Goal: Task Accomplishment & Management: Use online tool/utility

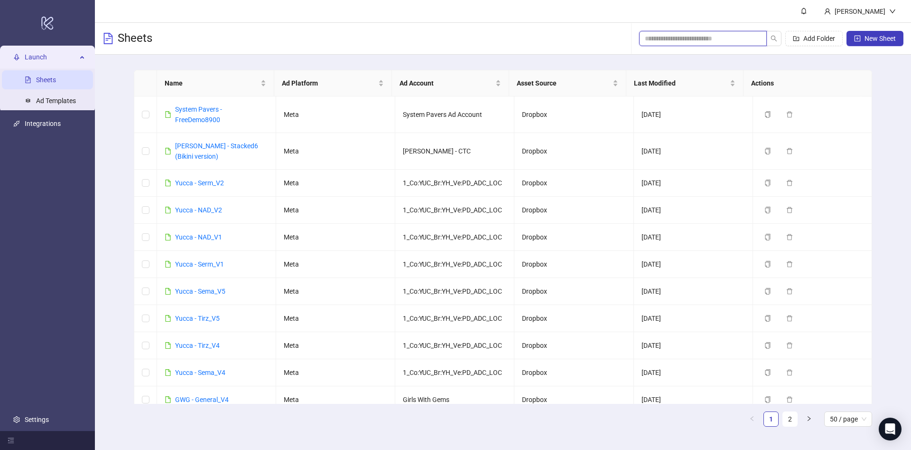
click at [686, 35] on input "search" at bounding box center [699, 38] width 109 height 10
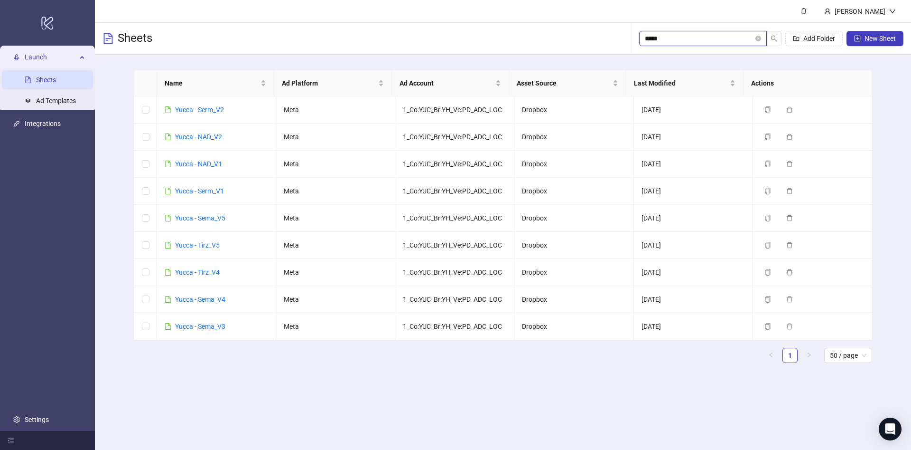
type input "*****"
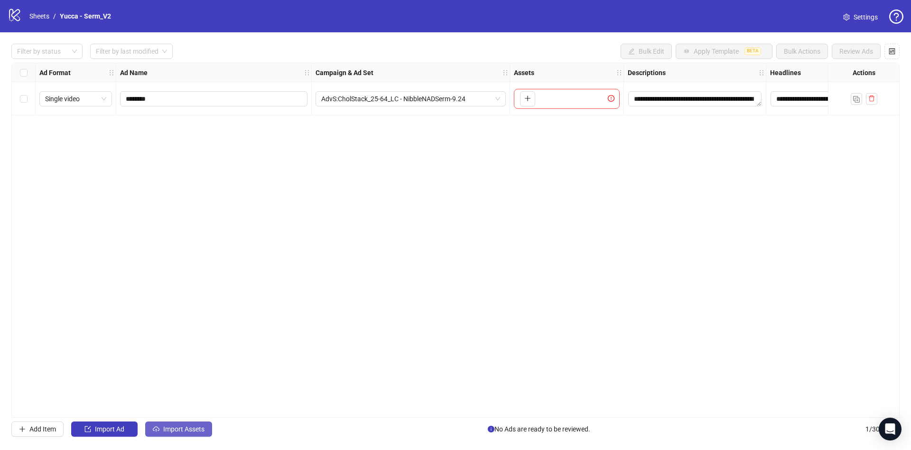
click at [180, 432] on span "Import Assets" at bounding box center [183, 429] width 41 height 8
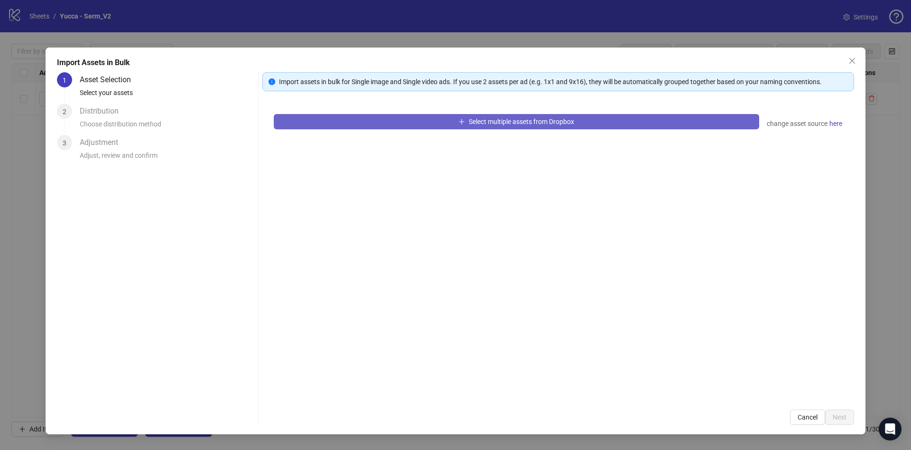
click at [592, 115] on button "Select multiple assets from Dropbox" at bounding box center [517, 121] width 486 height 15
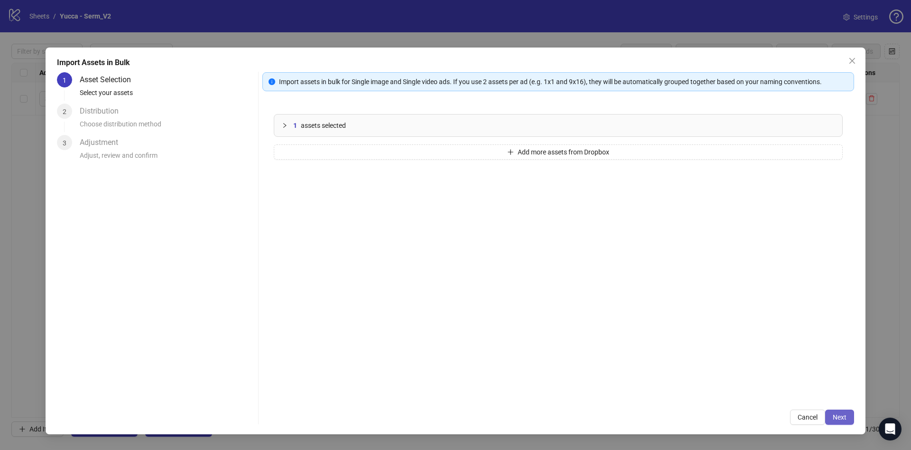
click at [840, 411] on button "Next" at bounding box center [840, 416] width 29 height 15
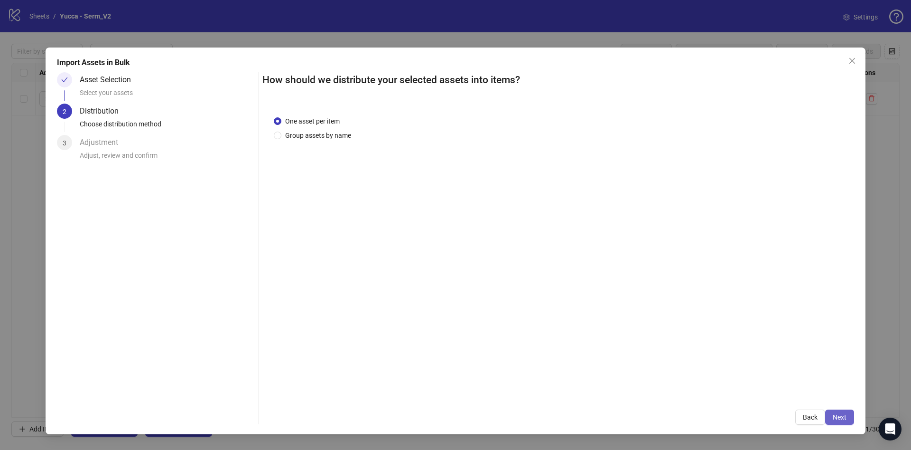
click at [836, 412] on button "Next" at bounding box center [840, 416] width 29 height 15
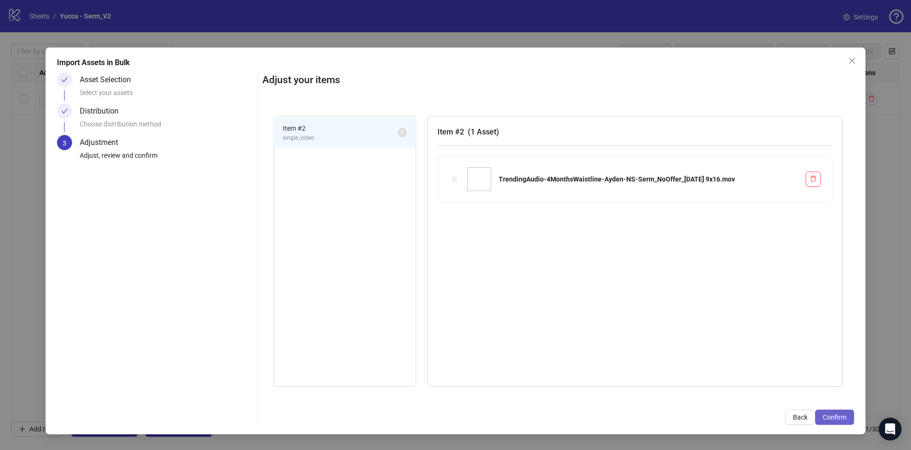
click at [837, 415] on span "Confirm" at bounding box center [835, 417] width 24 height 8
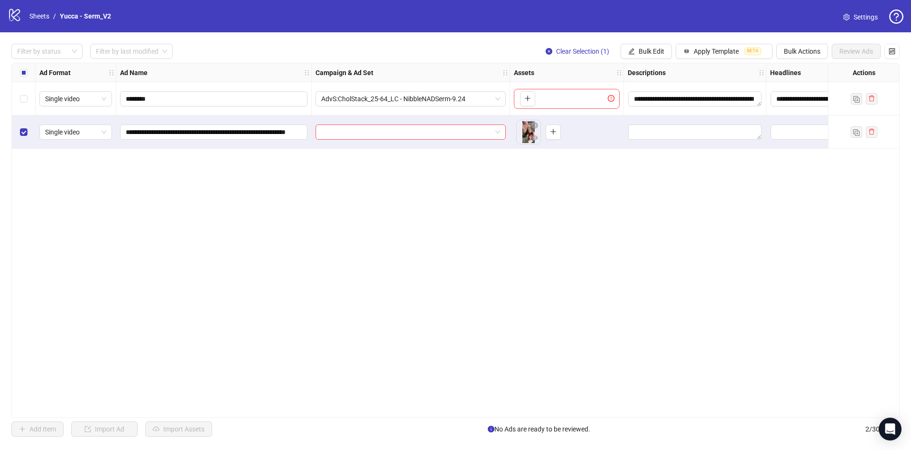
click at [20, 78] on div "Select all rows" at bounding box center [24, 72] width 24 height 19
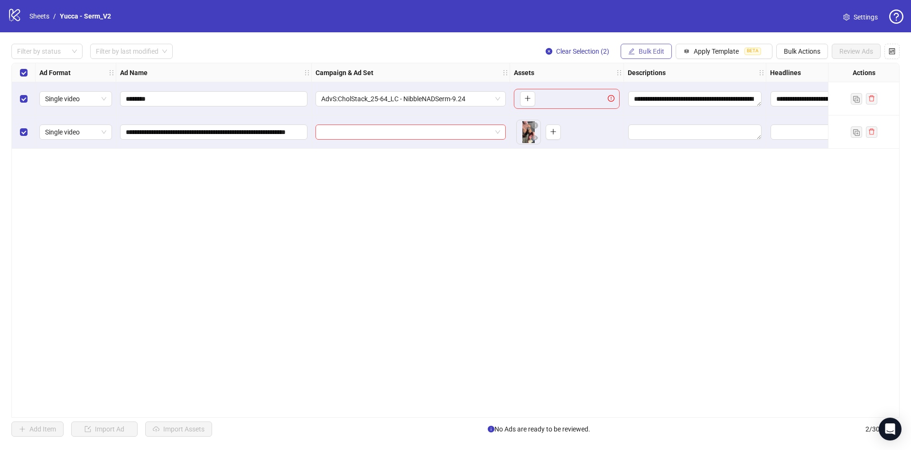
click at [643, 50] on span "Bulk Edit" at bounding box center [652, 51] width 26 height 8
click at [400, 273] on div "**********" at bounding box center [455, 240] width 889 height 355
click at [661, 56] on button "Bulk Edit" at bounding box center [646, 51] width 51 height 15
click at [663, 103] on span "Campaign & Ad Set" at bounding box center [656, 101] width 56 height 10
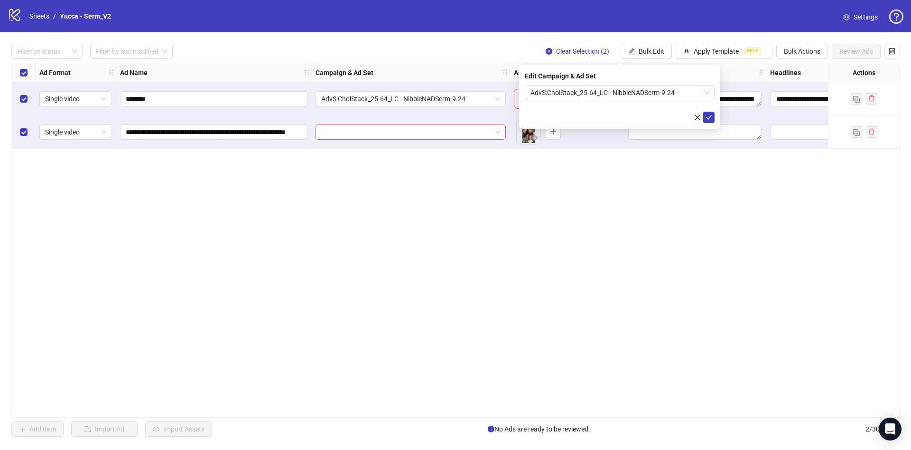
click at [594, 319] on div "**********" at bounding box center [455, 240] width 889 height 355
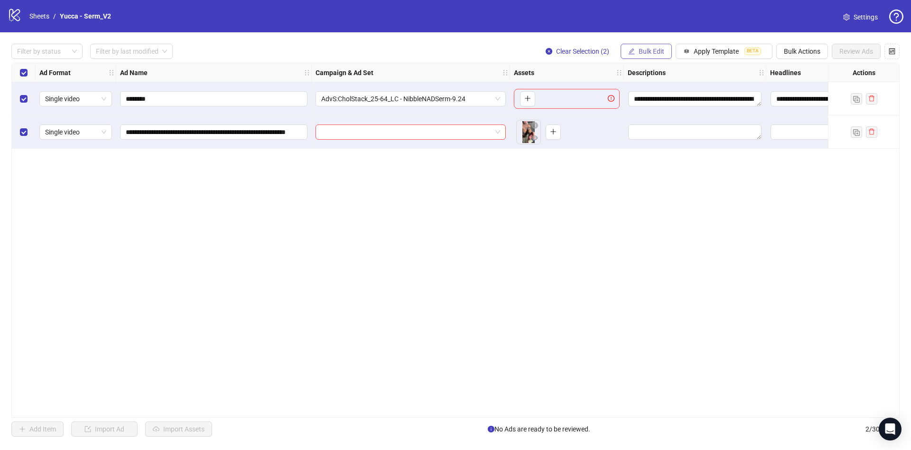
click at [649, 55] on span "Bulk Edit" at bounding box center [652, 51] width 26 height 8
click at [657, 100] on span "Campaign & Ad Set" at bounding box center [656, 101] width 56 height 10
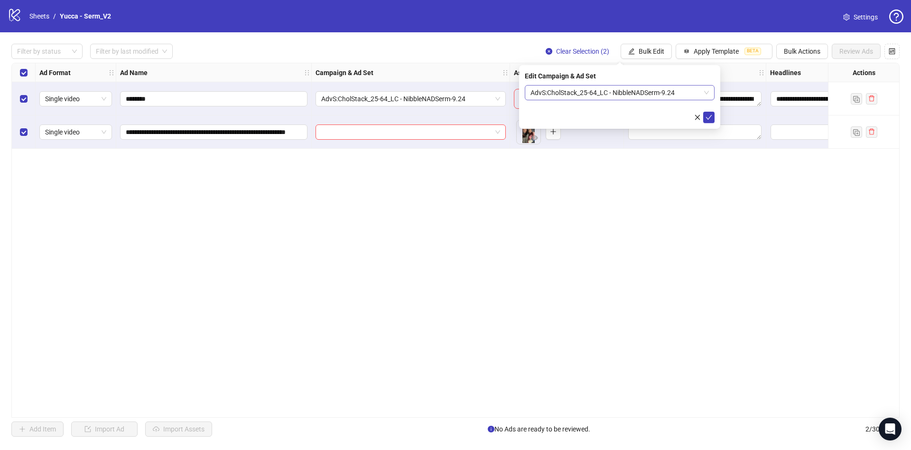
click at [653, 92] on span "AdvS:CholStack_25-64_LC - NibbleNADSerm-9.24" at bounding box center [620, 92] width 178 height 14
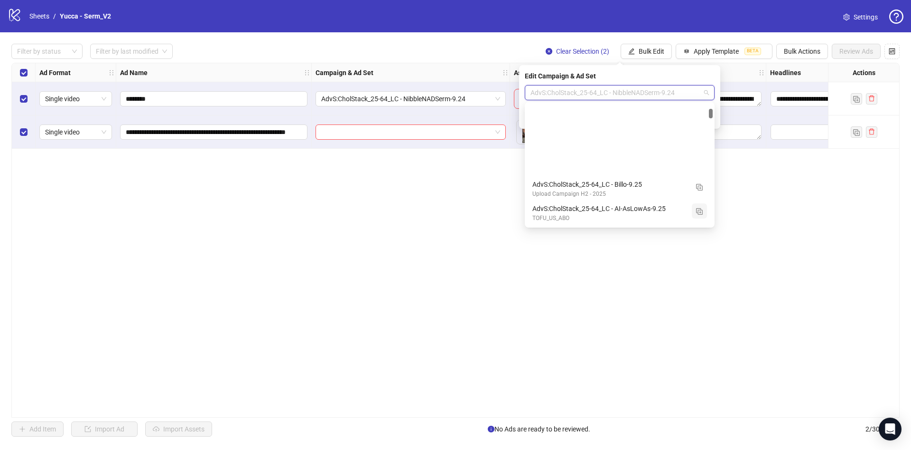
scroll to position [96, 0]
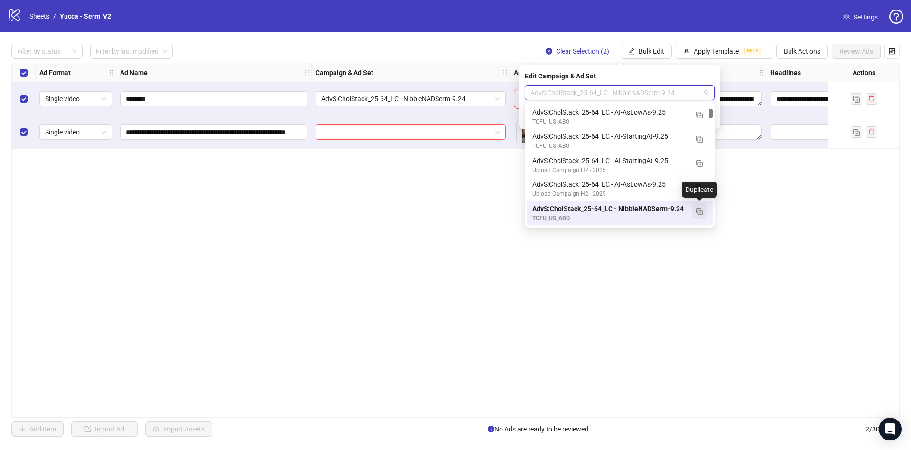
click at [699, 211] on img "button" at bounding box center [699, 211] width 7 height 7
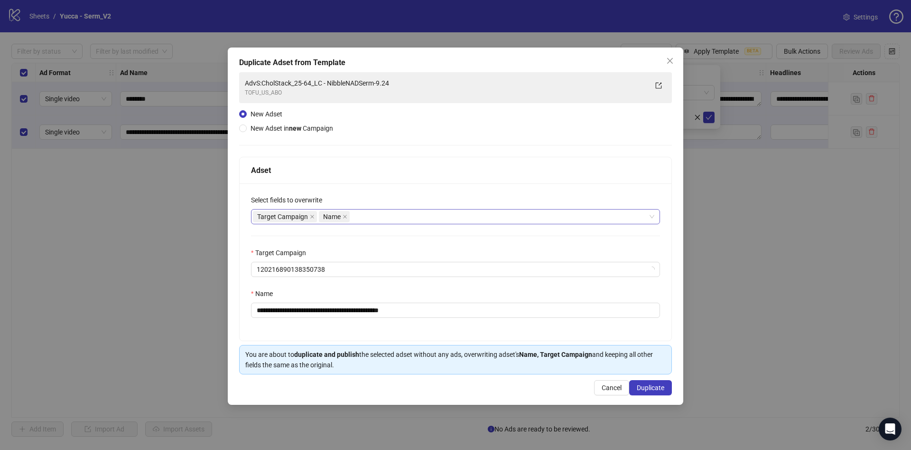
click at [392, 216] on div "Target Campaign Name" at bounding box center [450, 216] width 395 height 13
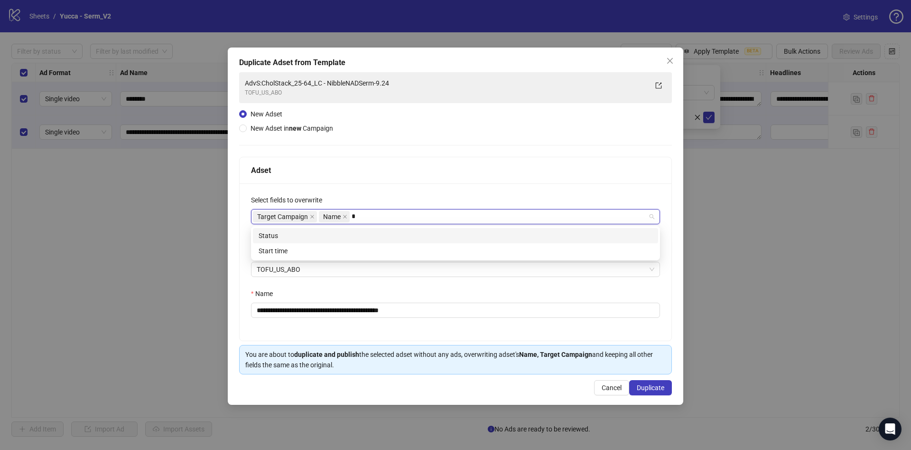
type input "**"
click at [351, 232] on div "Status" at bounding box center [456, 235] width 394 height 10
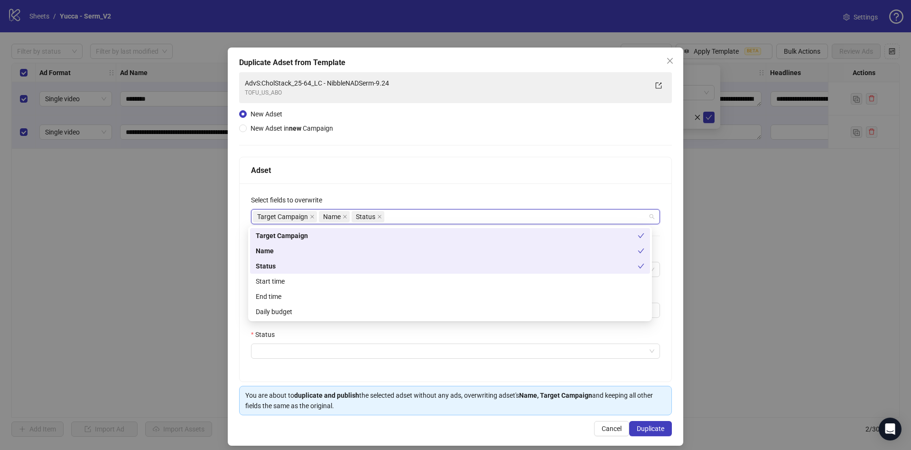
click at [493, 178] on div "Adset" at bounding box center [456, 170] width 432 height 27
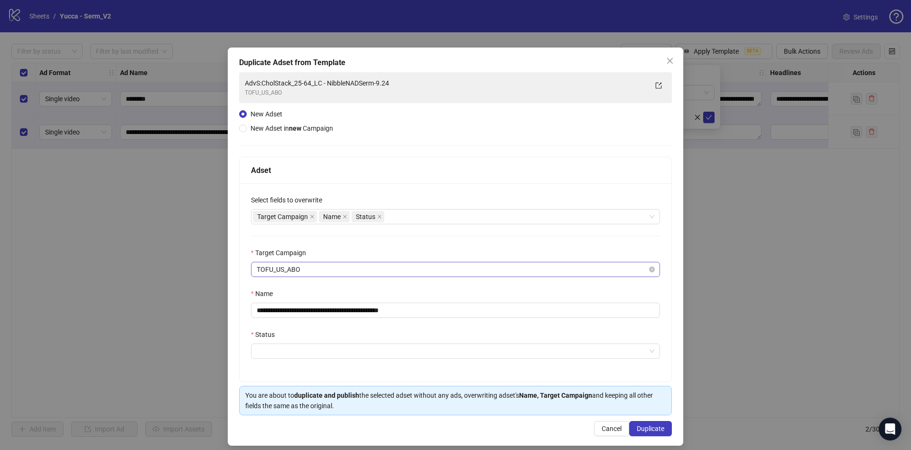
click at [355, 269] on span "TOFU_US_ABO" at bounding box center [456, 269] width 398 height 14
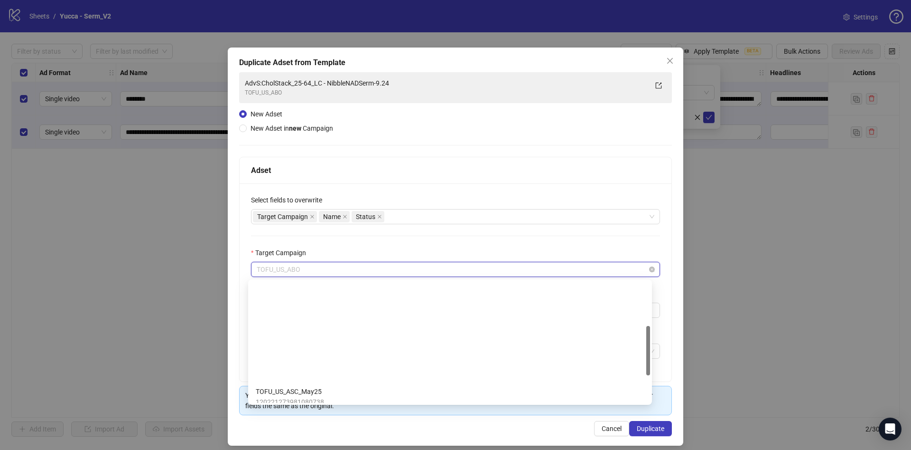
scroll to position [109, 0]
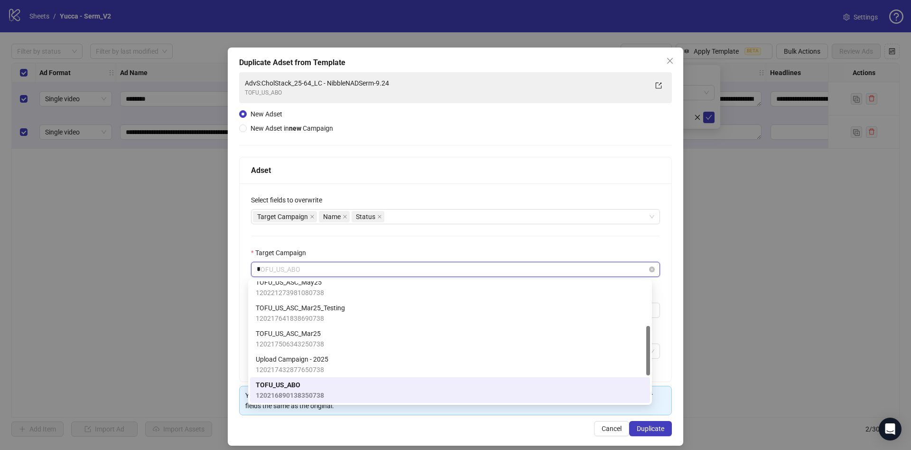
type input "**"
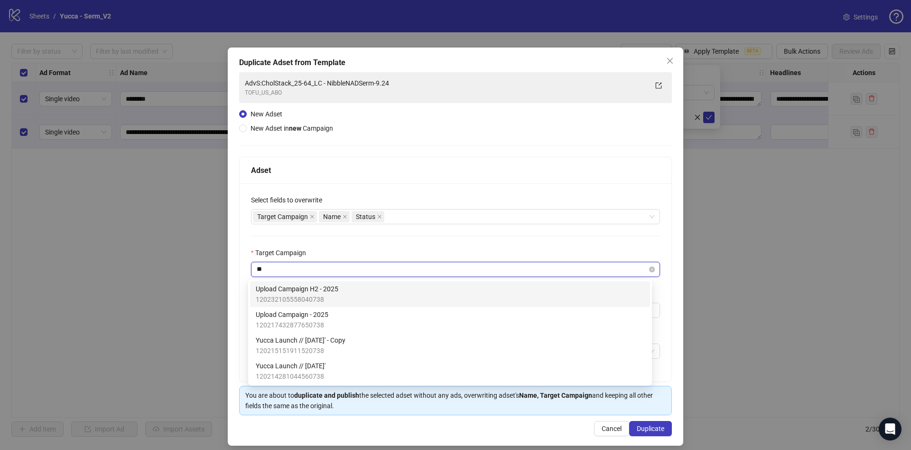
scroll to position [0, 0]
click at [349, 298] on div "Upload Campaign H2 - 2025 120232105558040738" at bounding box center [450, 293] width 389 height 21
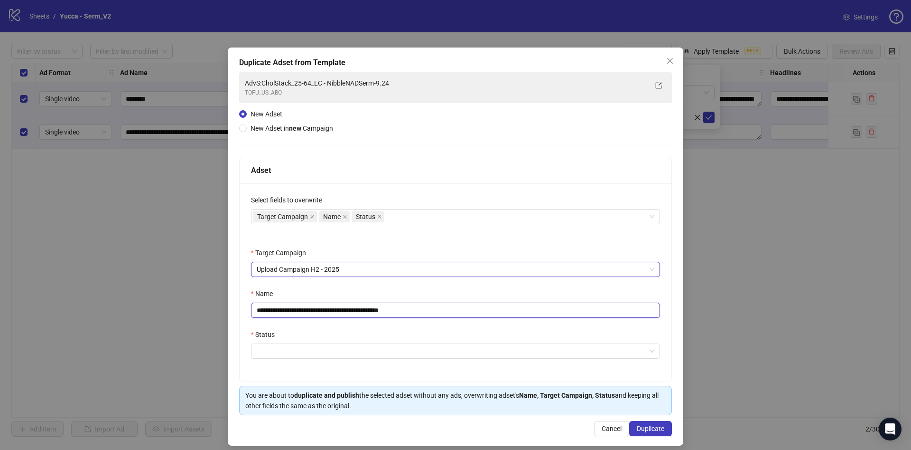
click at [460, 309] on input "**********" at bounding box center [455, 309] width 409 height 15
click at [297, 347] on input "Status" at bounding box center [451, 351] width 389 height 14
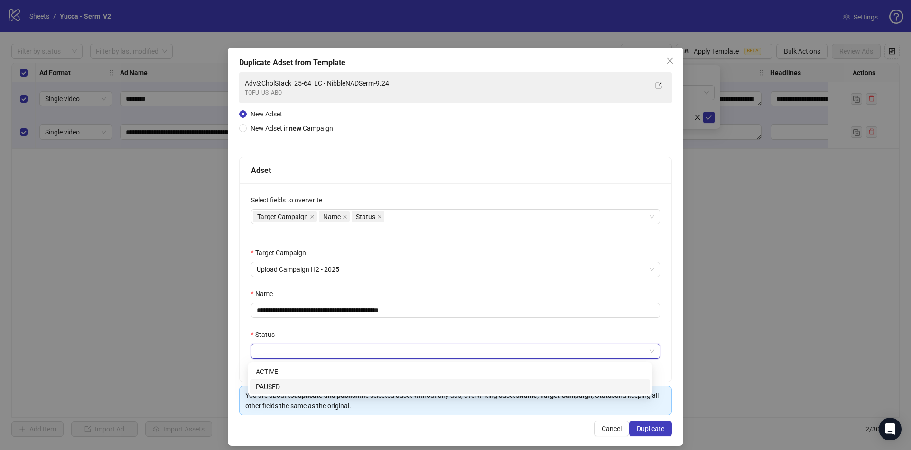
click at [275, 389] on div "PAUSED" at bounding box center [450, 386] width 389 height 10
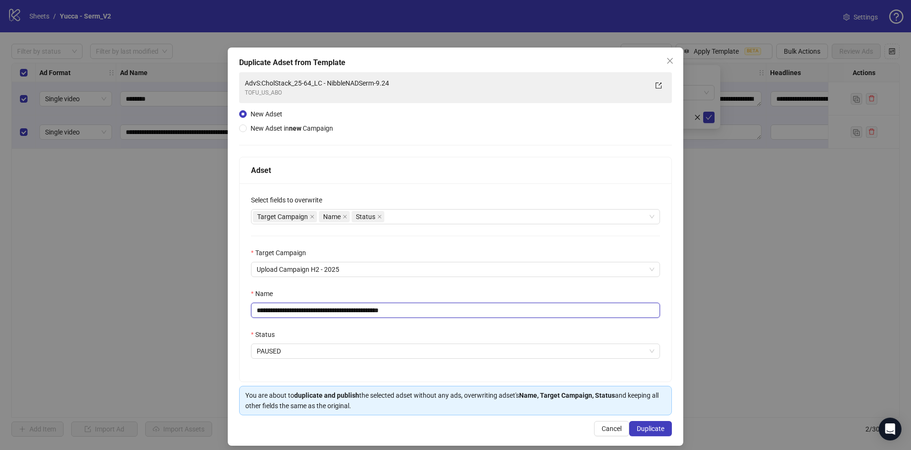
drag, startPoint x: 394, startPoint y: 310, endPoint x: 580, endPoint y: 305, distance: 186.6
click at [554, 305] on input "**********" at bounding box center [455, 309] width 409 height 15
type input "**********"
click at [642, 435] on button "Duplicate" at bounding box center [650, 428] width 43 height 15
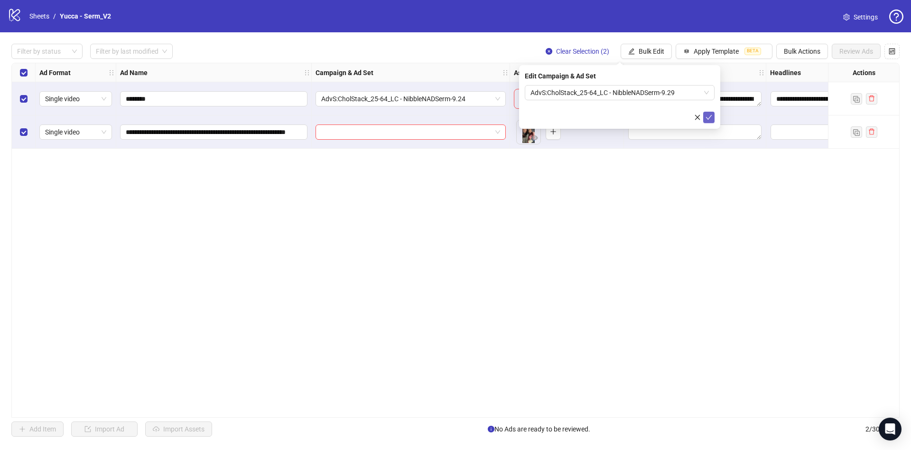
click at [711, 115] on icon "check" at bounding box center [709, 117] width 6 height 5
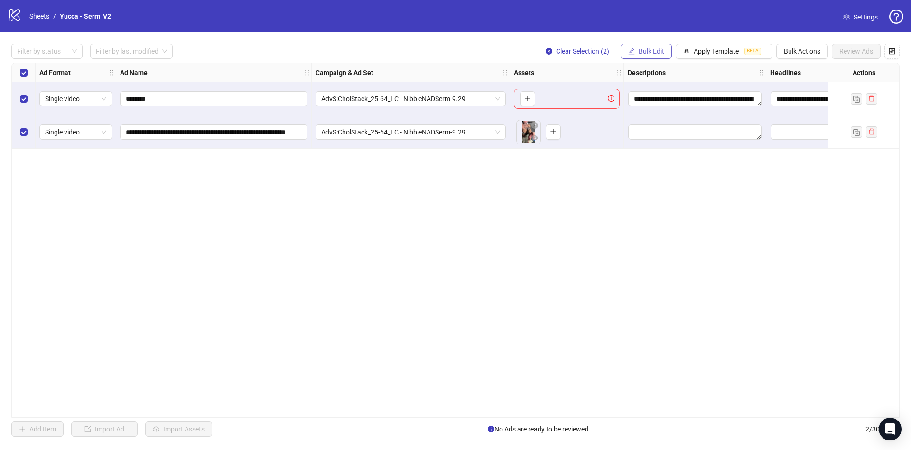
click at [629, 53] on icon "edit" at bounding box center [632, 51] width 7 height 7
click at [653, 149] on span "Primary Texts" at bounding box center [656, 146] width 56 height 10
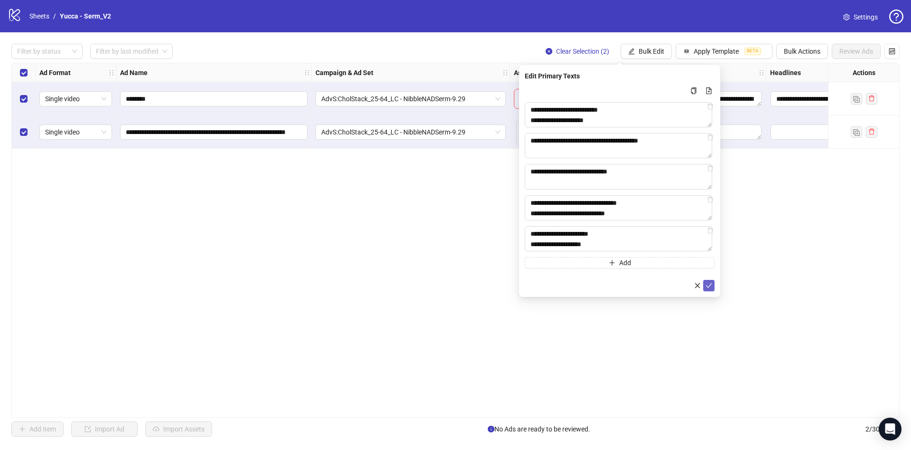
click at [711, 287] on icon "check" at bounding box center [709, 285] width 7 height 7
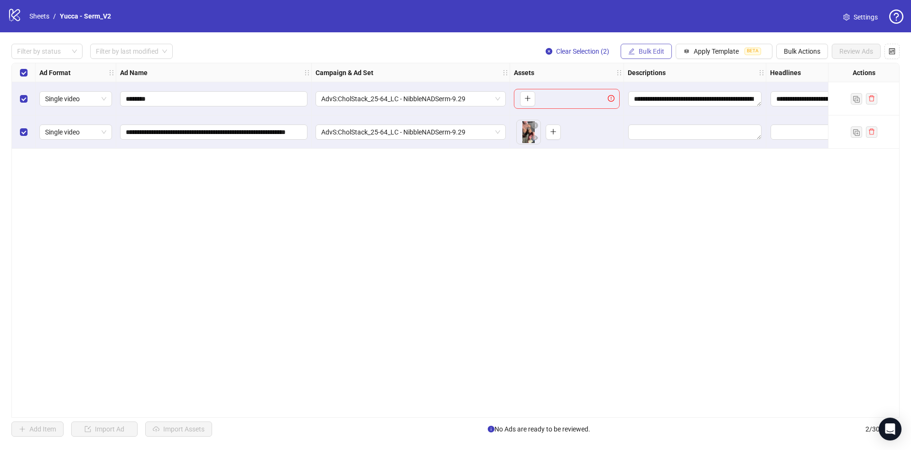
drag, startPoint x: 666, startPoint y: 50, endPoint x: 665, endPoint y: 59, distance: 9.1
click at [665, 50] on button "Bulk Edit" at bounding box center [646, 51] width 51 height 15
click at [659, 115] on span "Descriptions" at bounding box center [656, 116] width 56 height 10
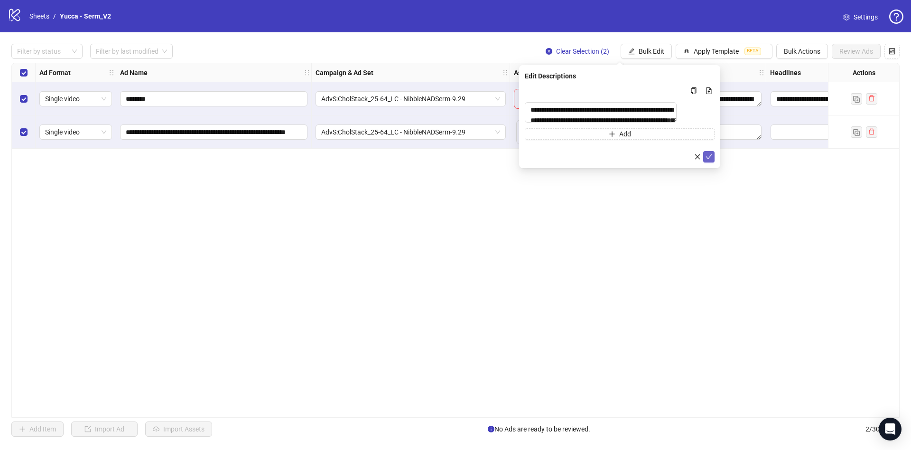
click at [711, 159] on icon "check" at bounding box center [709, 156] width 6 height 5
click at [653, 49] on span "Bulk Edit" at bounding box center [652, 51] width 26 height 8
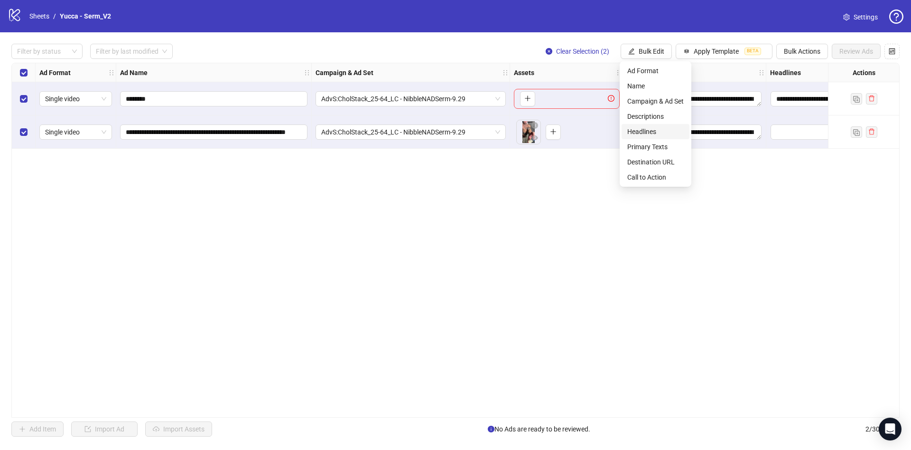
click at [641, 125] on li "Headlines" at bounding box center [656, 131] width 68 height 15
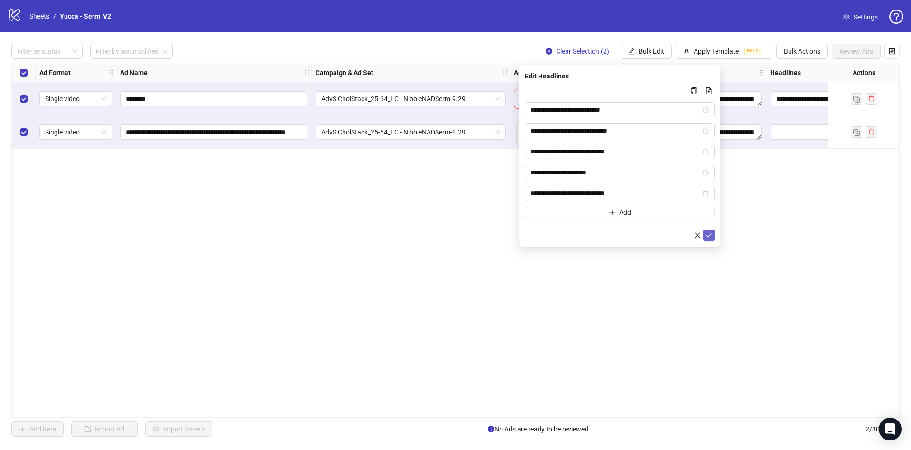
click at [711, 232] on icon "check" at bounding box center [709, 235] width 7 height 7
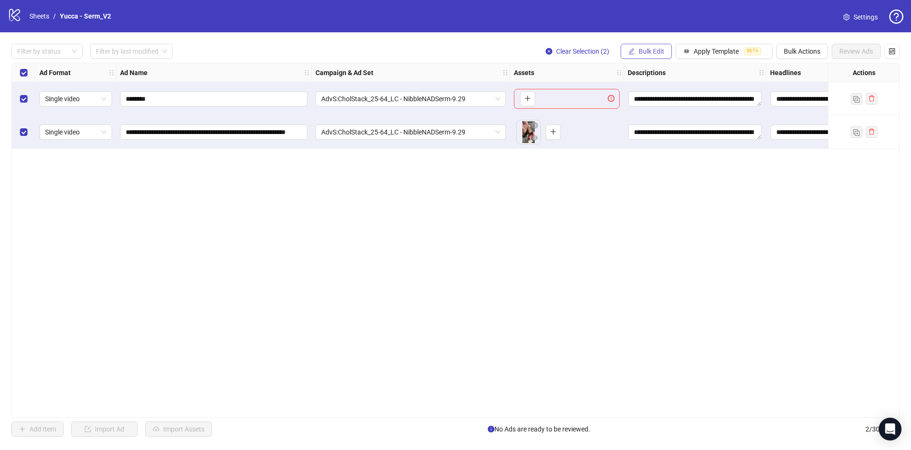
click at [645, 43] on div "**********" at bounding box center [455, 239] width 911 height 415
click at [649, 46] on button "Bulk Edit" at bounding box center [646, 51] width 51 height 15
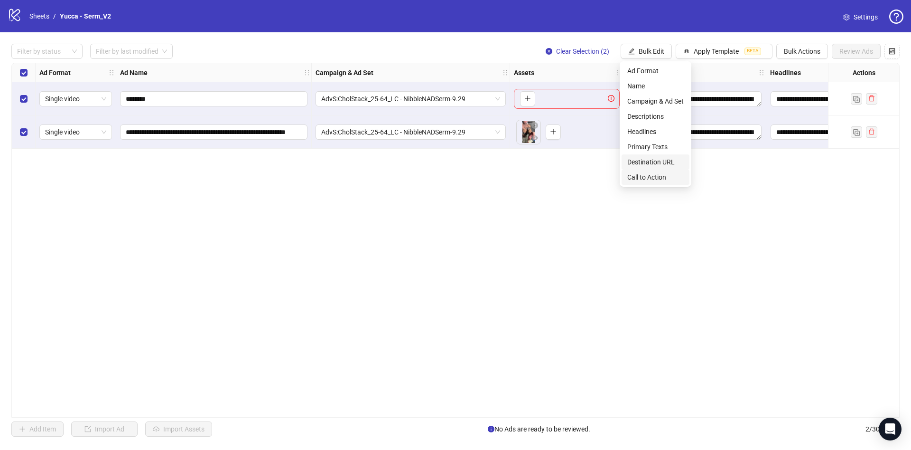
click at [648, 160] on span "Destination URL" at bounding box center [656, 162] width 56 height 10
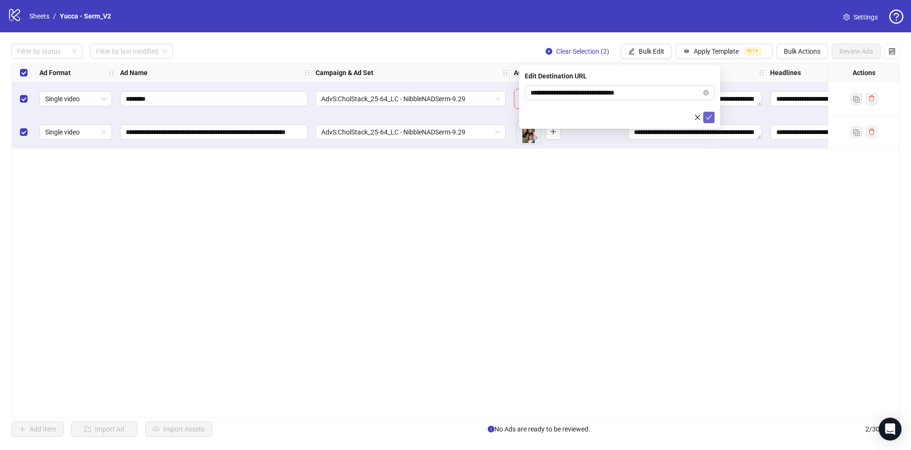
click at [712, 115] on icon "check" at bounding box center [709, 117] width 6 height 5
click at [645, 46] on button "Bulk Edit" at bounding box center [646, 51] width 51 height 15
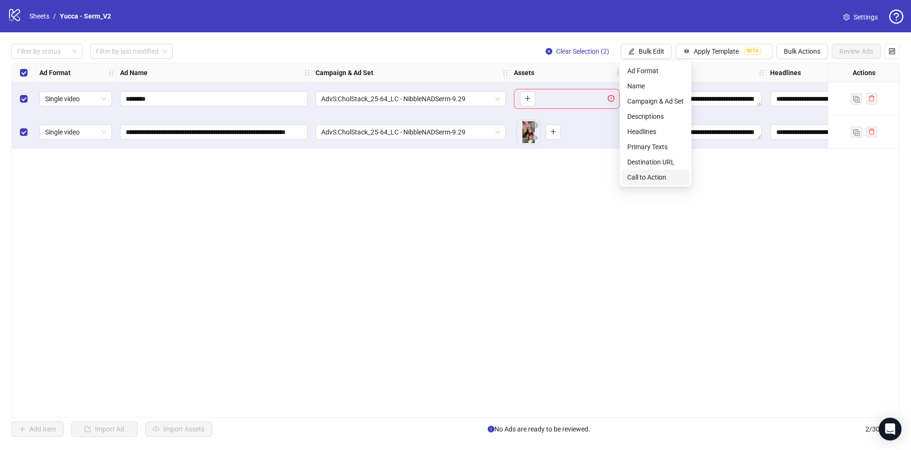
click at [649, 175] on span "Call to Action" at bounding box center [656, 177] width 56 height 10
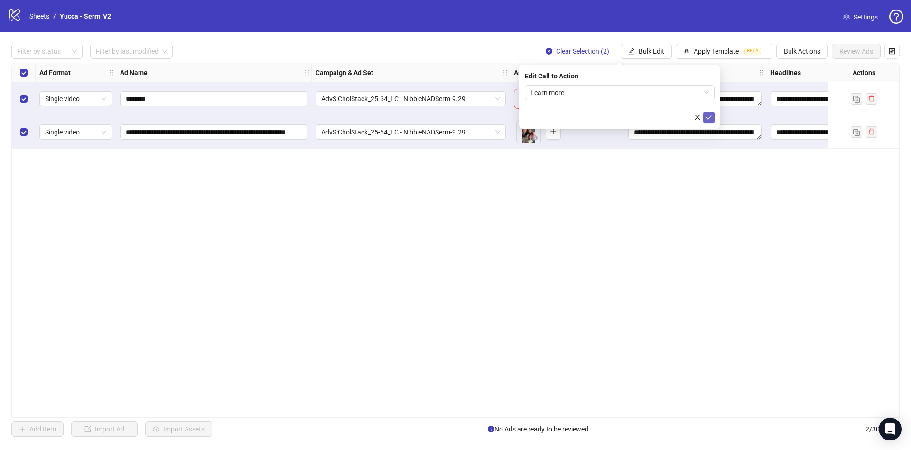
click at [714, 120] on button "submit" at bounding box center [709, 117] width 11 height 11
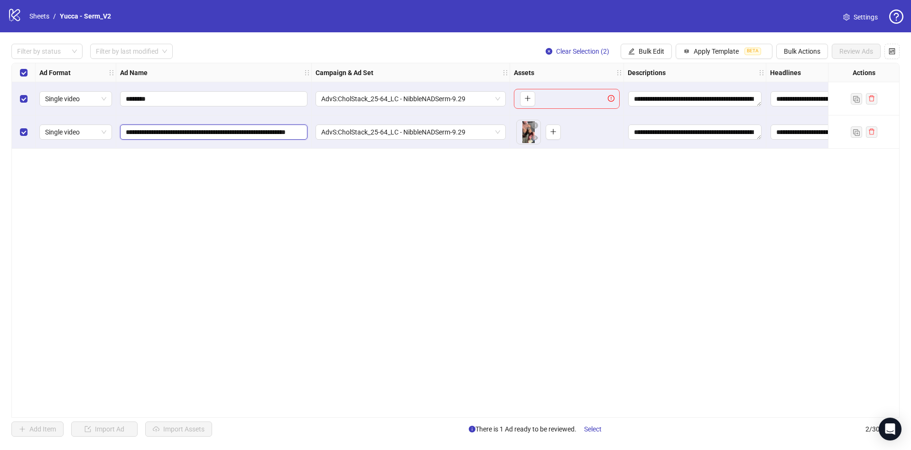
click at [245, 134] on input "**********" at bounding box center [213, 132] width 174 height 10
paste input "**********"
type input "**********"
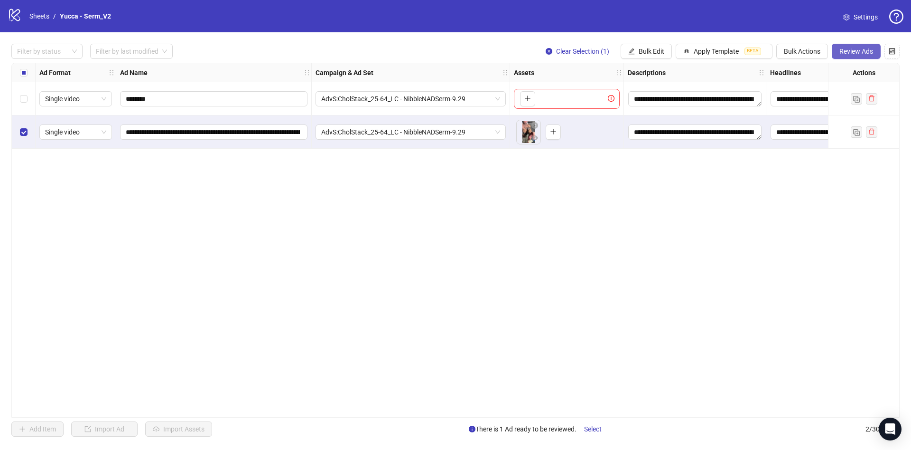
click at [873, 56] on button "Review Ads" at bounding box center [856, 51] width 49 height 15
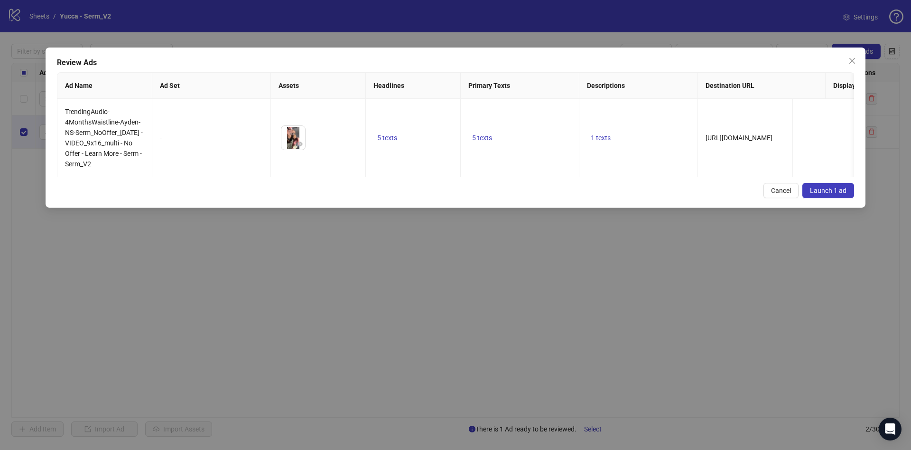
click at [833, 194] on span "Launch 1 ad" at bounding box center [828, 191] width 37 height 8
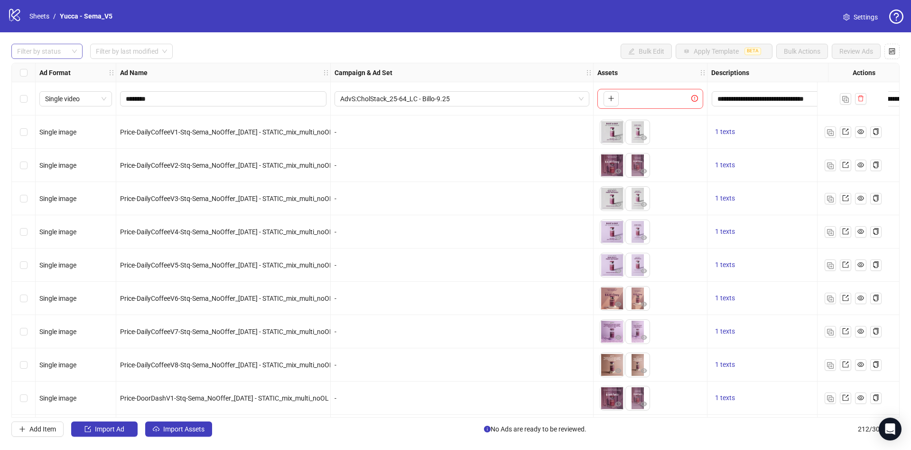
click at [45, 50] on div at bounding box center [41, 51] width 57 height 13
click at [48, 77] on div "Draft" at bounding box center [46, 70] width 67 height 15
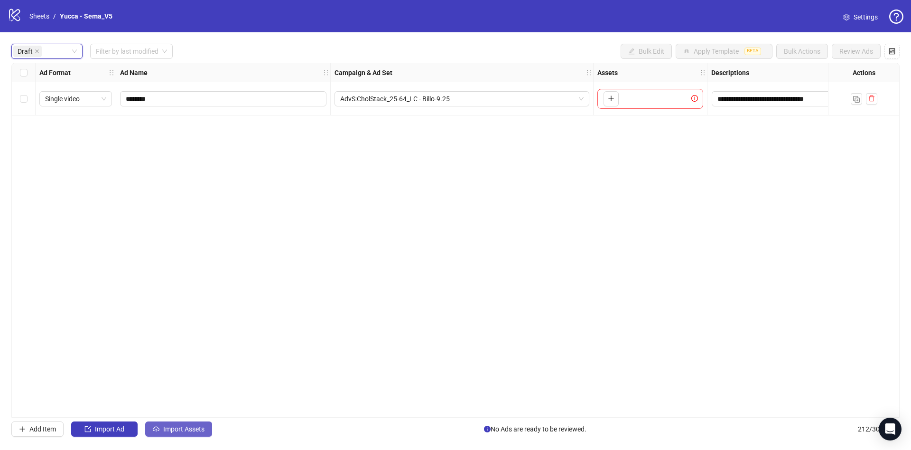
click at [192, 431] on span "Import Assets" at bounding box center [183, 429] width 41 height 8
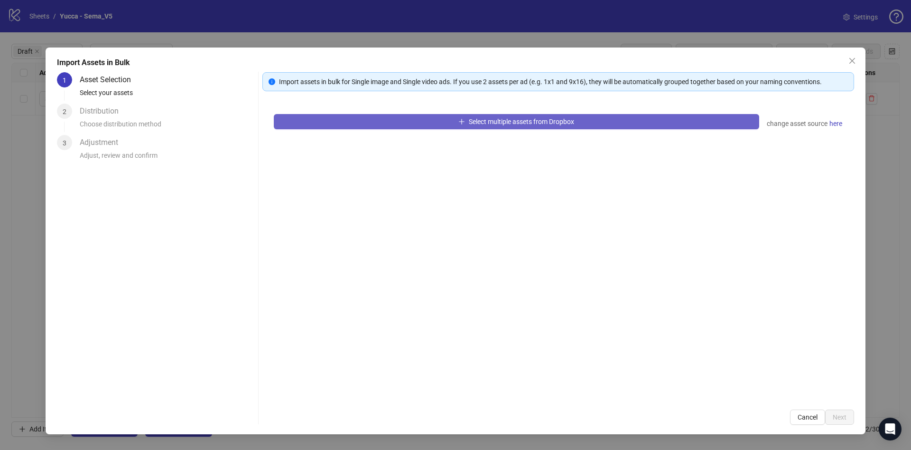
click at [579, 118] on button "Select multiple assets from Dropbox" at bounding box center [517, 121] width 486 height 15
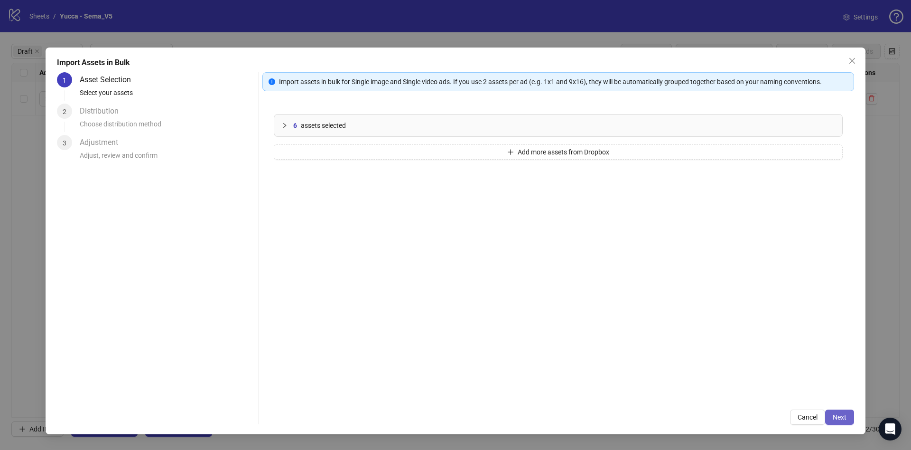
click at [837, 418] on span "Next" at bounding box center [840, 417] width 14 height 8
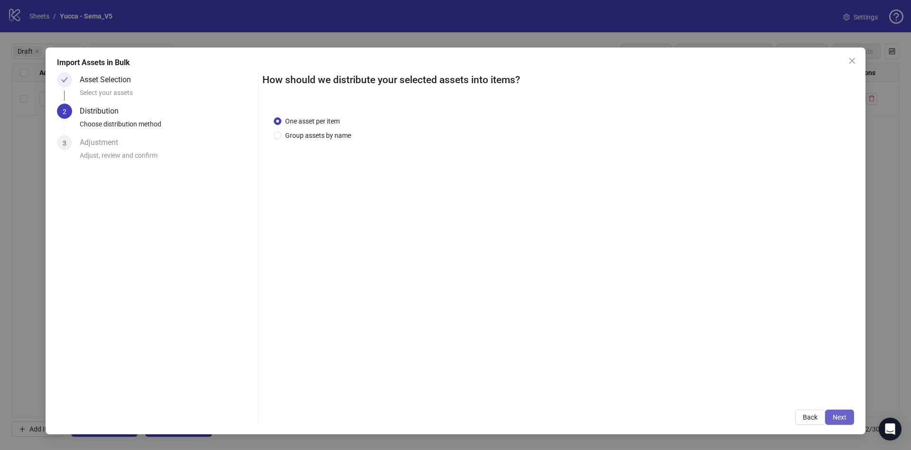
click at [838, 414] on span "Next" at bounding box center [840, 417] width 14 height 8
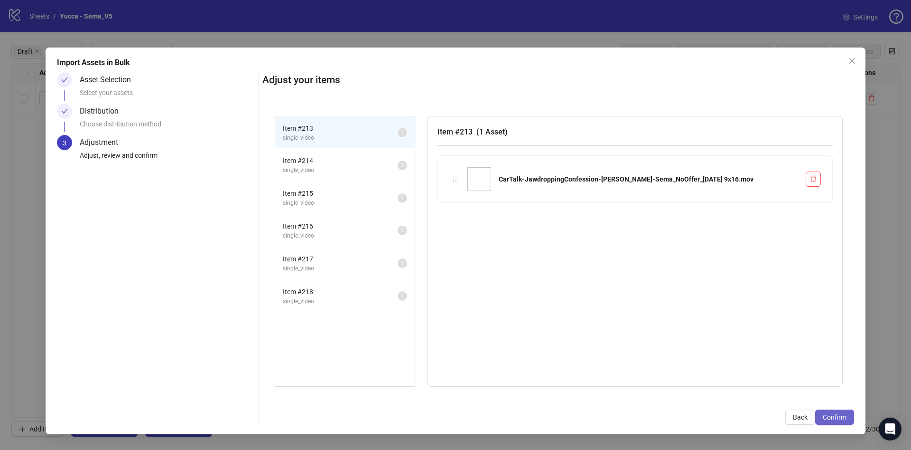
click at [838, 414] on span "Confirm" at bounding box center [835, 417] width 24 height 8
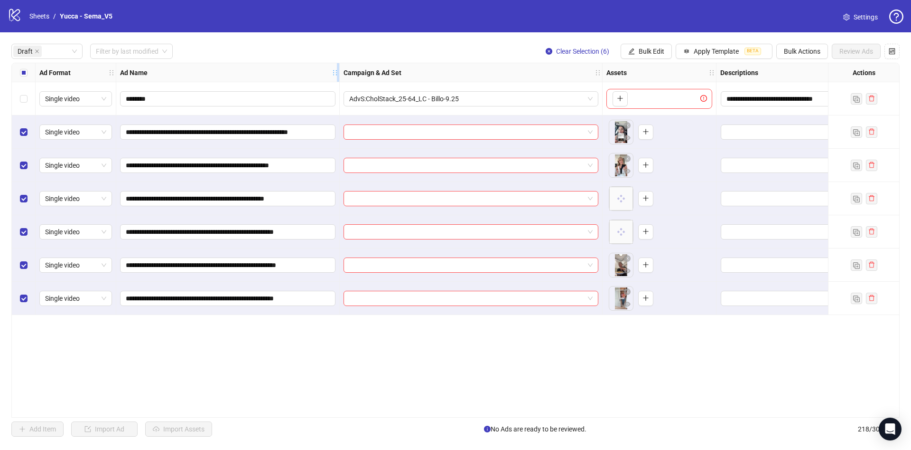
drag, startPoint x: 329, startPoint y: 72, endPoint x: 338, endPoint y: 73, distance: 9.0
click at [338, 73] on icon "holder" at bounding box center [341, 72] width 7 height 7
click at [655, 52] on span "Bulk Edit" at bounding box center [652, 51] width 26 height 8
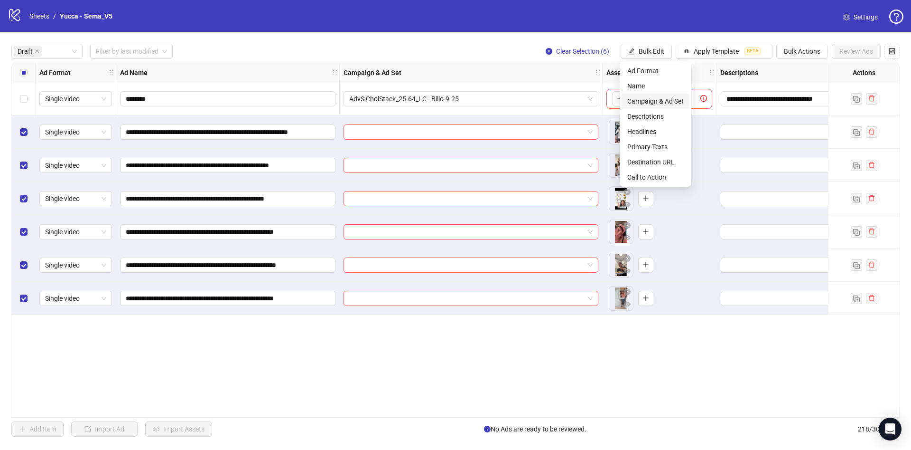
click at [650, 99] on span "Campaign & Ad Set" at bounding box center [656, 101] width 56 height 10
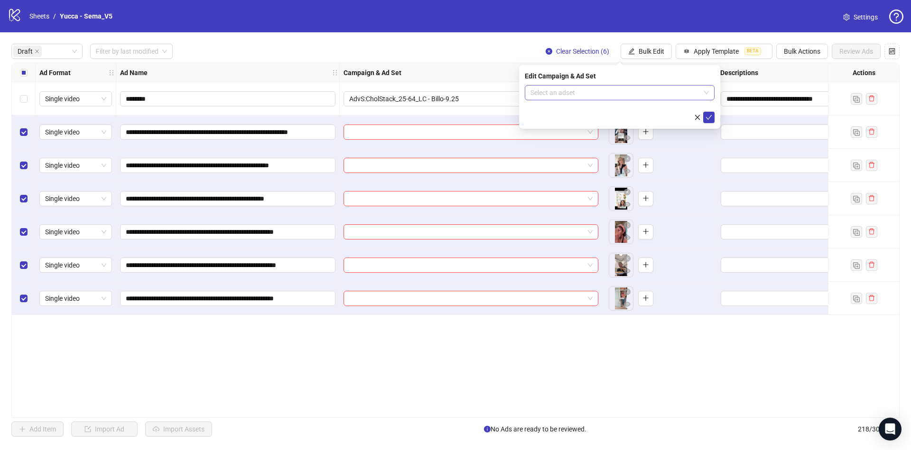
click at [607, 96] on input "search" at bounding box center [616, 92] width 170 height 14
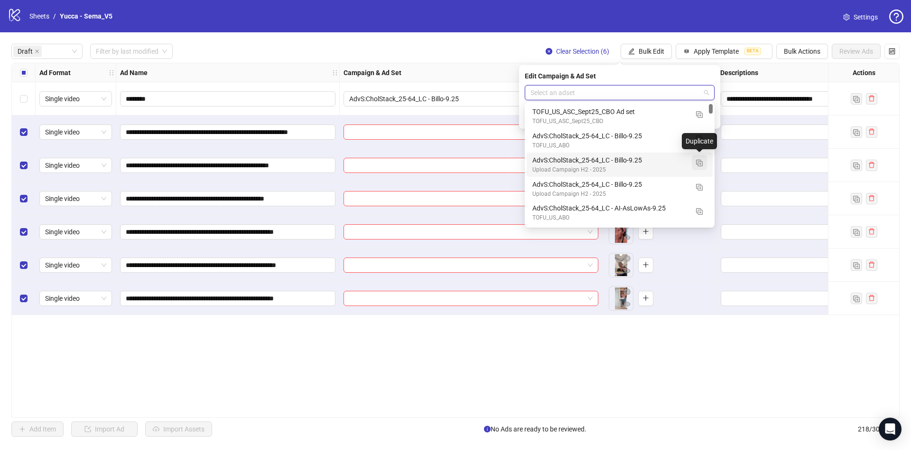
click at [704, 161] on button "button" at bounding box center [699, 162] width 15 height 15
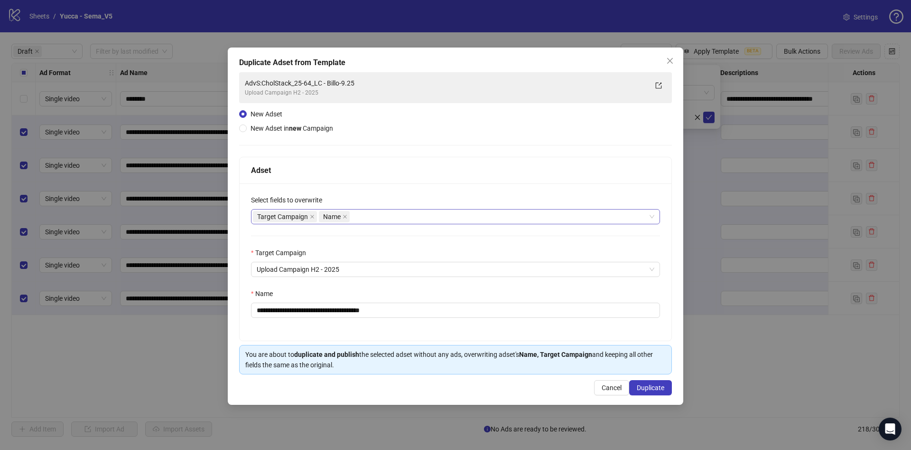
click at [396, 216] on div "Target Campaign Name" at bounding box center [450, 216] width 395 height 13
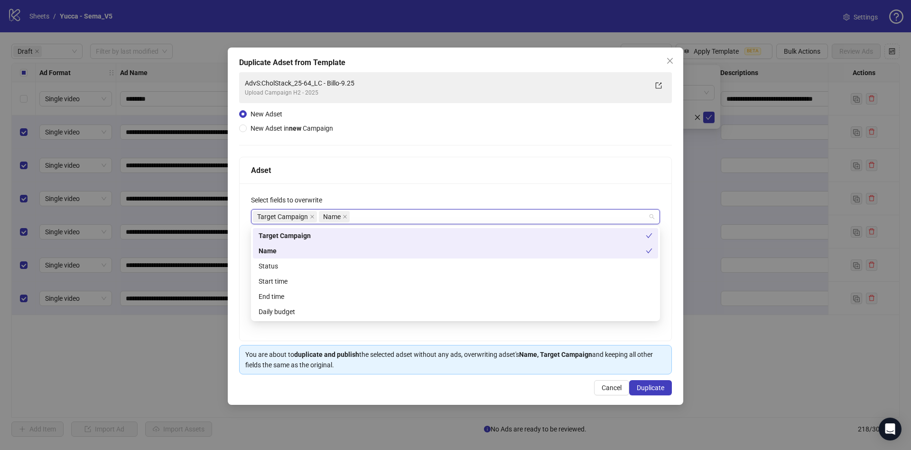
type input "*"
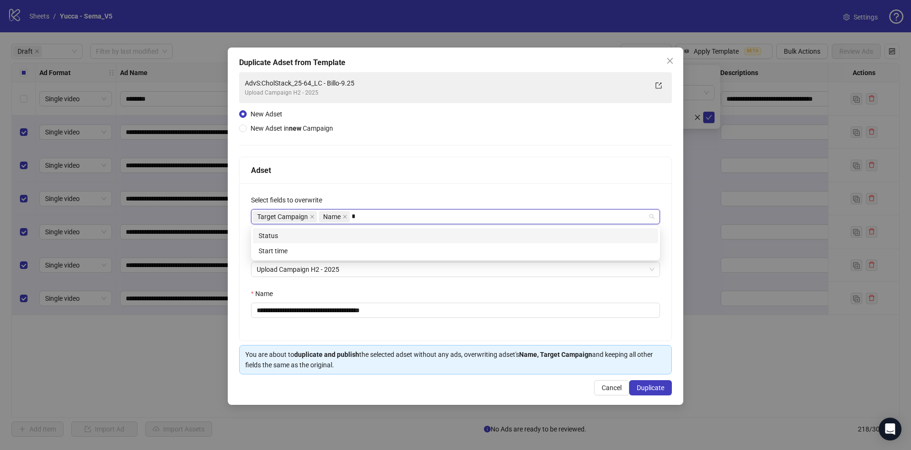
click at [383, 234] on div "Status" at bounding box center [456, 235] width 394 height 10
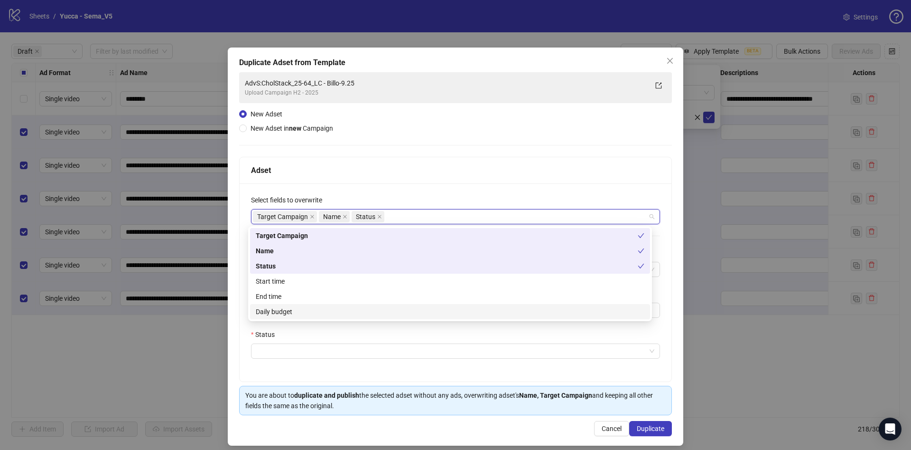
click at [301, 366] on div "**********" at bounding box center [456, 282] width 432 height 198
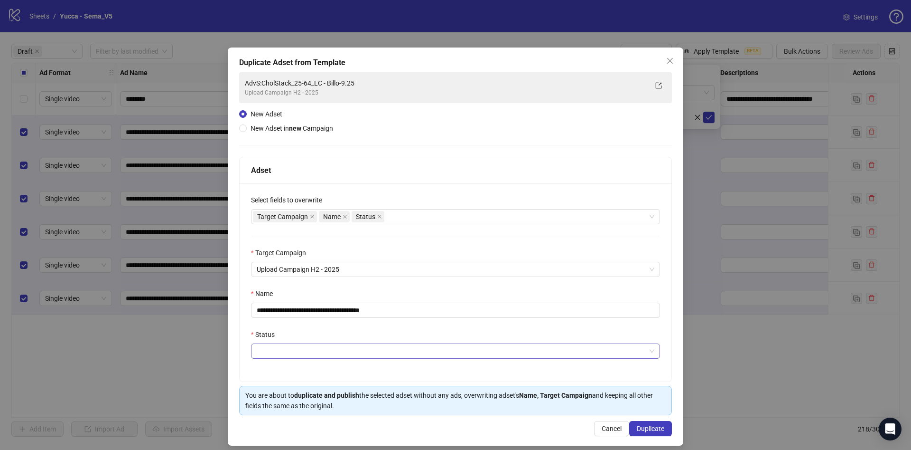
click at [308, 352] on input "Status" at bounding box center [451, 351] width 389 height 14
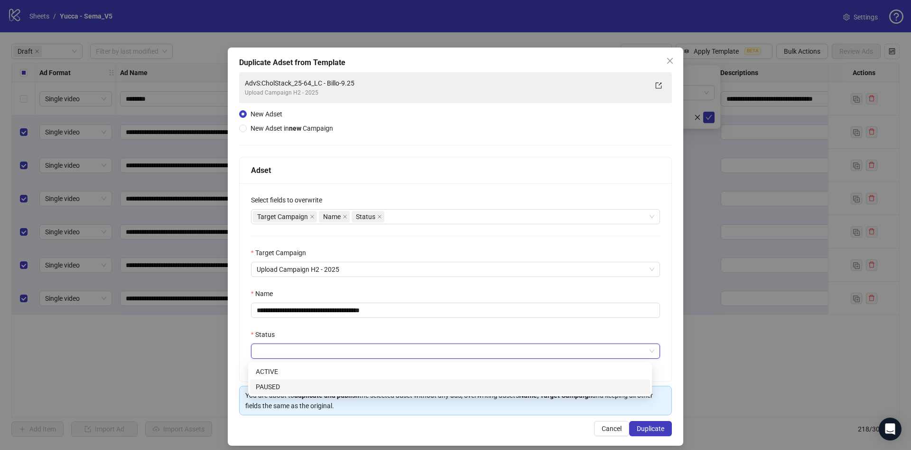
click at [275, 388] on div "PAUSED" at bounding box center [450, 386] width 389 height 10
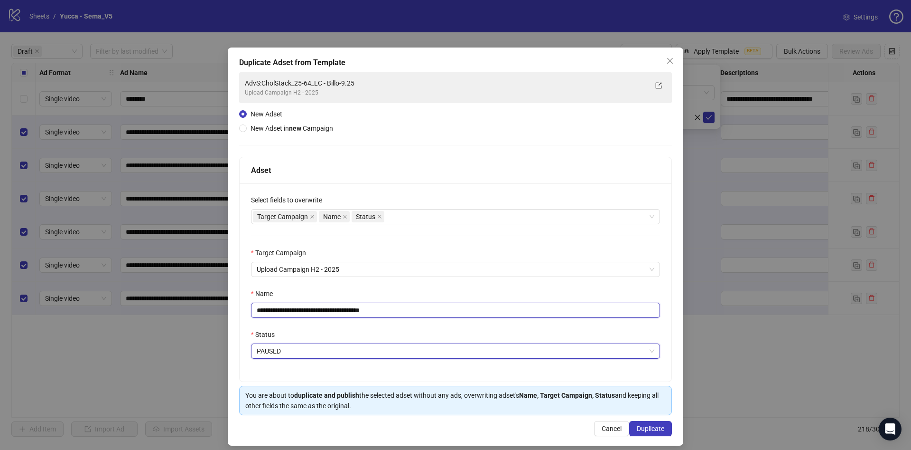
click at [338, 309] on input "**********" at bounding box center [455, 309] width 409 height 15
drag, startPoint x: 368, startPoint y: 312, endPoint x: 577, endPoint y: 324, distance: 209.2
click at [573, 324] on div "**********" at bounding box center [456, 282] width 432 height 198
type input "**********"
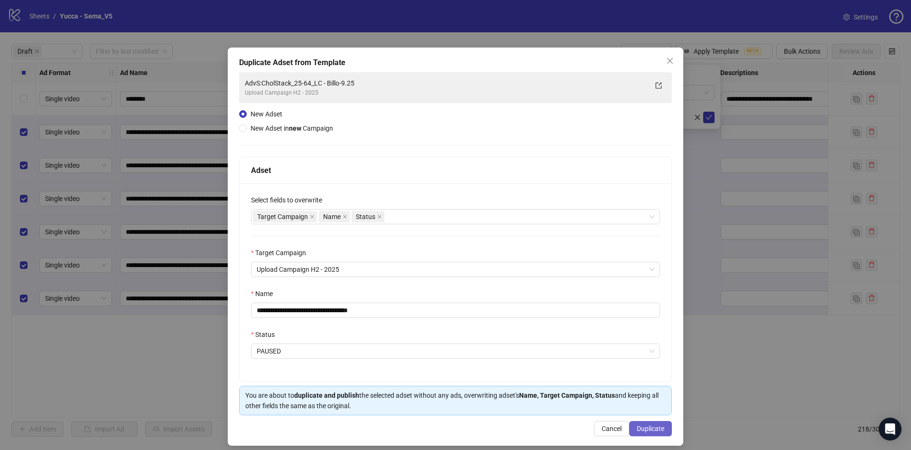
click at [648, 426] on span "Duplicate" at bounding box center [651, 428] width 28 height 8
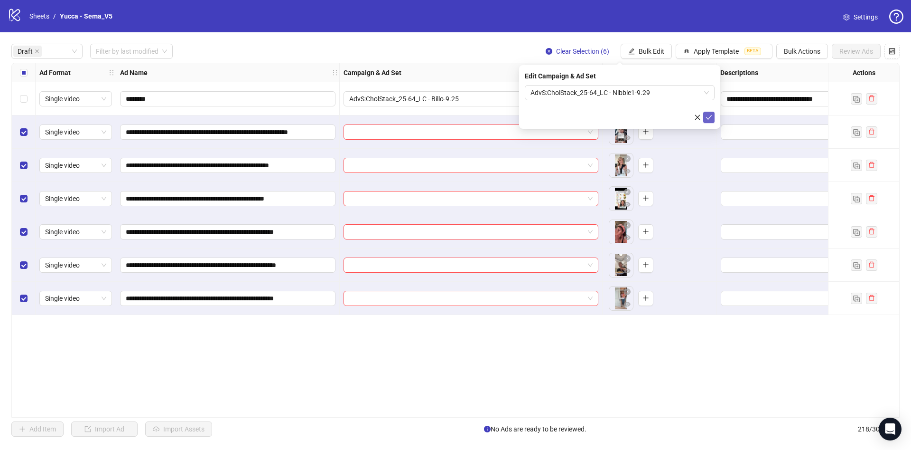
click at [708, 116] on icon "check" at bounding box center [709, 117] width 7 height 7
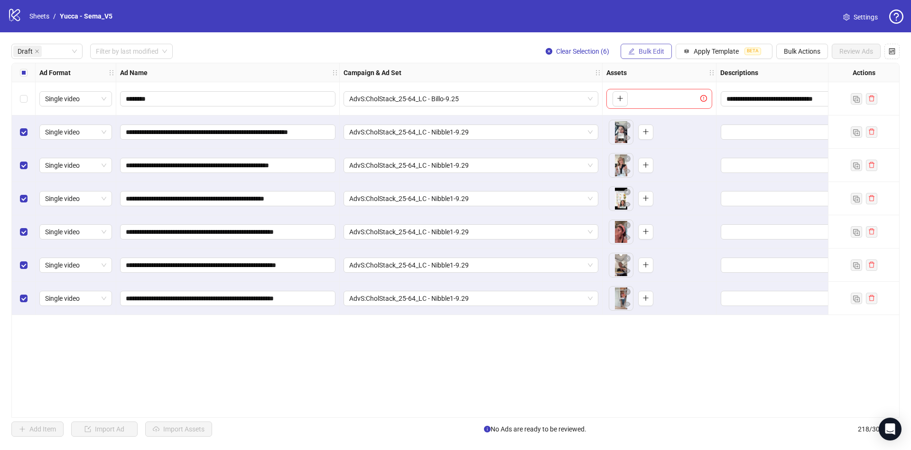
click at [656, 45] on button "Bulk Edit" at bounding box center [646, 51] width 51 height 15
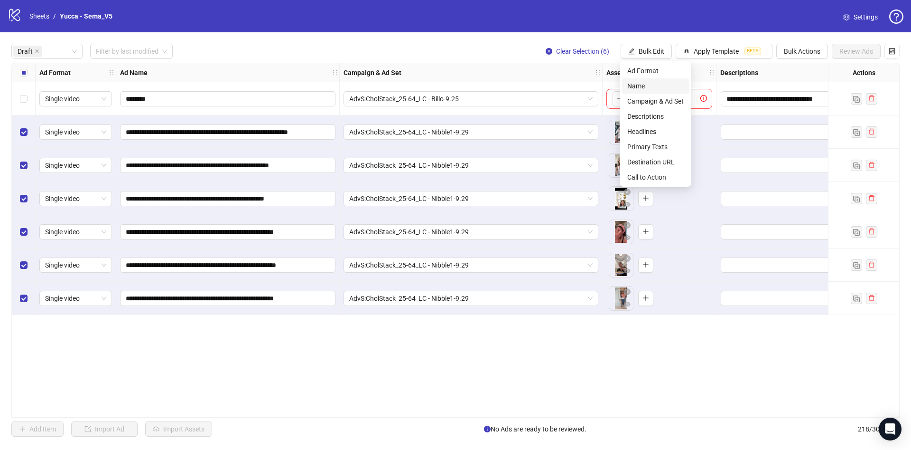
click at [658, 86] on span "Name" at bounding box center [656, 86] width 56 height 10
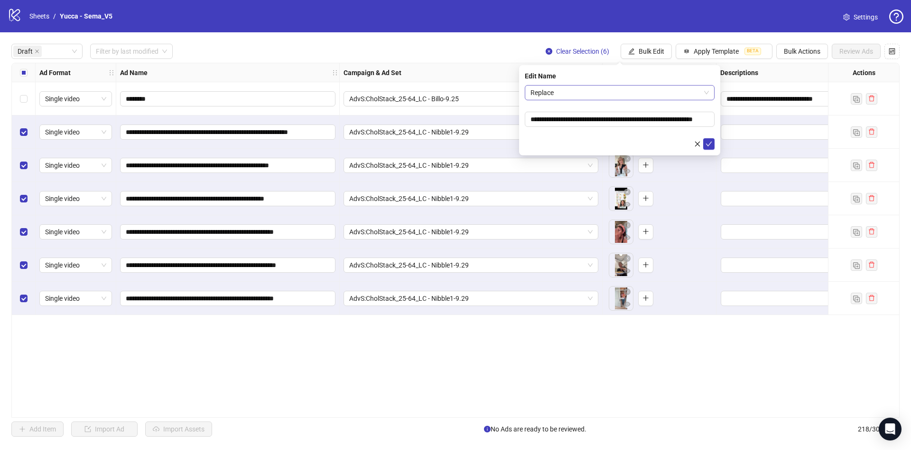
click at [562, 94] on span "Replace" at bounding box center [620, 92] width 178 height 14
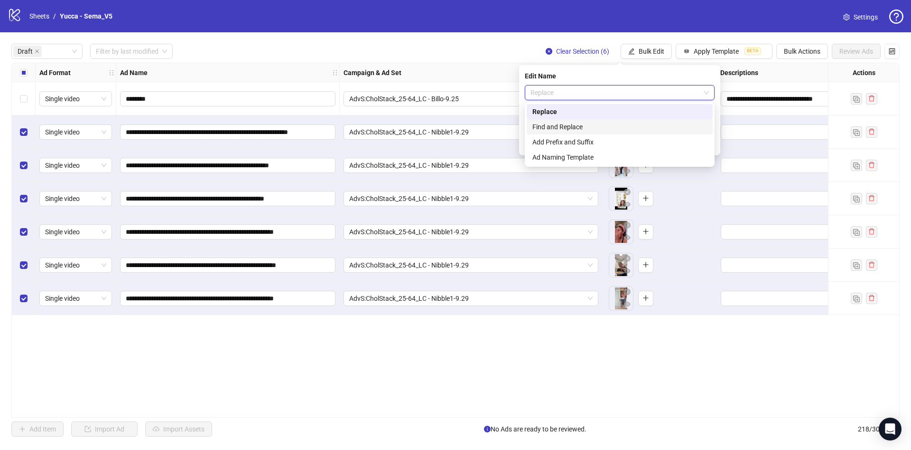
click at [560, 126] on div "Find and Replace" at bounding box center [620, 127] width 175 height 10
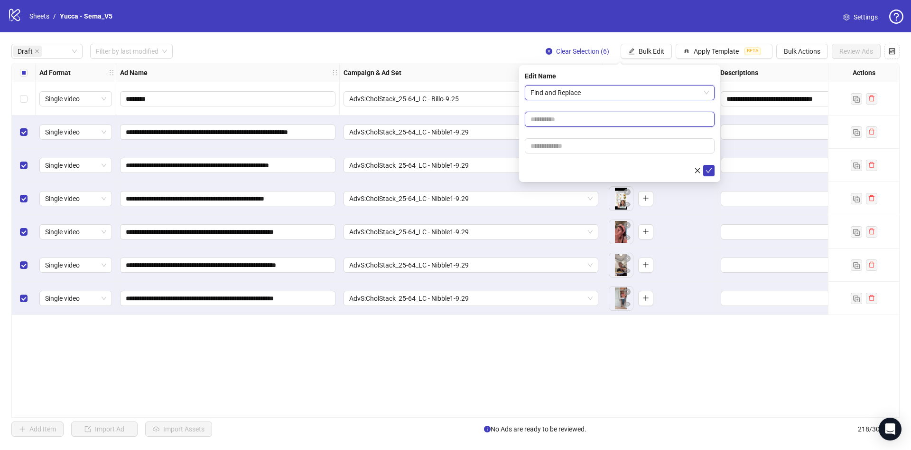
click at [554, 118] on input "text" at bounding box center [620, 119] width 190 height 15
type input "****"
paste input "**********"
type input "**********"
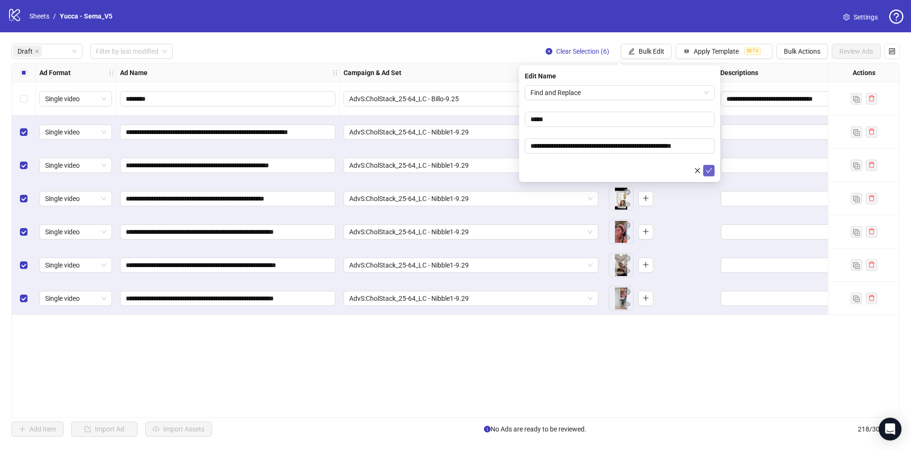
click at [712, 171] on icon "check" at bounding box center [709, 170] width 7 height 7
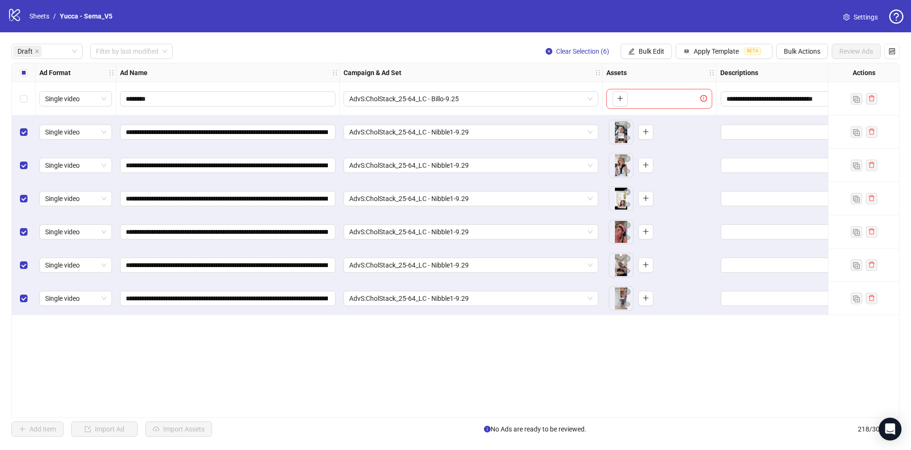
click at [18, 69] on div "Select all rows" at bounding box center [24, 72] width 24 height 19
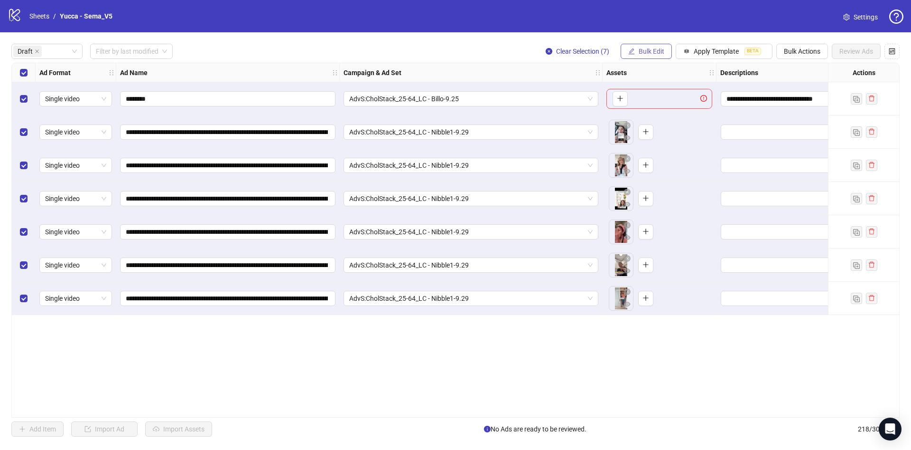
click at [637, 48] on button "Bulk Edit" at bounding box center [646, 51] width 51 height 15
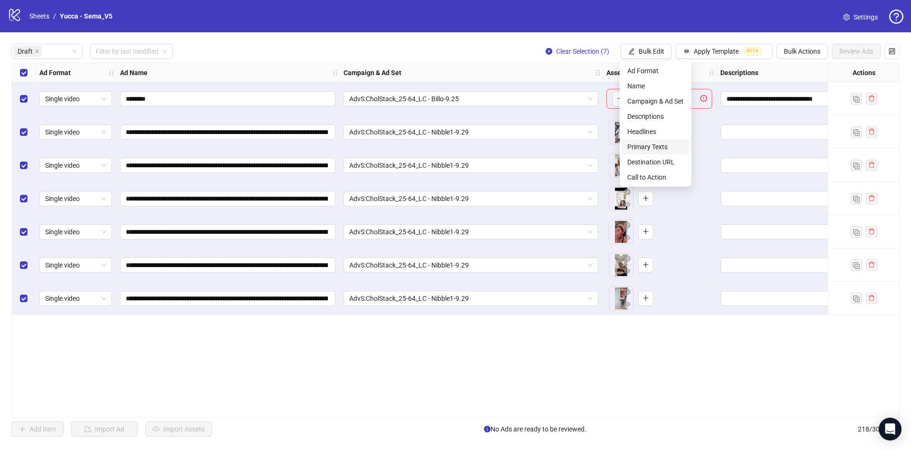
click at [647, 146] on span "Primary Texts" at bounding box center [656, 146] width 56 height 10
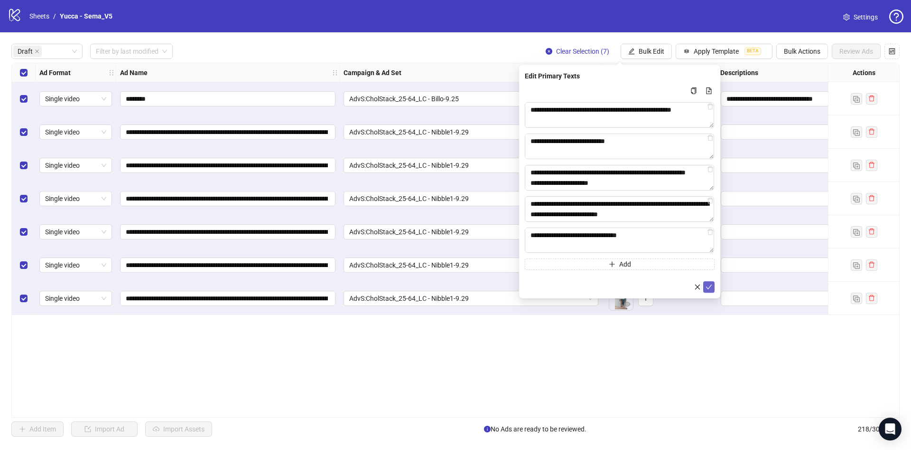
click at [708, 287] on icon "check" at bounding box center [709, 286] width 7 height 7
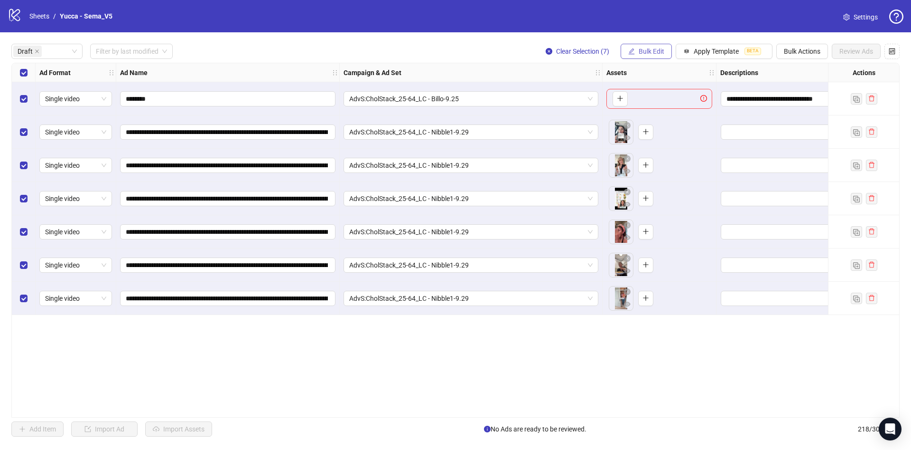
click at [643, 51] on span "Bulk Edit" at bounding box center [652, 51] width 26 height 8
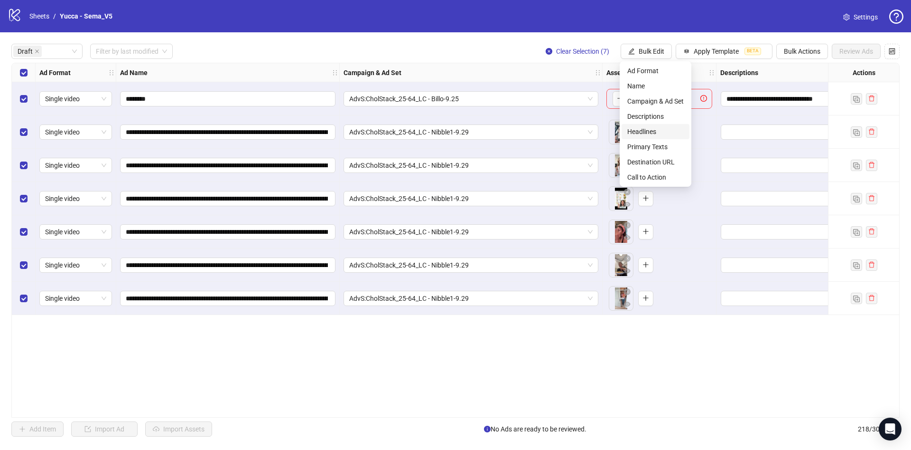
click at [655, 131] on span "Headlines" at bounding box center [656, 131] width 56 height 10
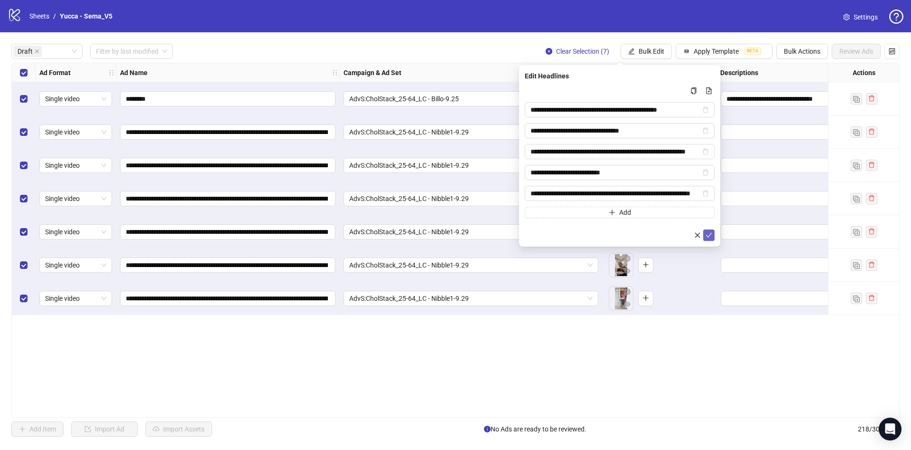
click at [709, 233] on icon "check" at bounding box center [709, 235] width 7 height 7
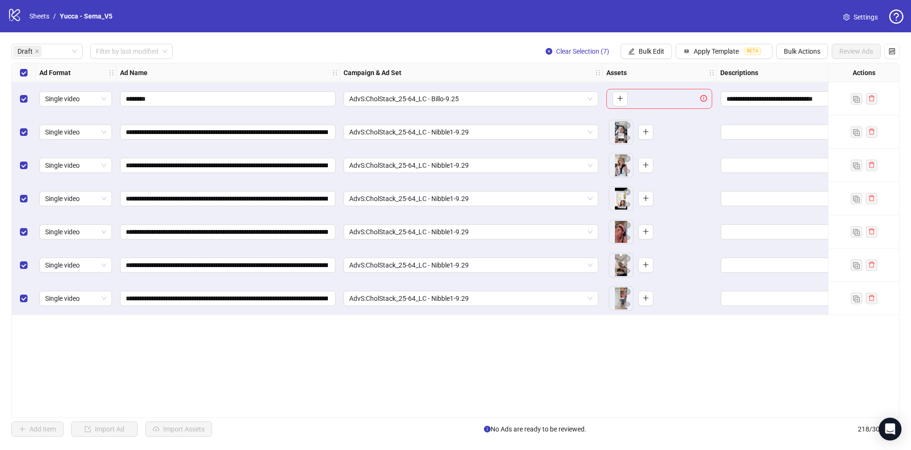
click at [652, 61] on div "**********" at bounding box center [455, 239] width 911 height 415
click at [652, 51] on span "Bulk Edit" at bounding box center [652, 51] width 26 height 8
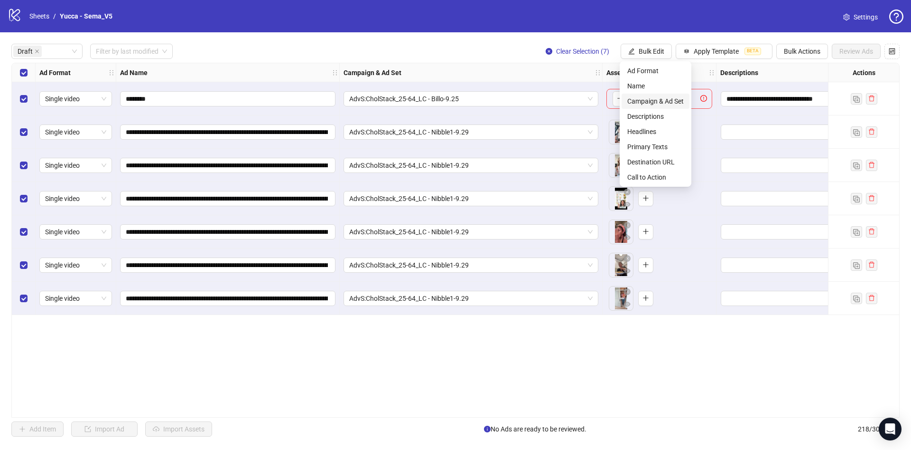
click at [654, 108] on li "Campaign & Ad Set" at bounding box center [656, 101] width 68 height 15
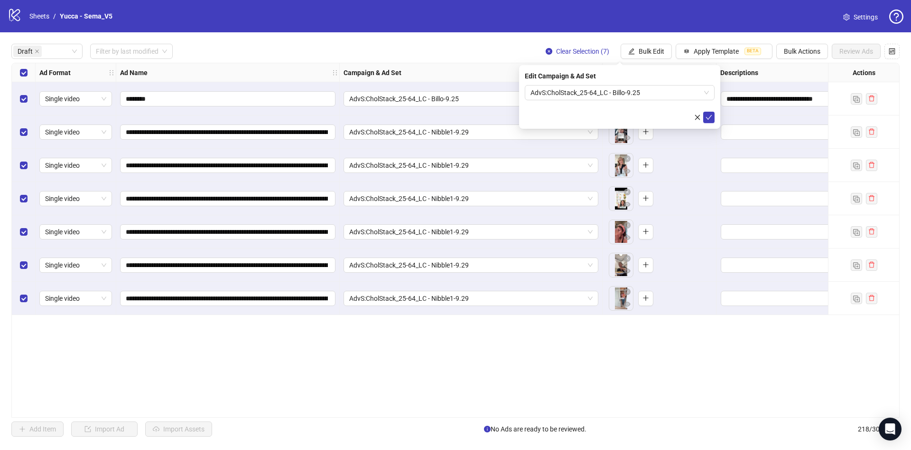
click at [652, 62] on body "**********" at bounding box center [455, 225] width 911 height 450
click at [655, 50] on span "Bulk Edit" at bounding box center [652, 51] width 26 height 8
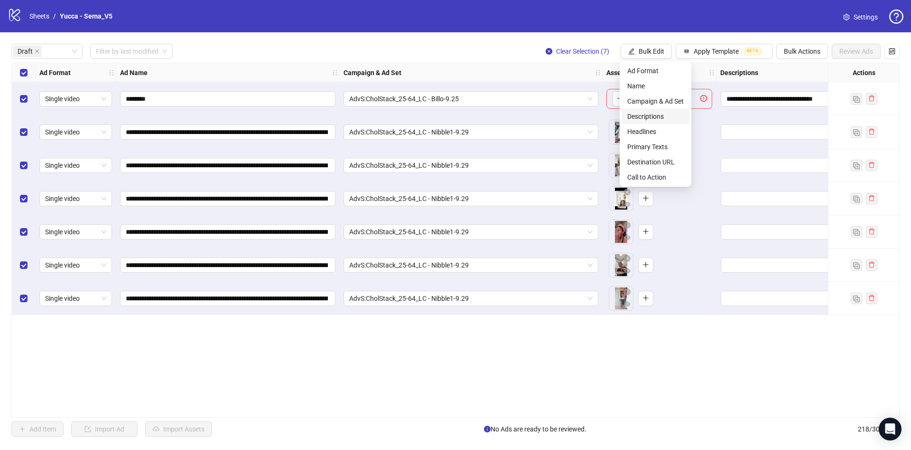
click at [650, 110] on li "Descriptions" at bounding box center [656, 116] width 68 height 15
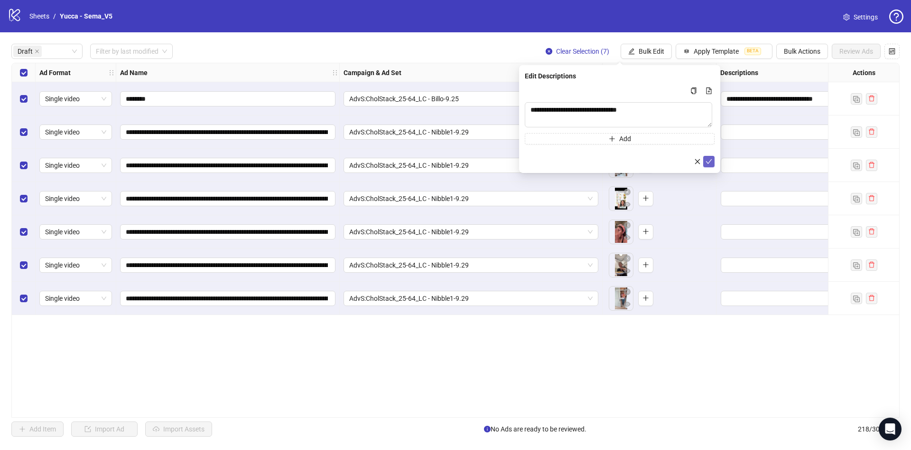
click at [708, 159] on icon "check" at bounding box center [709, 161] width 7 height 7
click at [644, 43] on div "**********" at bounding box center [455, 239] width 911 height 415
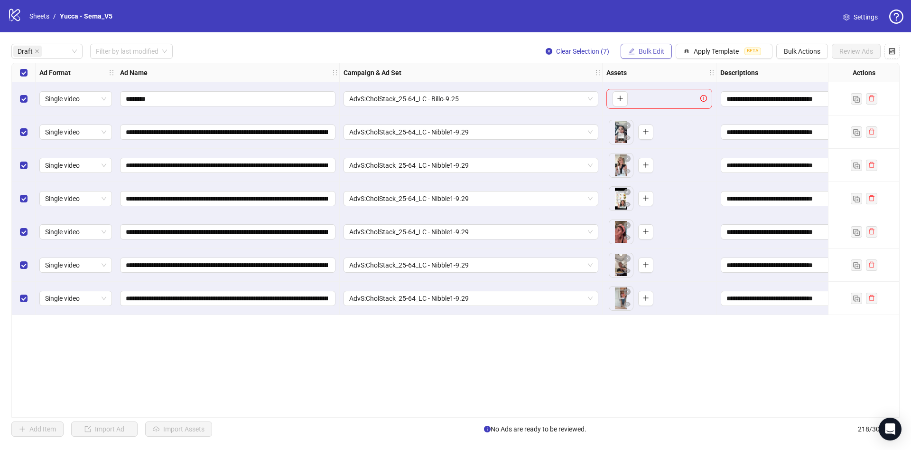
click at [653, 55] on span "Bulk Edit" at bounding box center [652, 51] width 26 height 8
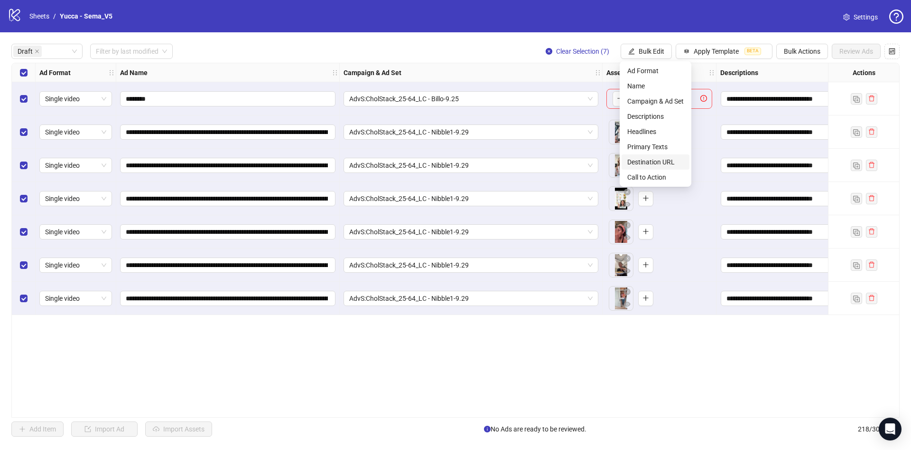
click at [654, 156] on li "Destination URL" at bounding box center [656, 161] width 68 height 15
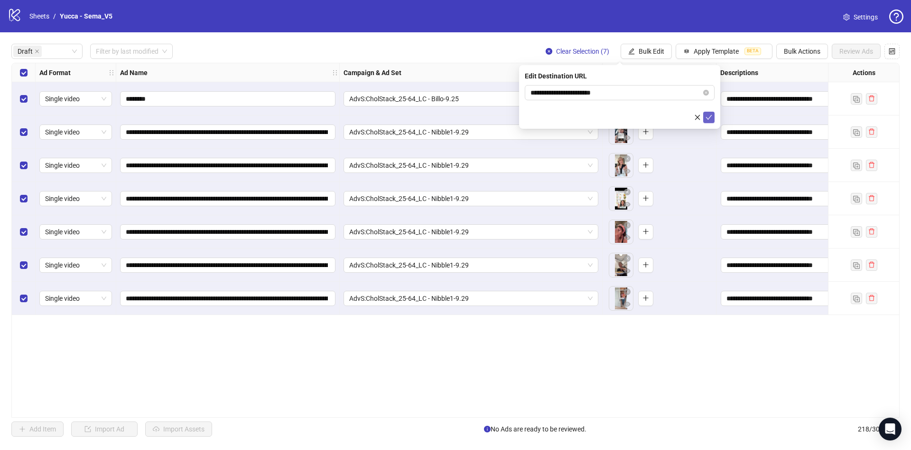
click at [712, 117] on icon "check" at bounding box center [709, 117] width 7 height 7
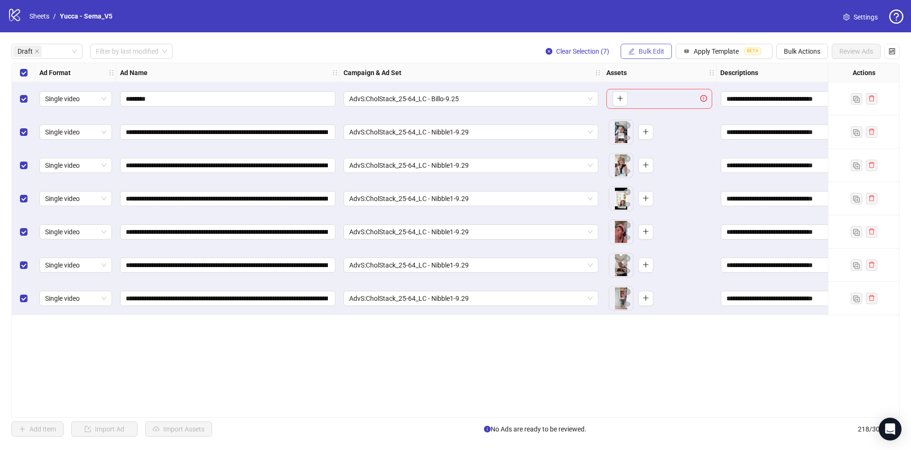
click at [659, 51] on span "Bulk Edit" at bounding box center [652, 51] width 26 height 8
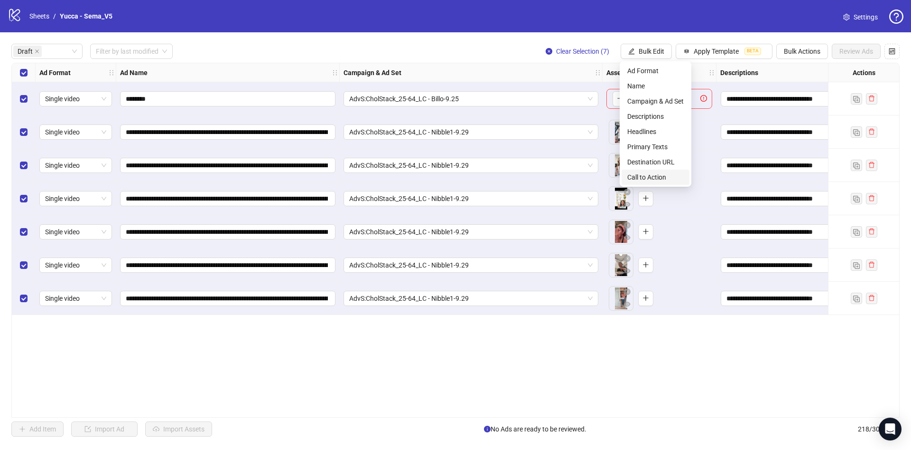
click at [668, 179] on span "Call to Action" at bounding box center [656, 177] width 56 height 10
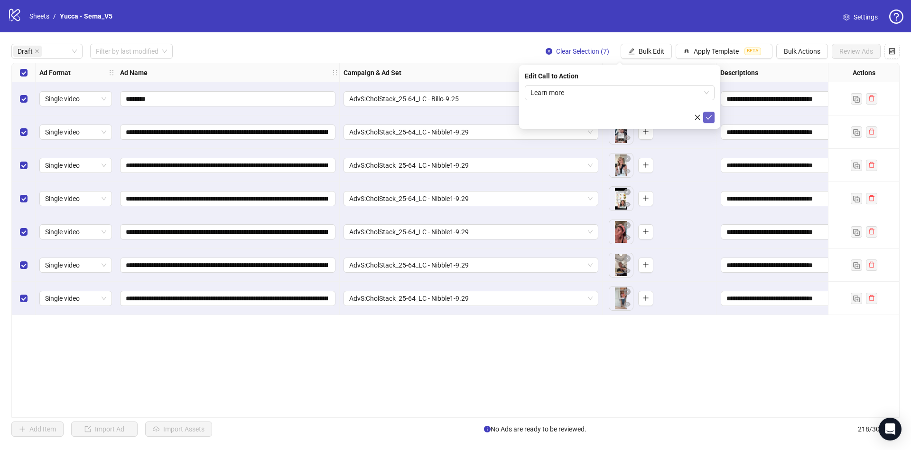
click at [708, 114] on icon "check" at bounding box center [709, 117] width 7 height 7
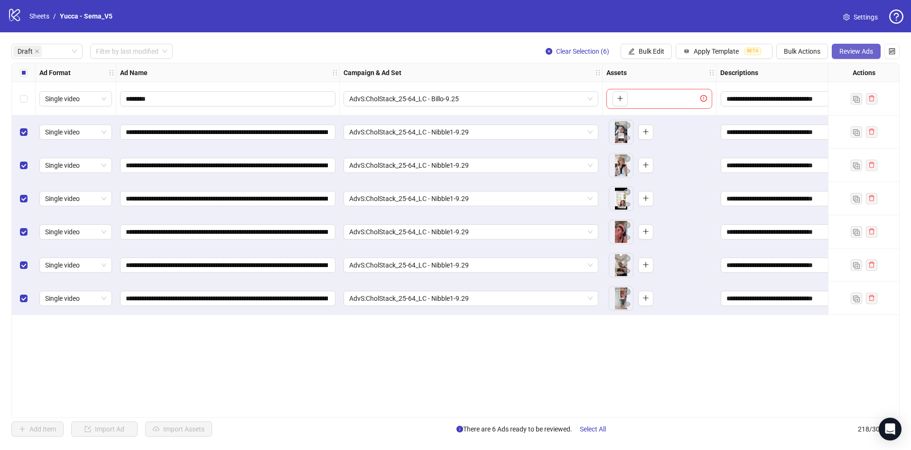
click at [867, 52] on span "Review Ads" at bounding box center [857, 51] width 34 height 8
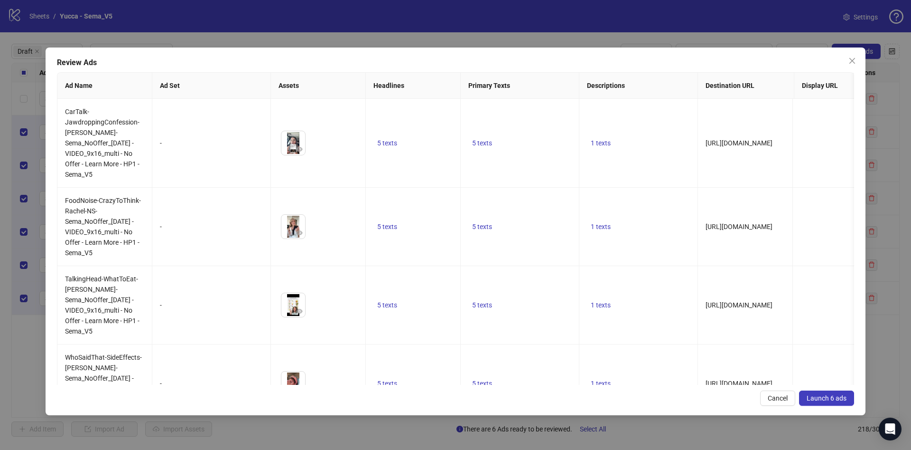
click at [826, 399] on span "Launch 6 ads" at bounding box center [827, 398] width 40 height 8
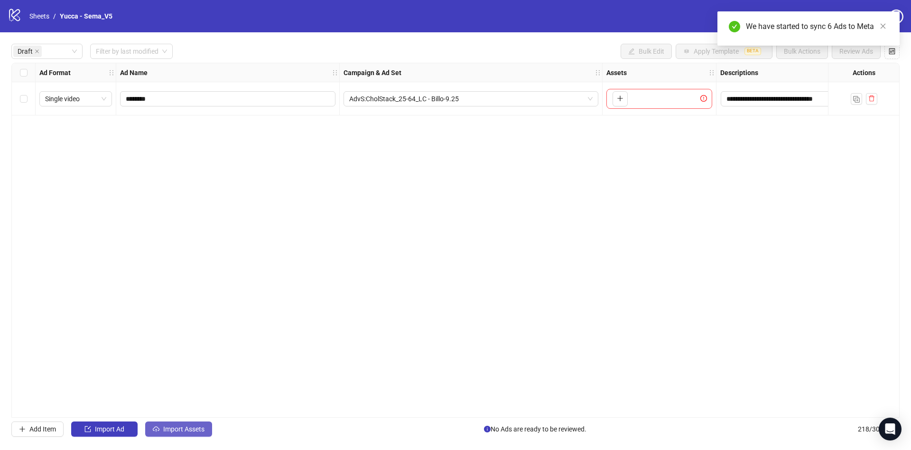
click at [195, 428] on span "Import Assets" at bounding box center [183, 429] width 41 height 8
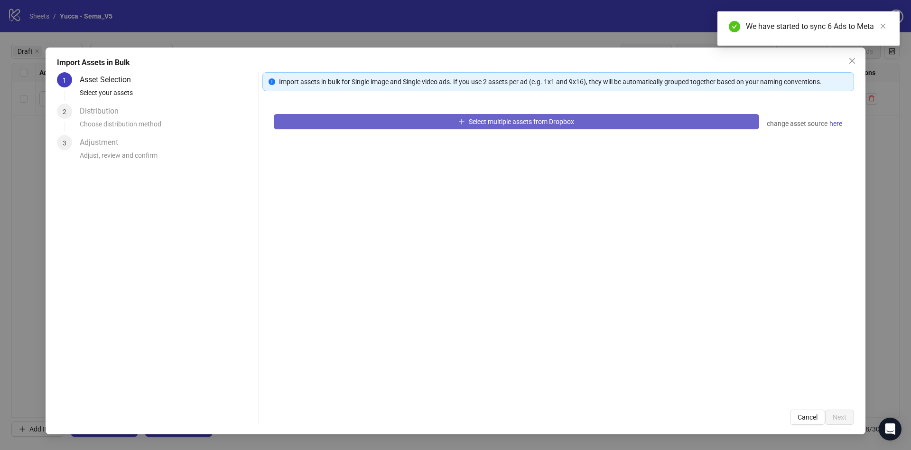
click at [456, 114] on button "Select multiple assets from Dropbox" at bounding box center [517, 121] width 486 height 15
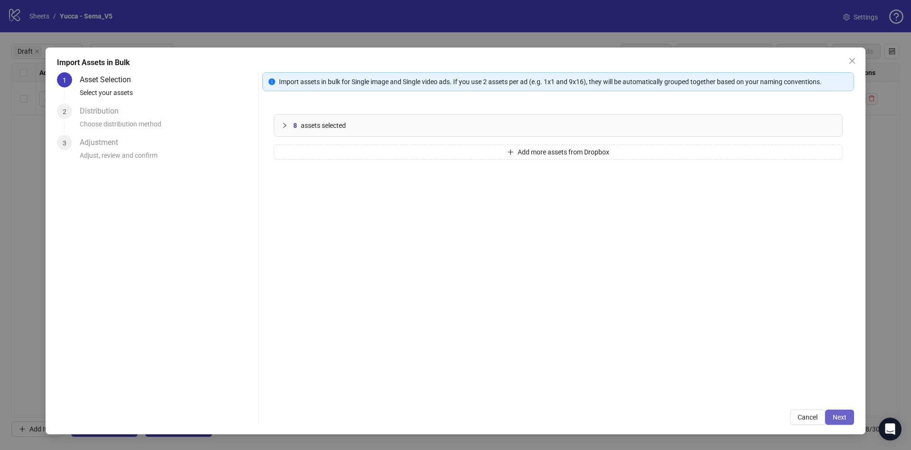
click at [845, 415] on span "Next" at bounding box center [840, 417] width 14 height 8
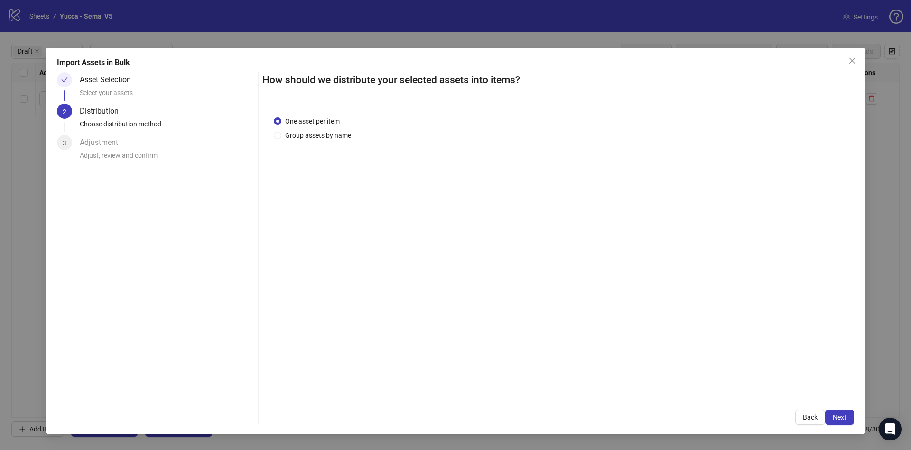
click at [845, 415] on span "Next" at bounding box center [840, 417] width 14 height 8
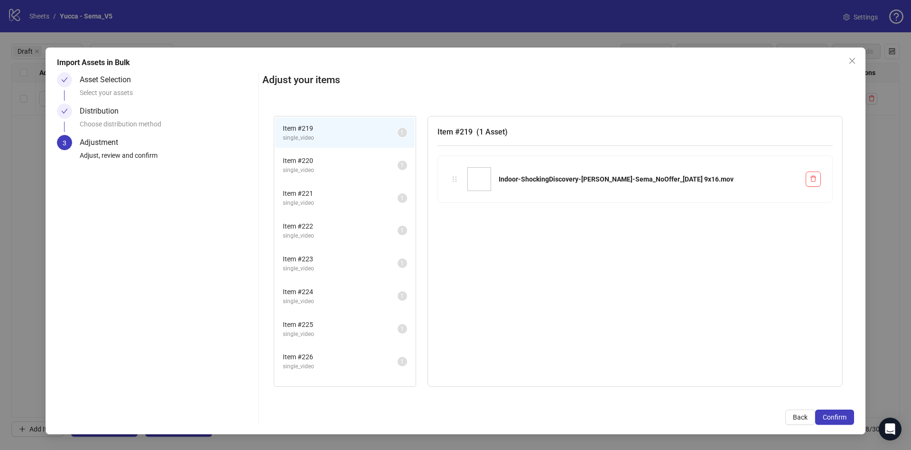
click at [845, 415] on span "Confirm" at bounding box center [835, 417] width 24 height 8
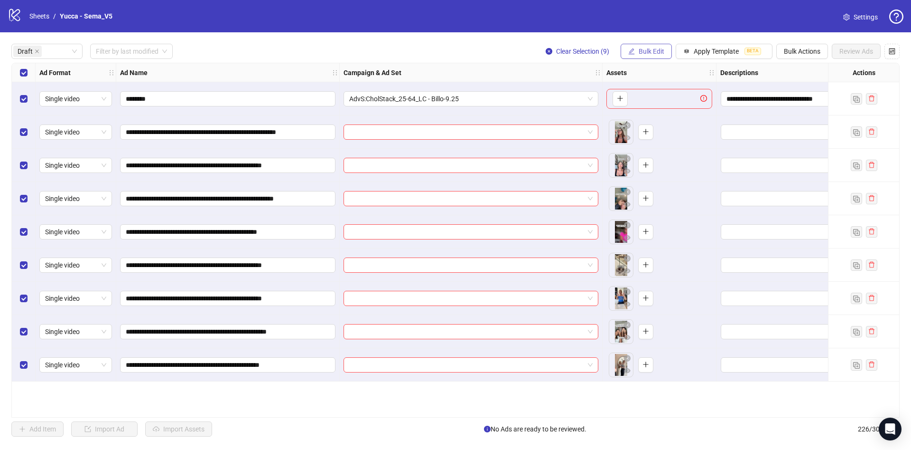
click at [655, 53] on span "Bulk Edit" at bounding box center [652, 51] width 26 height 8
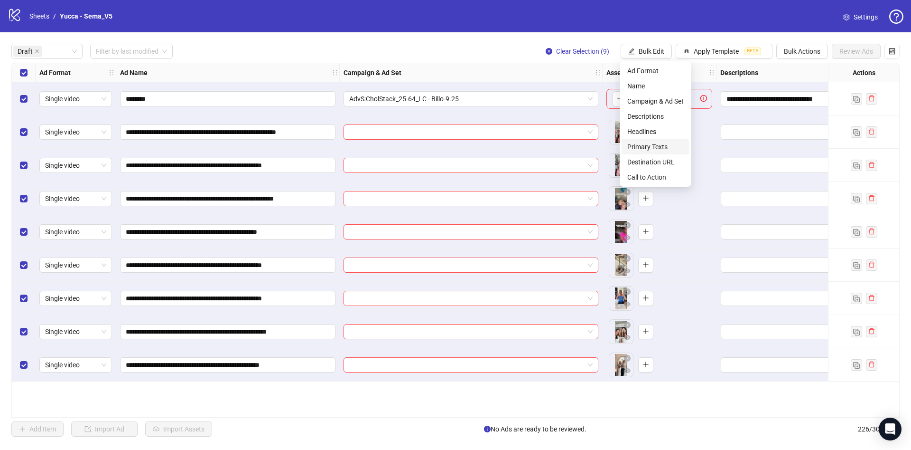
click at [662, 145] on span "Primary Texts" at bounding box center [656, 146] width 56 height 10
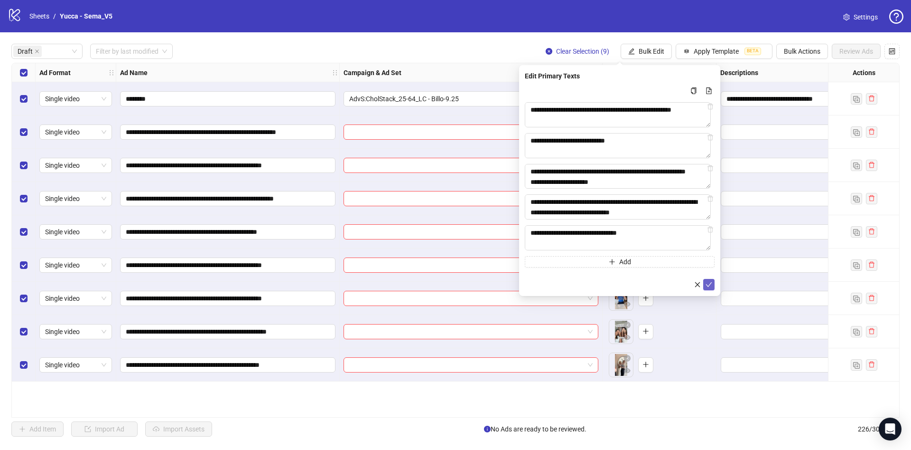
click at [710, 287] on icon "check" at bounding box center [709, 284] width 6 height 5
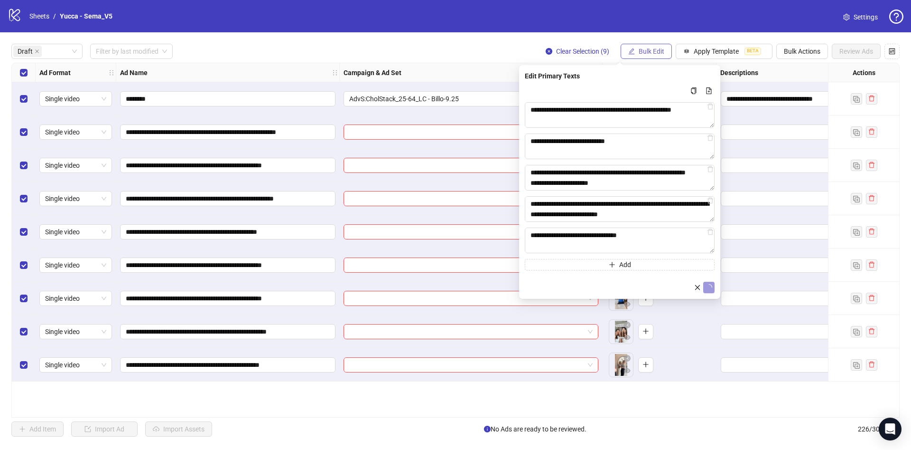
click at [643, 55] on span "Bulk Edit" at bounding box center [652, 51] width 26 height 8
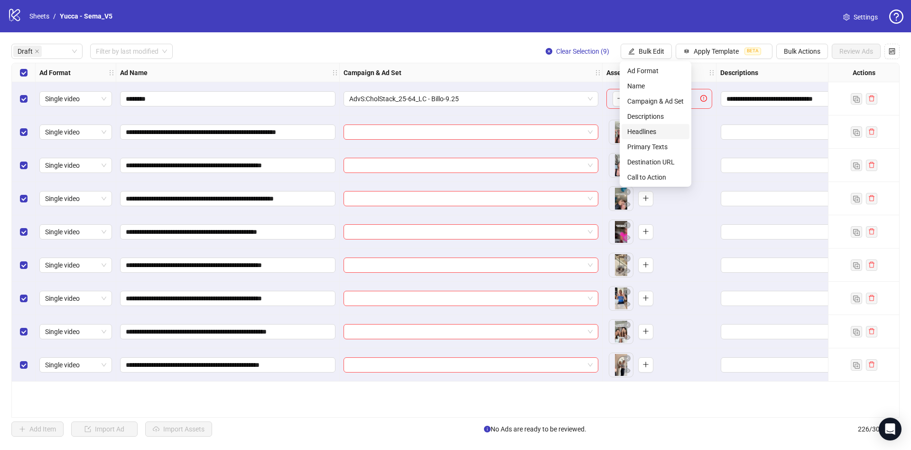
click at [647, 132] on span "Headlines" at bounding box center [656, 131] width 56 height 10
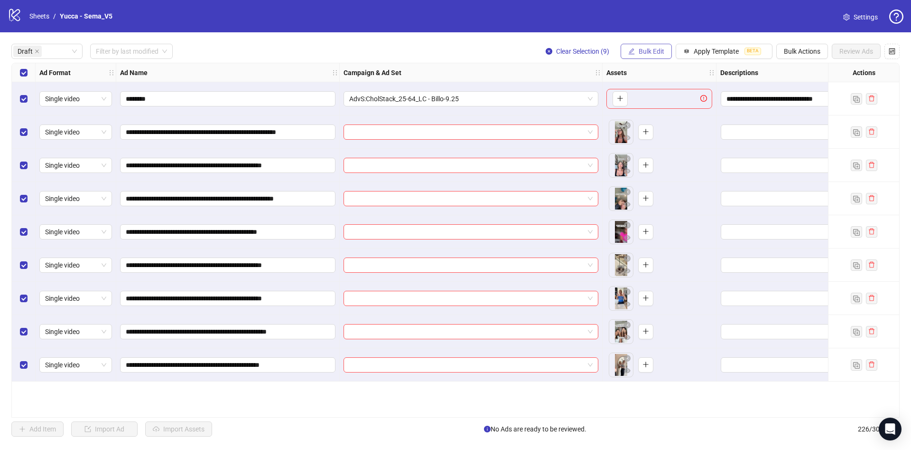
click at [664, 50] on button "Bulk Edit" at bounding box center [646, 51] width 51 height 15
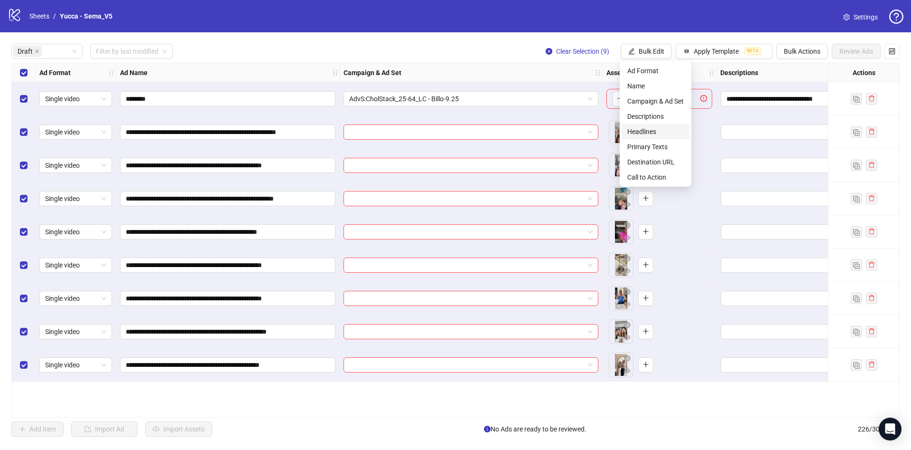
click at [655, 131] on span "Headlines" at bounding box center [656, 131] width 56 height 10
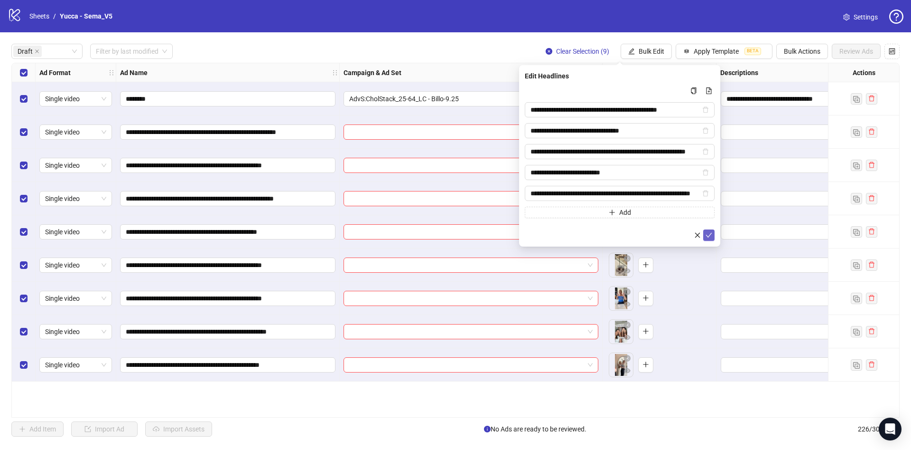
click at [711, 233] on icon "check" at bounding box center [709, 235] width 6 height 5
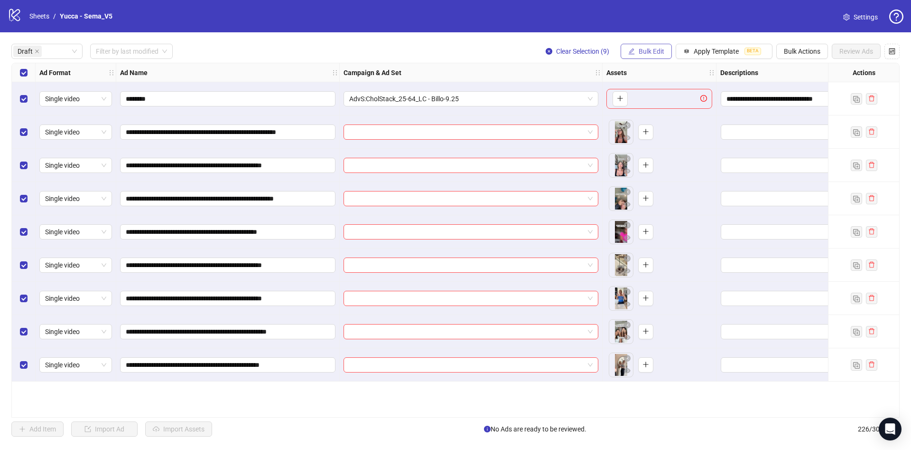
click at [650, 52] on span "Bulk Edit" at bounding box center [652, 51] width 26 height 8
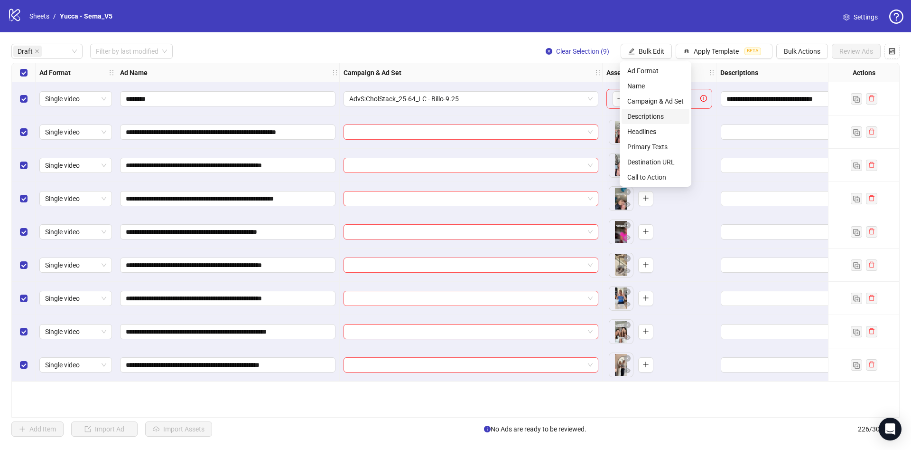
click at [670, 118] on span "Descriptions" at bounding box center [656, 116] width 56 height 10
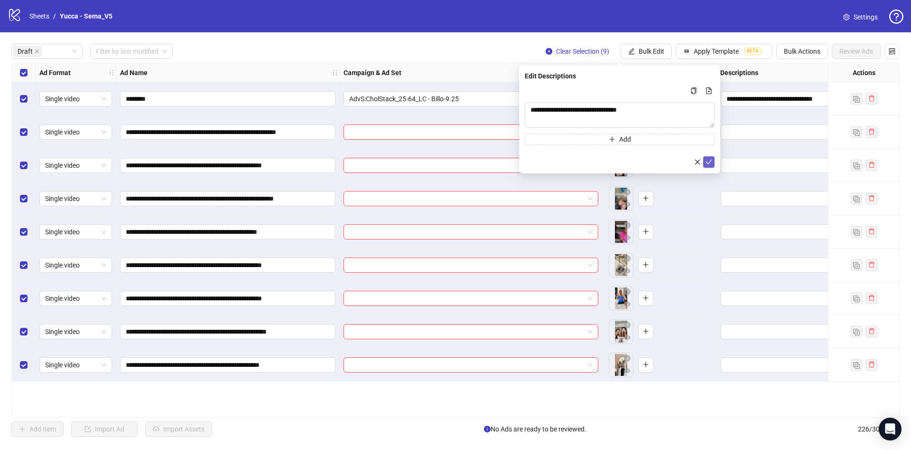
click at [709, 162] on icon "check" at bounding box center [709, 162] width 7 height 7
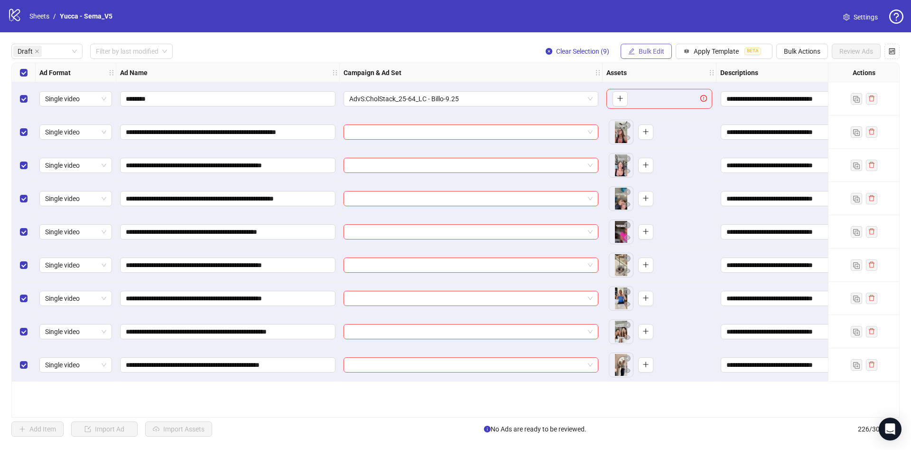
click at [648, 54] on span "Bulk Edit" at bounding box center [652, 51] width 26 height 8
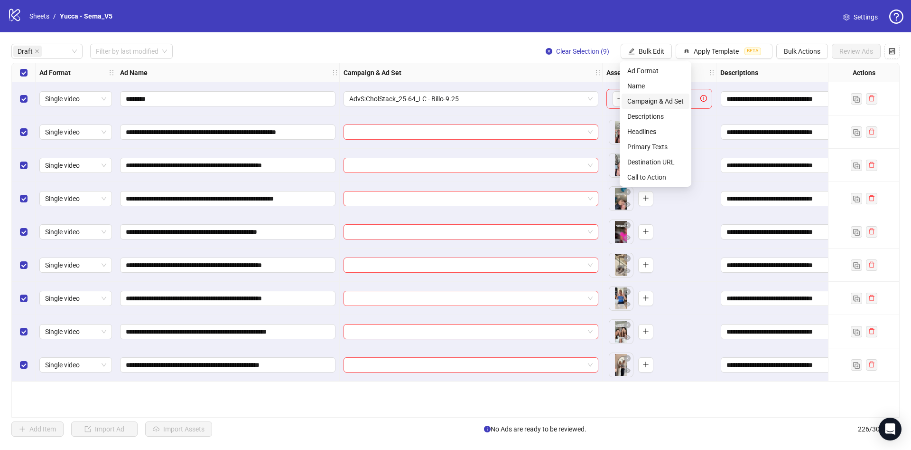
click at [652, 101] on span "Campaign & Ad Set" at bounding box center [656, 101] width 56 height 10
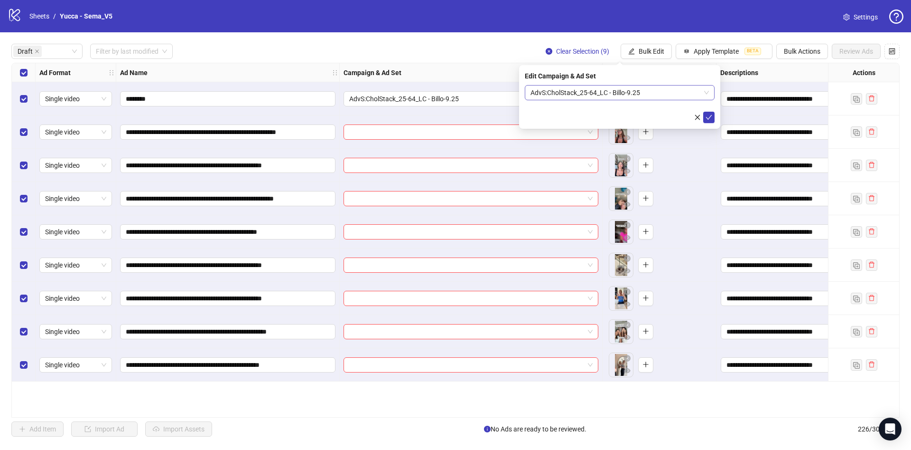
click at [658, 90] on span "AdvS:CholStack_25-64_LC - Billo-9.25" at bounding box center [620, 92] width 178 height 14
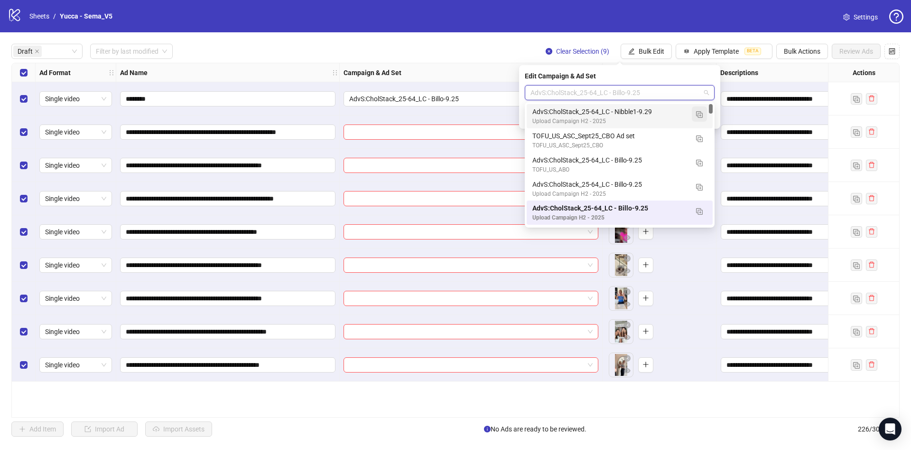
click at [704, 112] on button "button" at bounding box center [699, 113] width 15 height 15
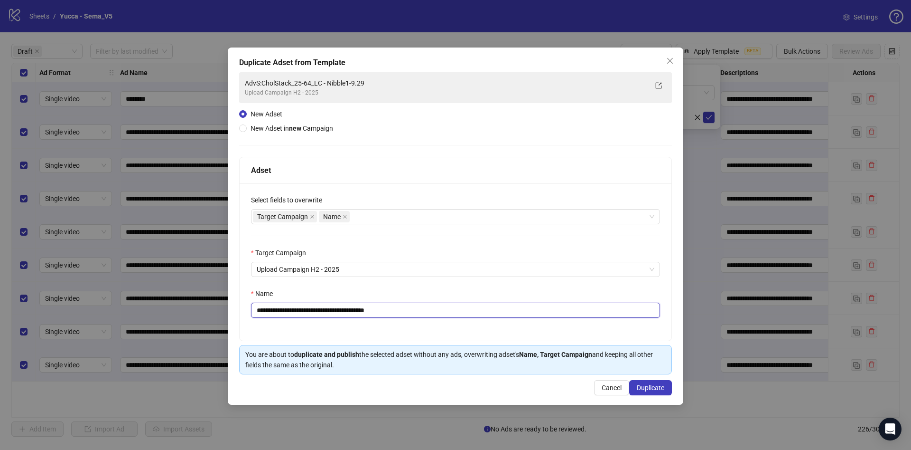
click at [351, 315] on input "**********" at bounding box center [455, 309] width 409 height 15
drag, startPoint x: 371, startPoint y: 311, endPoint x: 528, endPoint y: 312, distance: 157.1
click at [528, 312] on input "**********" at bounding box center [455, 309] width 409 height 15
type input "**********"
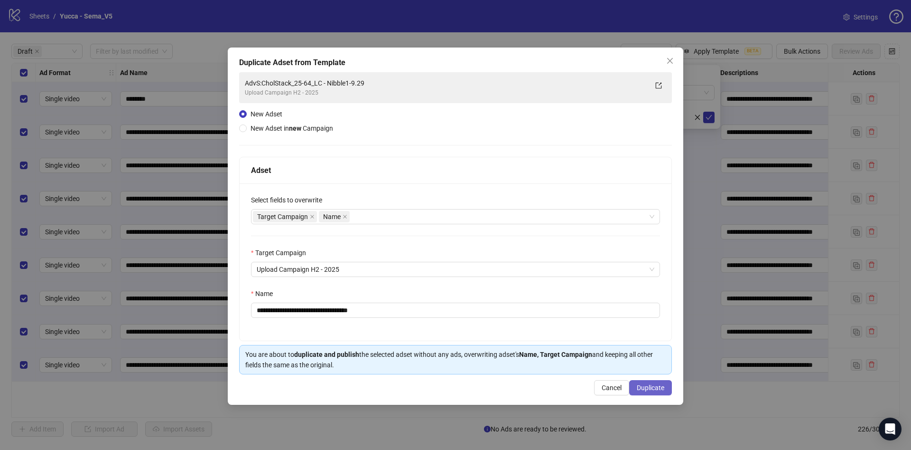
click at [662, 390] on span "Duplicate" at bounding box center [651, 388] width 28 height 8
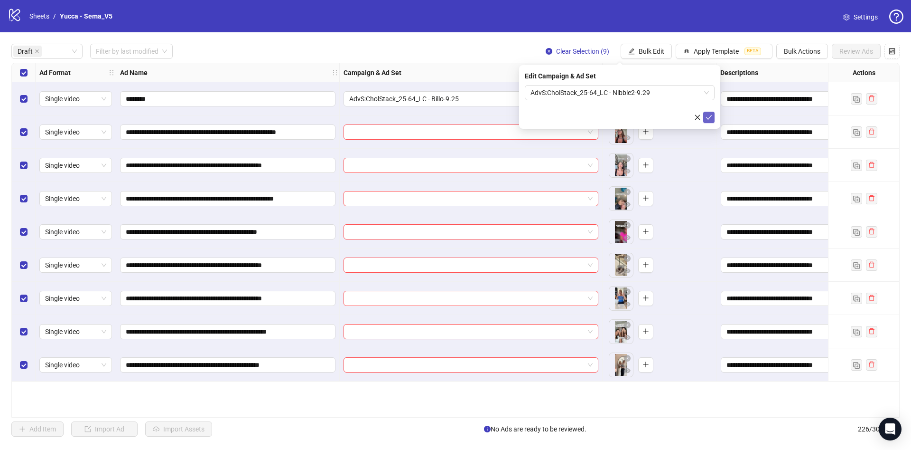
click at [713, 119] on button "submit" at bounding box center [709, 117] width 11 height 11
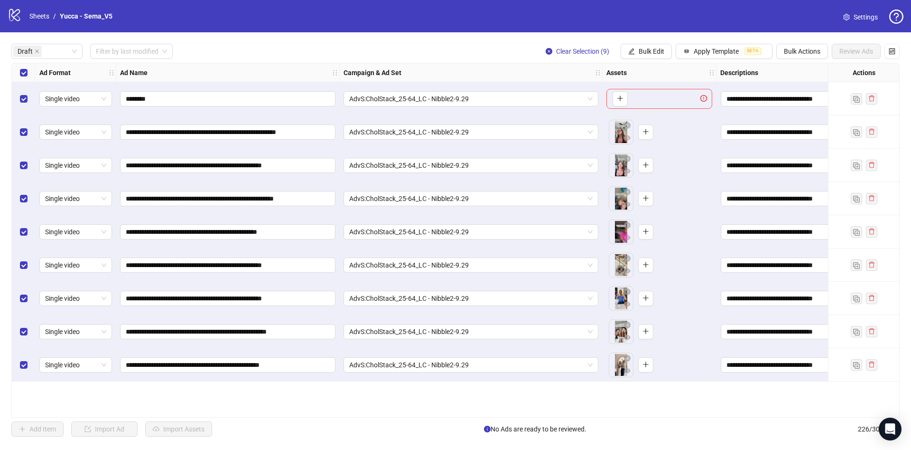
click at [28, 95] on div "Select row 1" at bounding box center [24, 98] width 24 height 33
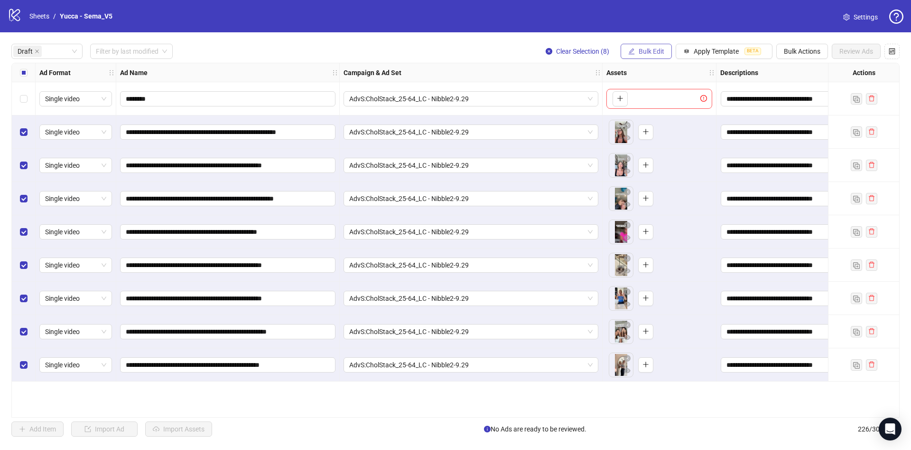
click at [649, 48] on span "Bulk Edit" at bounding box center [652, 51] width 26 height 8
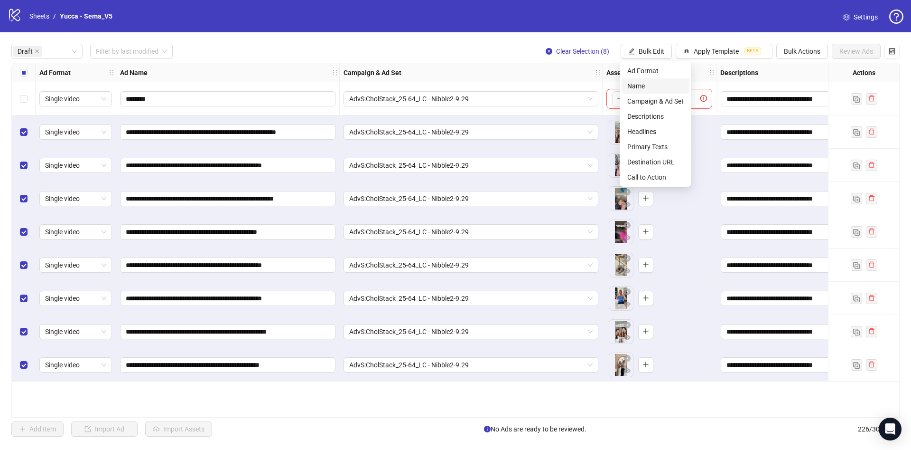
click at [666, 84] on span "Name" at bounding box center [656, 86] width 56 height 10
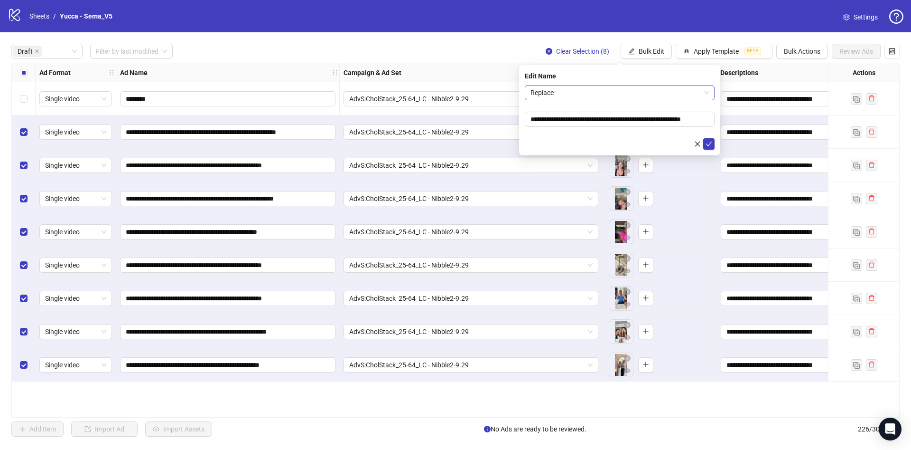
click at [595, 89] on span "Replace" at bounding box center [620, 92] width 178 height 14
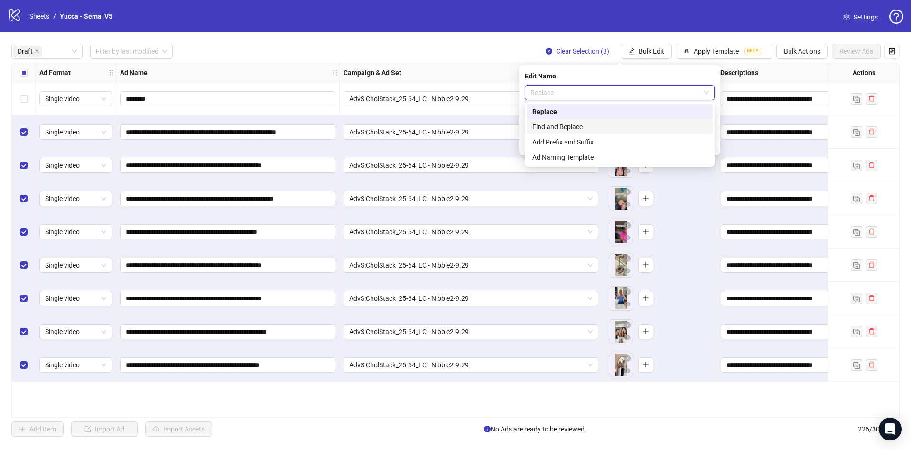
click at [573, 122] on div "Find and Replace" at bounding box center [620, 127] width 175 height 10
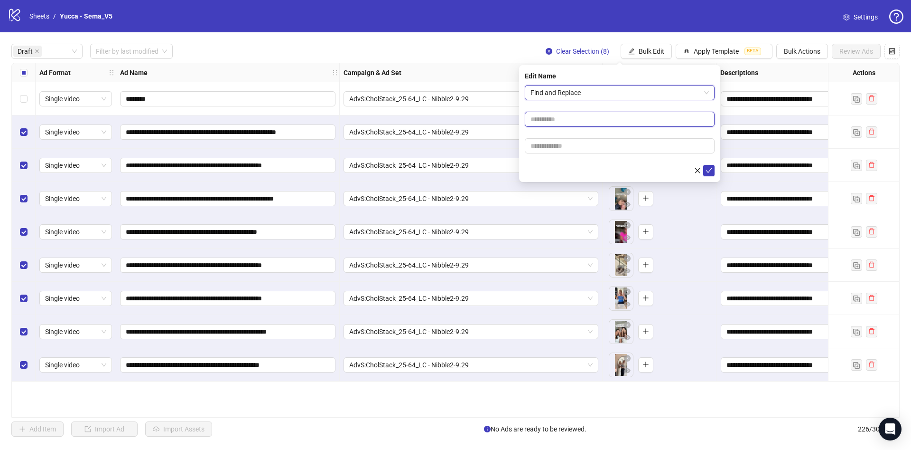
click at [616, 123] on input "text" at bounding box center [620, 119] width 190 height 15
type input "****"
paste input "**********"
type input "**********"
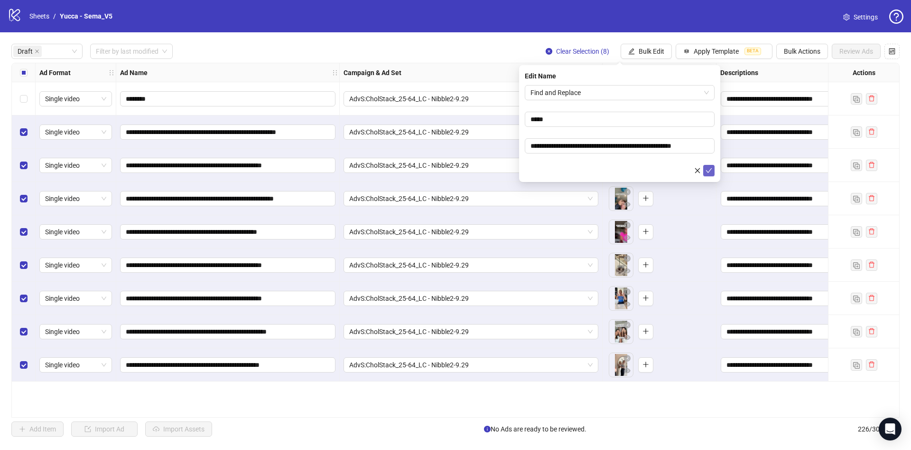
click at [708, 169] on icon "check" at bounding box center [709, 170] width 7 height 7
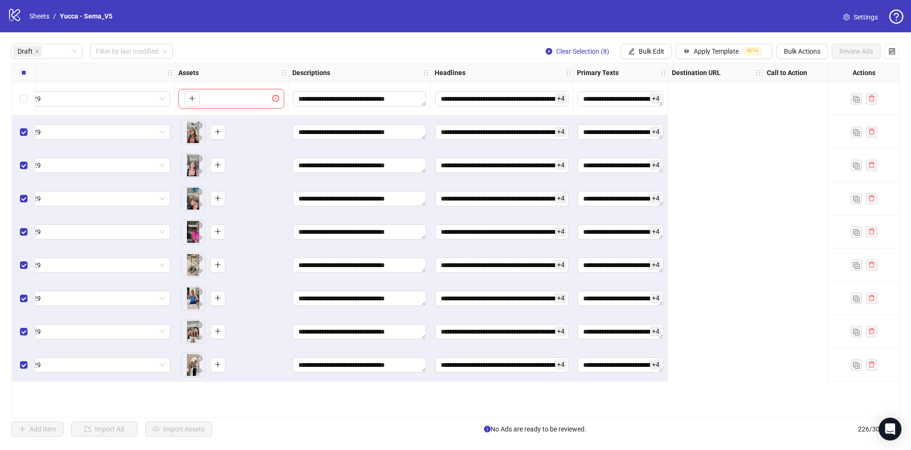
scroll to position [0, 0]
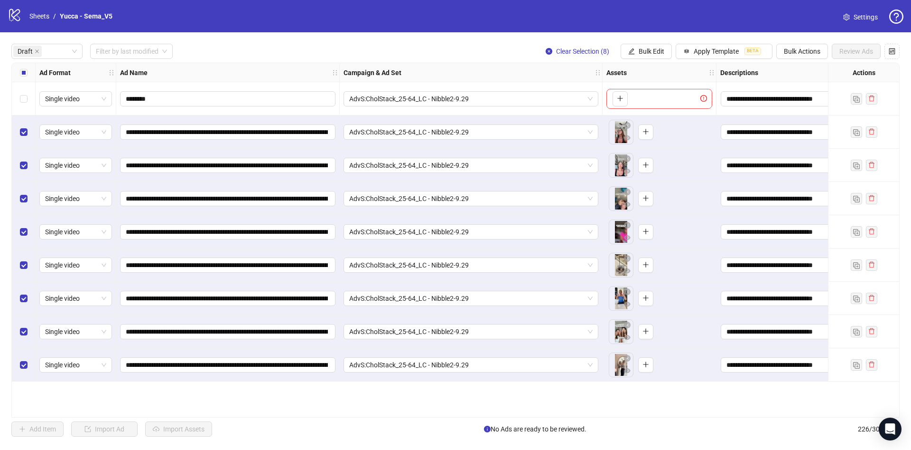
click at [25, 75] on label "Select all rows" at bounding box center [24, 72] width 8 height 10
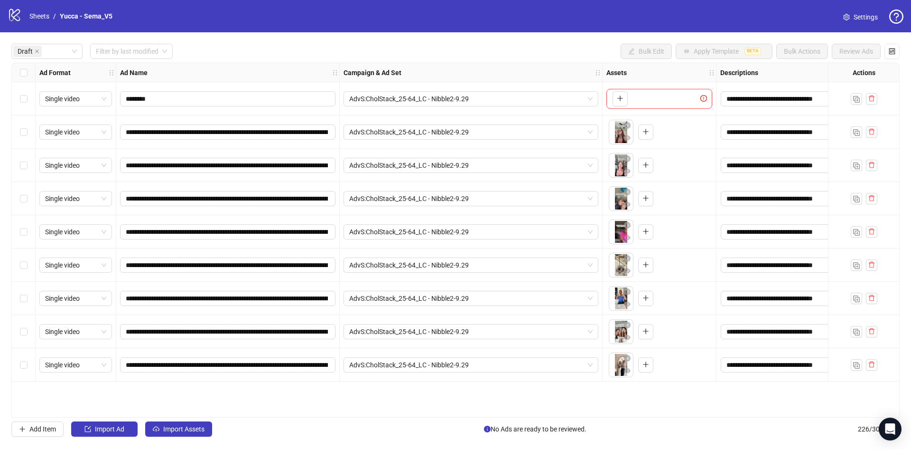
click at [18, 72] on div "Select all rows" at bounding box center [24, 72] width 24 height 19
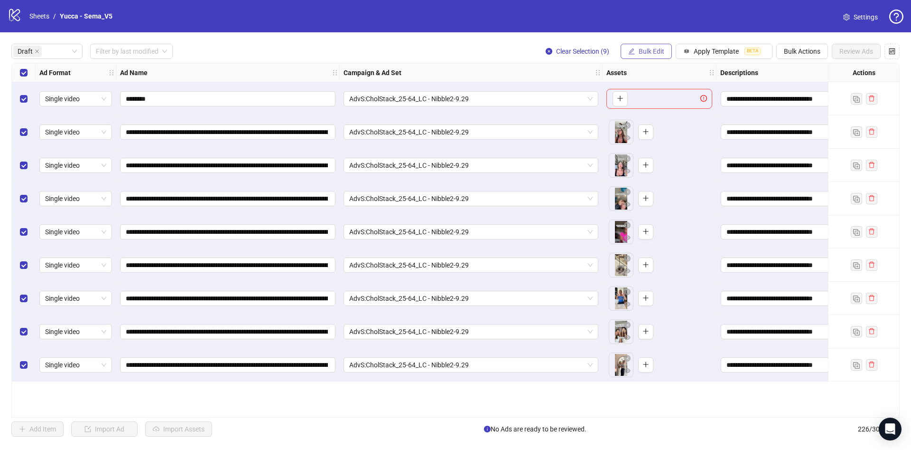
click at [648, 48] on span "Bulk Edit" at bounding box center [652, 51] width 26 height 8
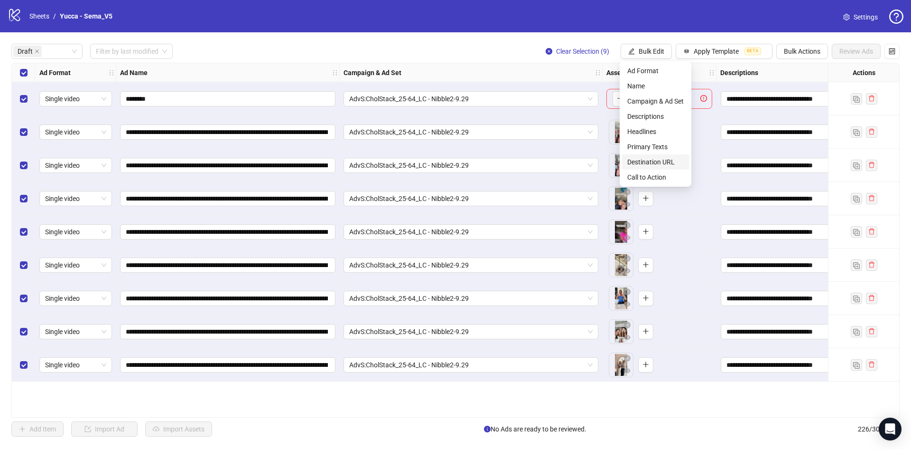
click at [646, 158] on span "Destination URL" at bounding box center [656, 162] width 56 height 10
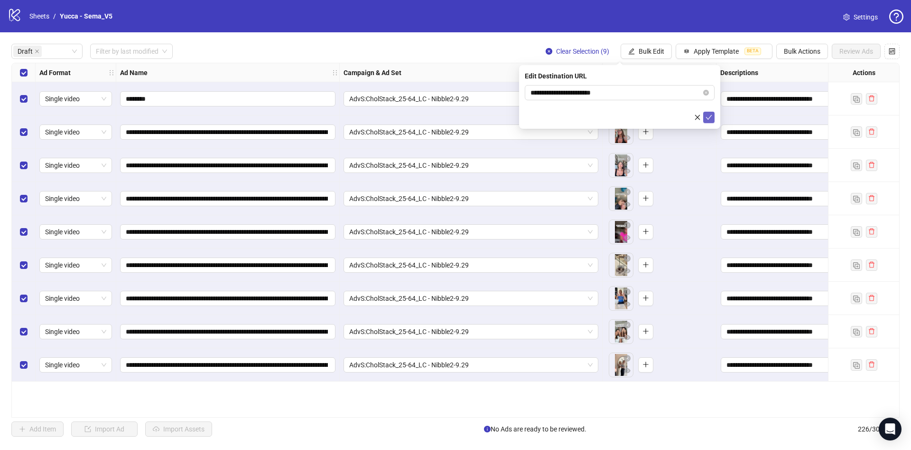
click at [711, 114] on icon "check" at bounding box center [709, 117] width 7 height 7
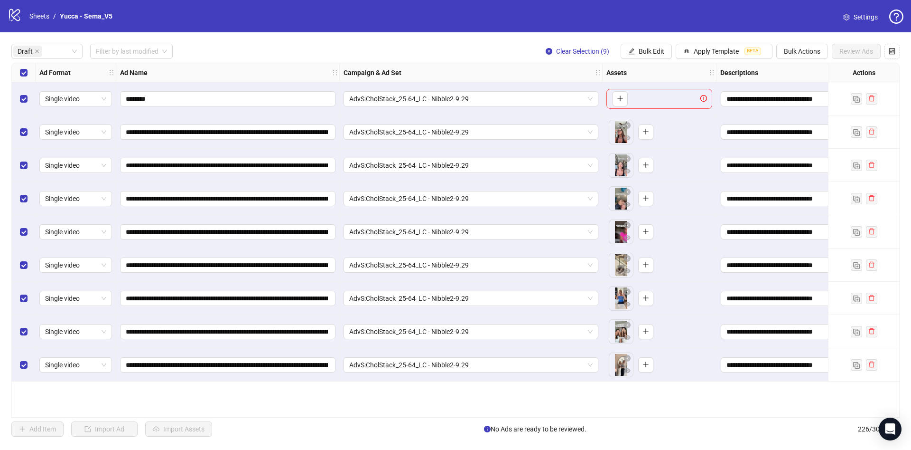
click at [672, 56] on div "Clear Selection (9) Bulk Edit Apply Template BETA Bulk Actions Review Ads" at bounding box center [719, 51] width 362 height 15
click at [659, 53] on span "Bulk Edit" at bounding box center [652, 51] width 26 height 8
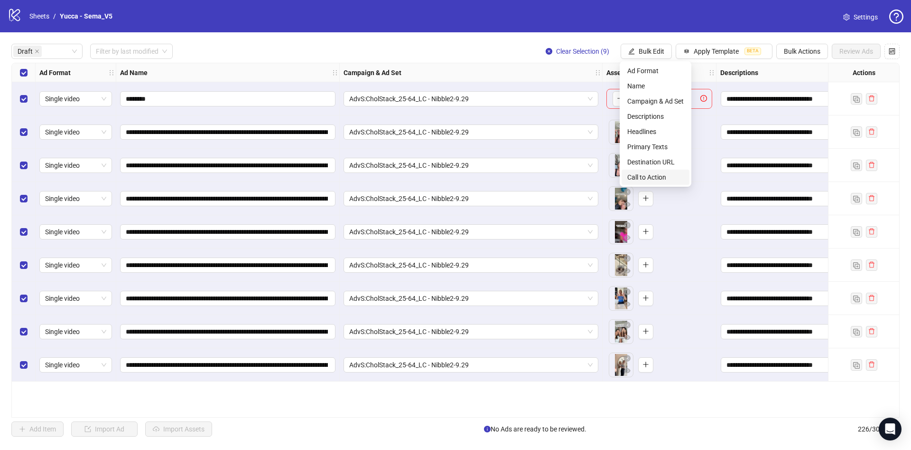
click at [657, 182] on li "Call to Action" at bounding box center [656, 176] width 68 height 15
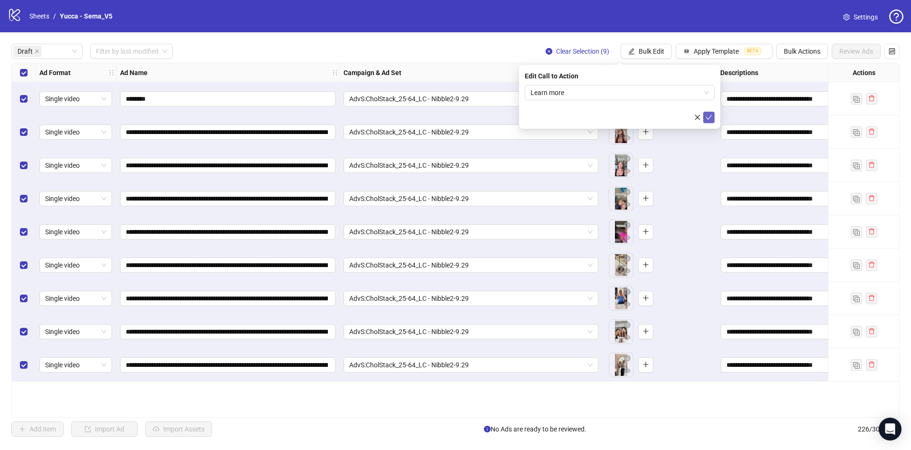
click at [709, 120] on span "submit" at bounding box center [709, 117] width 7 height 8
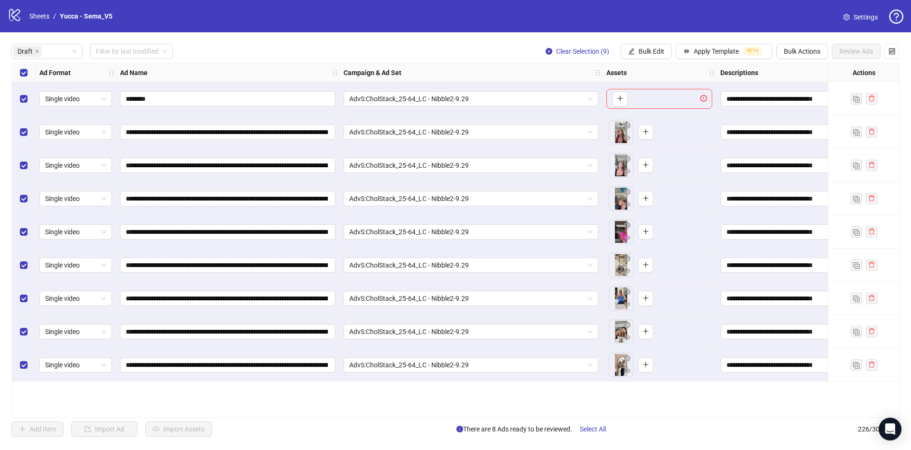
click at [16, 94] on div "Select row 1" at bounding box center [24, 98] width 24 height 33
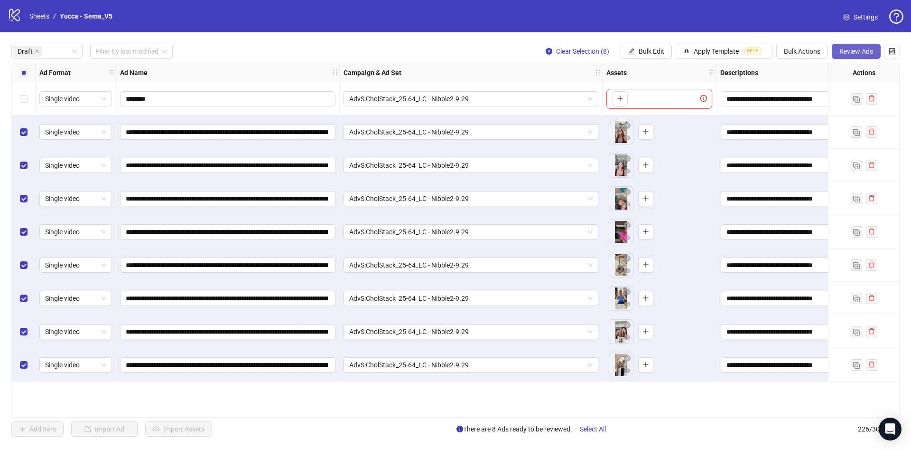
click at [850, 47] on span "Review Ads" at bounding box center [857, 51] width 34 height 8
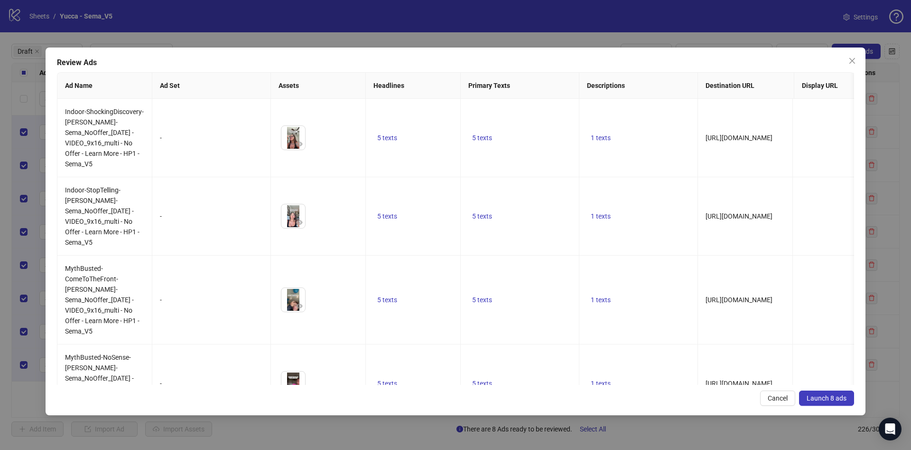
click at [820, 394] on span "Launch 8 ads" at bounding box center [827, 398] width 40 height 8
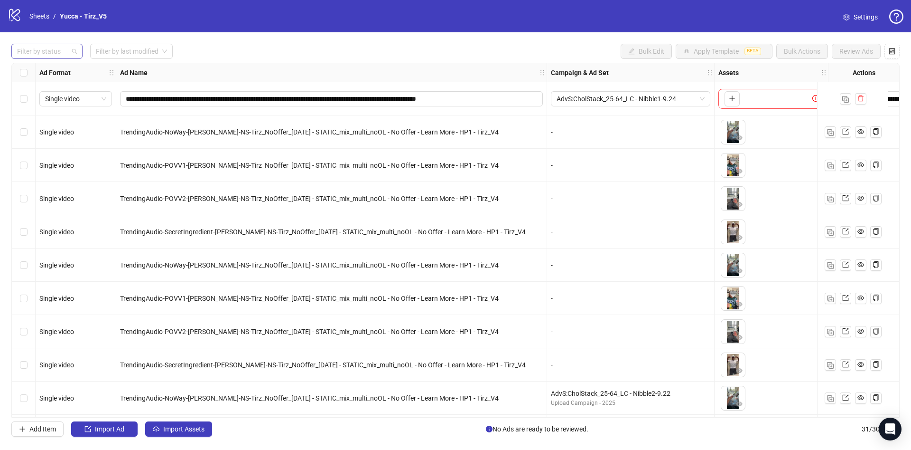
click at [54, 49] on div at bounding box center [41, 51] width 57 height 13
click at [53, 71] on div "Draft" at bounding box center [47, 71] width 56 height 10
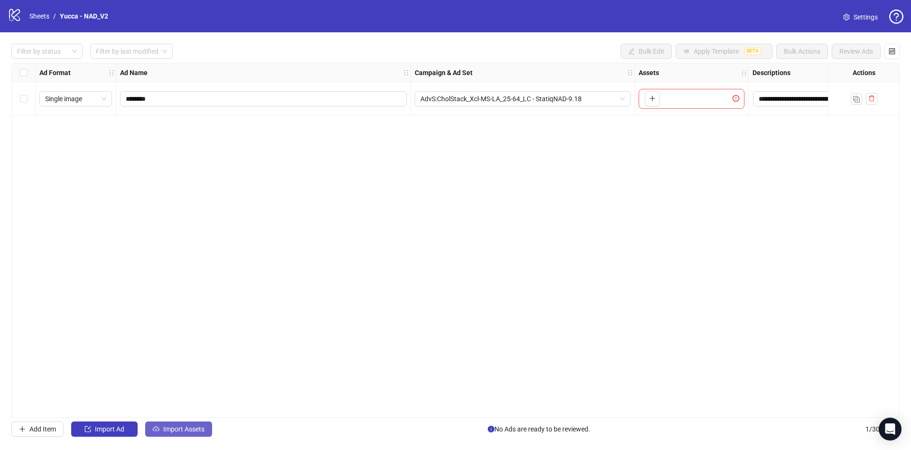
click at [188, 426] on span "Import Assets" at bounding box center [183, 429] width 41 height 8
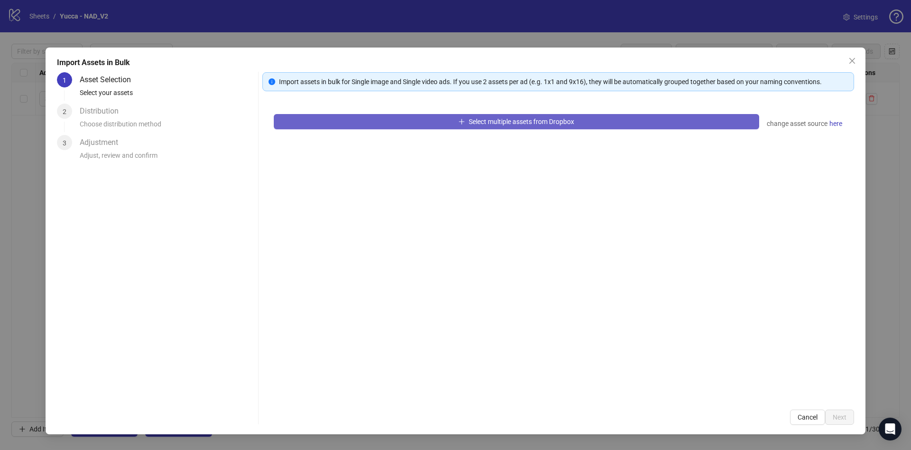
click at [402, 121] on button "Select multiple assets from Dropbox" at bounding box center [517, 121] width 486 height 15
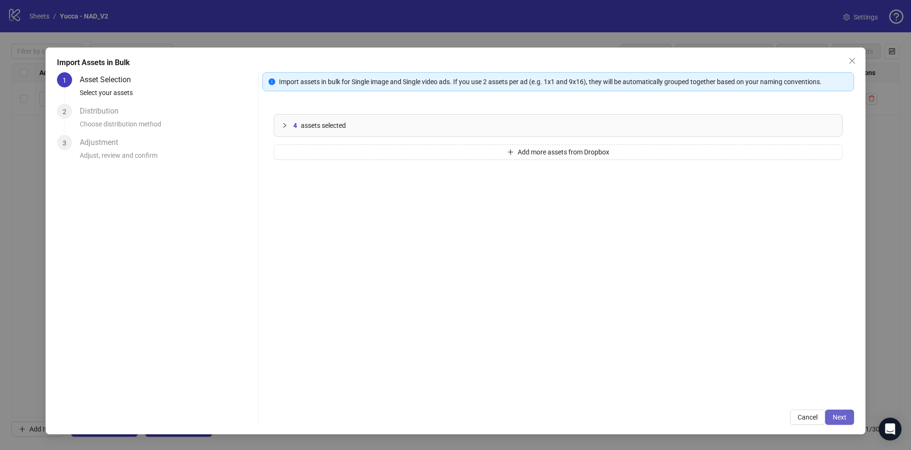
click at [831, 420] on button "Next" at bounding box center [840, 416] width 29 height 15
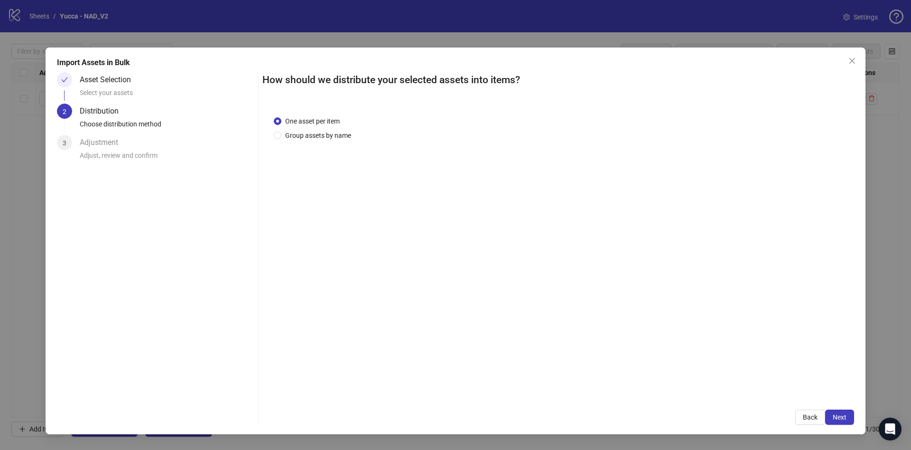
click at [837, 418] on span "Next" at bounding box center [840, 417] width 14 height 8
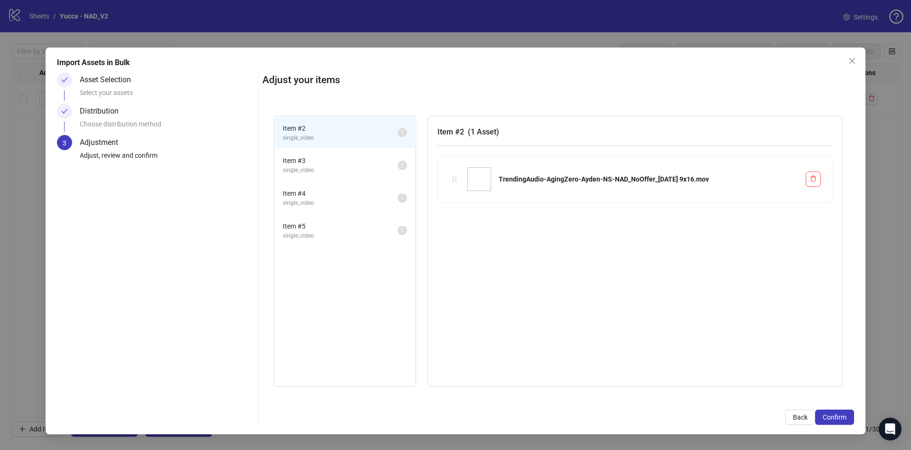
click at [837, 418] on span "Confirm" at bounding box center [835, 417] width 24 height 8
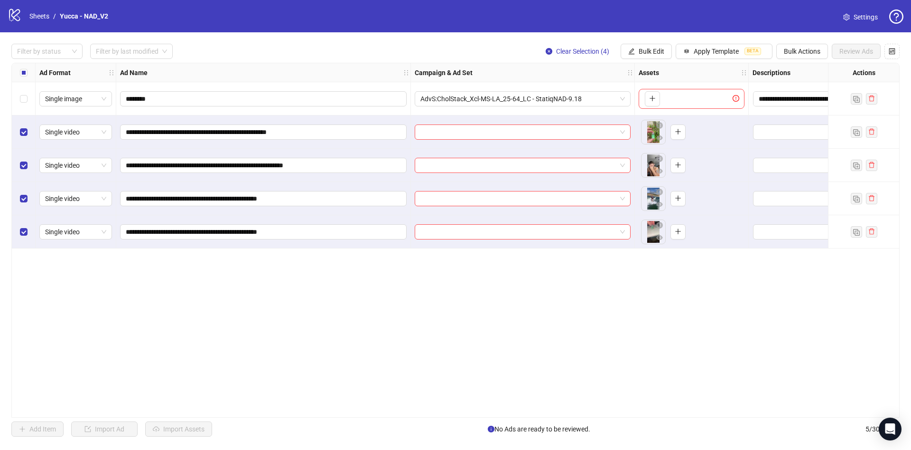
click at [641, 42] on div "**********" at bounding box center [455, 239] width 911 height 415
click at [641, 51] on span "Bulk Edit" at bounding box center [652, 51] width 26 height 8
click at [635, 100] on span "Campaign & Ad Set" at bounding box center [656, 101] width 56 height 10
click at [653, 101] on form "Select an adset" at bounding box center [620, 104] width 190 height 38
click at [656, 95] on input "search" at bounding box center [616, 92] width 170 height 14
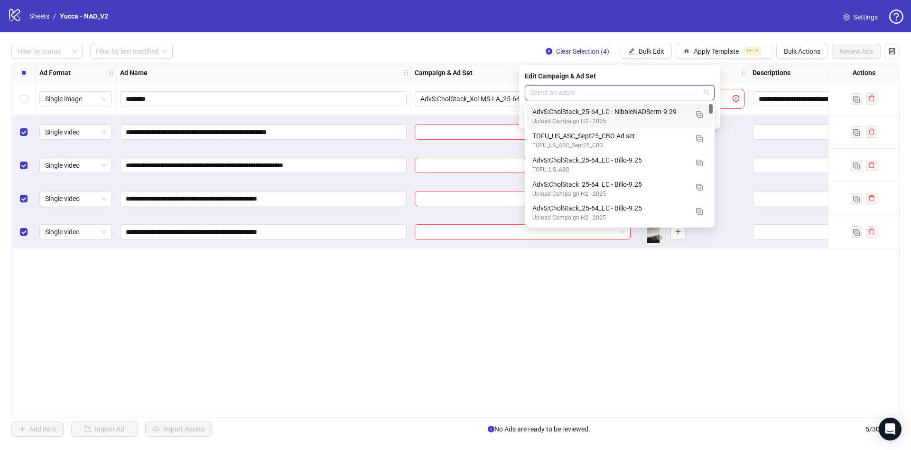
click at [650, 118] on div "Upload Campaign H2 - 2025" at bounding box center [611, 121] width 156 height 9
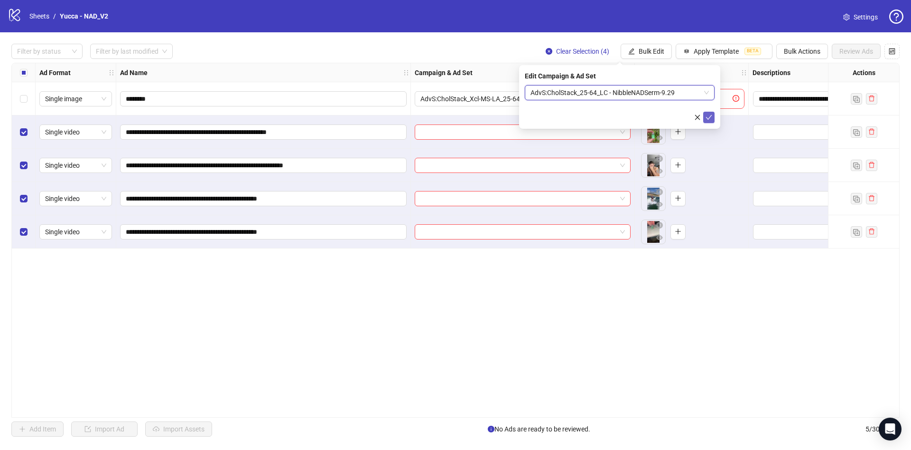
click at [707, 115] on icon "check" at bounding box center [709, 117] width 7 height 7
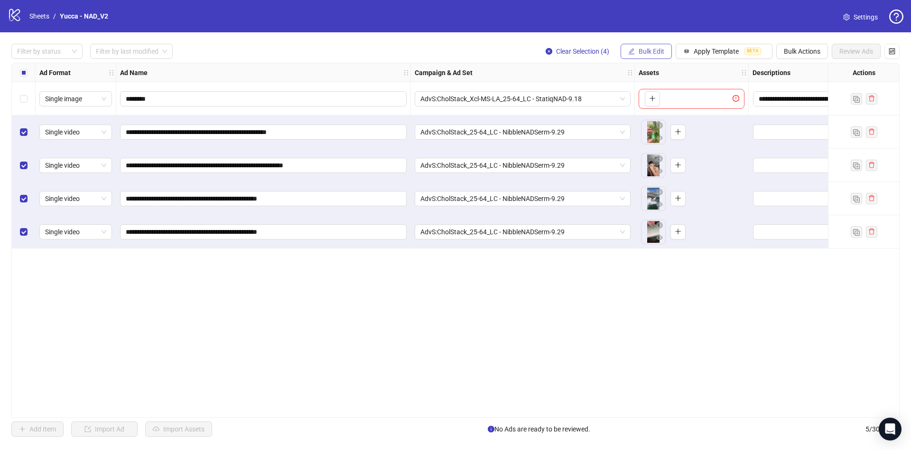
click at [656, 48] on span "Bulk Edit" at bounding box center [652, 51] width 26 height 8
click at [659, 88] on span "Name" at bounding box center [656, 86] width 56 height 10
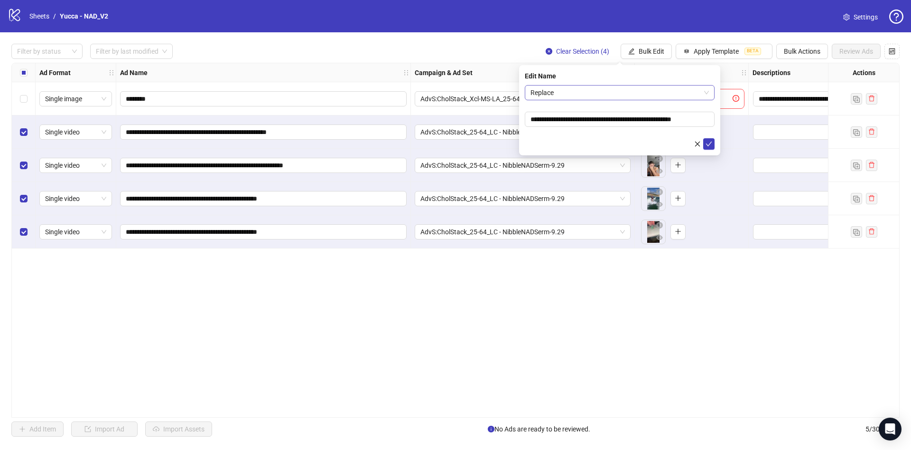
click at [579, 87] on span "Replace" at bounding box center [620, 92] width 178 height 14
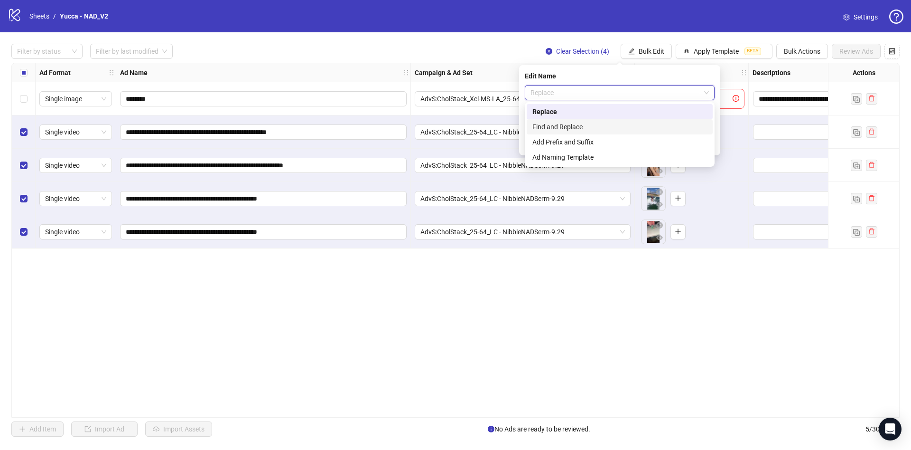
click at [571, 122] on div "Find and Replace" at bounding box center [620, 127] width 175 height 10
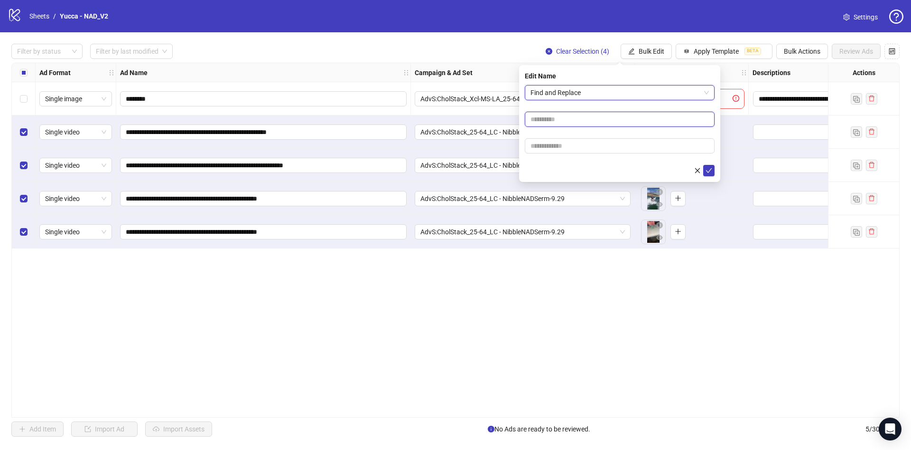
click at [573, 120] on input "text" at bounding box center [620, 119] width 190 height 15
type input "****"
paste input "**********"
type input "**********"
click at [710, 168] on icon "check" at bounding box center [709, 170] width 7 height 7
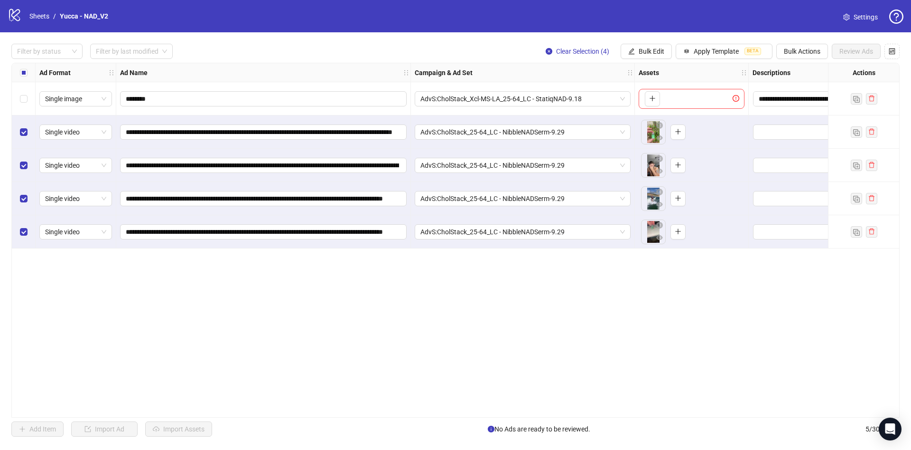
click at [16, 73] on div "Select all rows" at bounding box center [24, 72] width 24 height 19
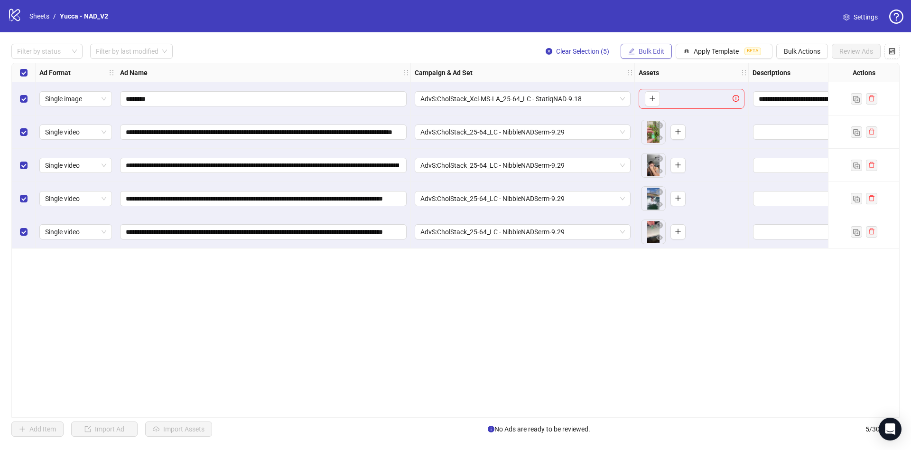
click at [641, 51] on span "Bulk Edit" at bounding box center [652, 51] width 26 height 8
click at [663, 143] on span "Primary Texts" at bounding box center [656, 146] width 56 height 10
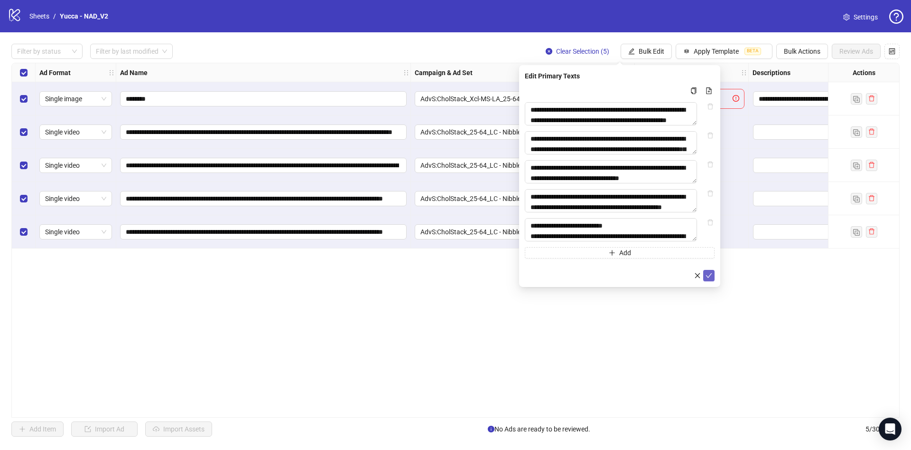
click at [705, 281] on button "submit" at bounding box center [709, 275] width 11 height 11
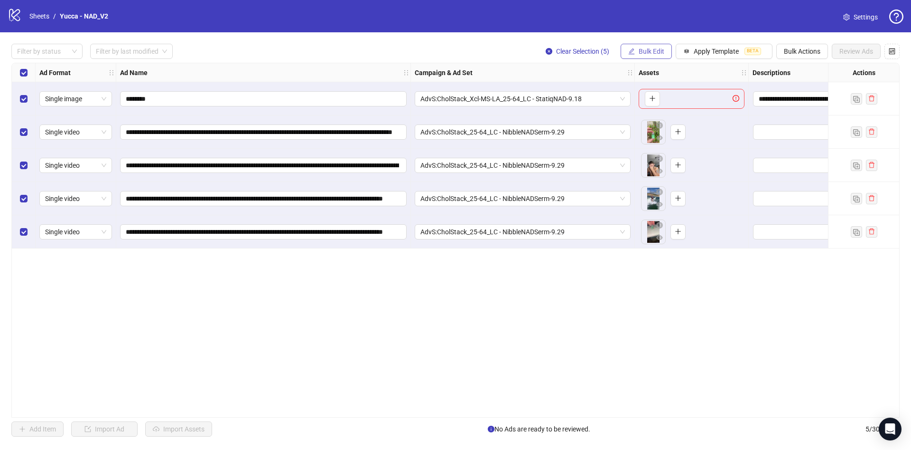
click at [653, 47] on button "Bulk Edit" at bounding box center [646, 51] width 51 height 15
click at [667, 134] on span "Headlines" at bounding box center [656, 131] width 56 height 10
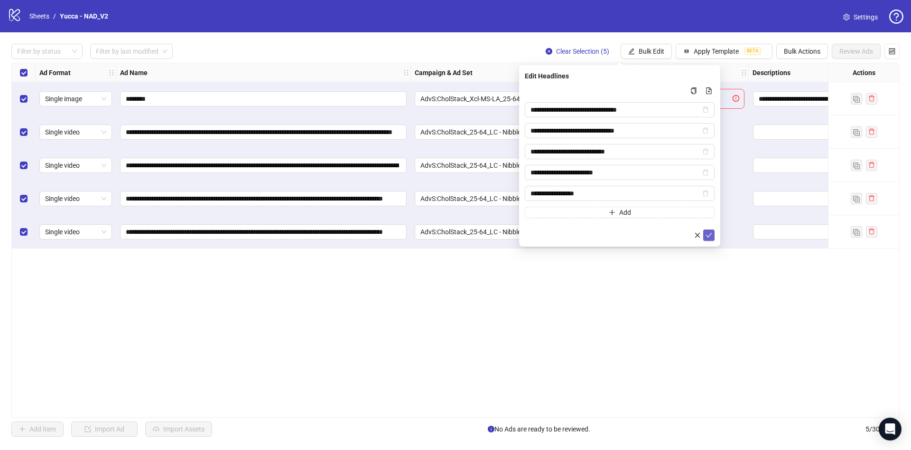
click at [710, 237] on icon "check" at bounding box center [709, 235] width 7 height 7
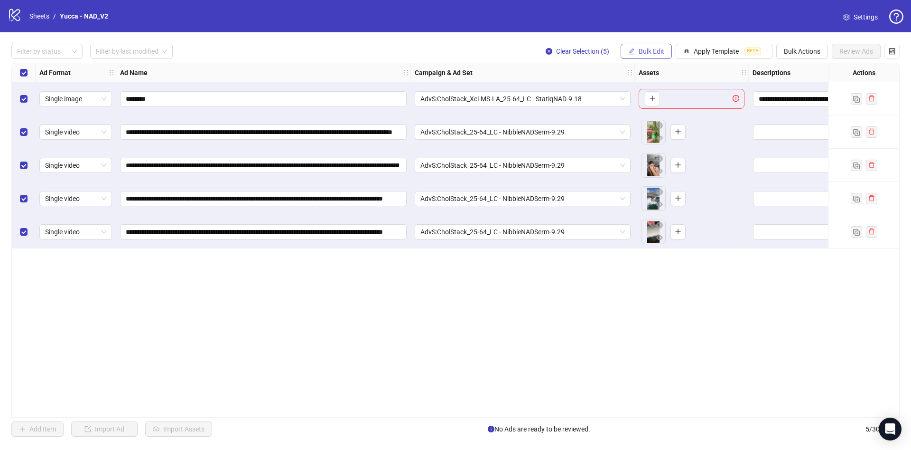
click at [646, 46] on button "Bulk Edit" at bounding box center [646, 51] width 51 height 15
click at [659, 114] on span "Descriptions" at bounding box center [656, 116] width 56 height 10
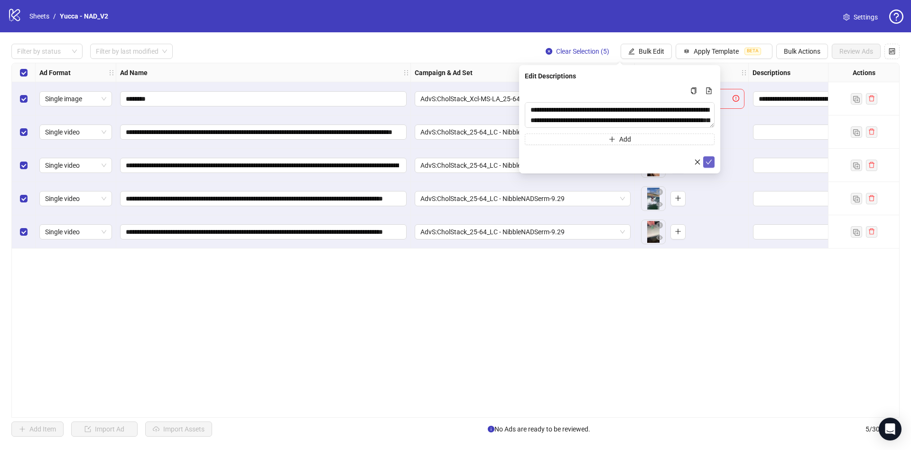
click at [714, 160] on button "submit" at bounding box center [709, 161] width 11 height 11
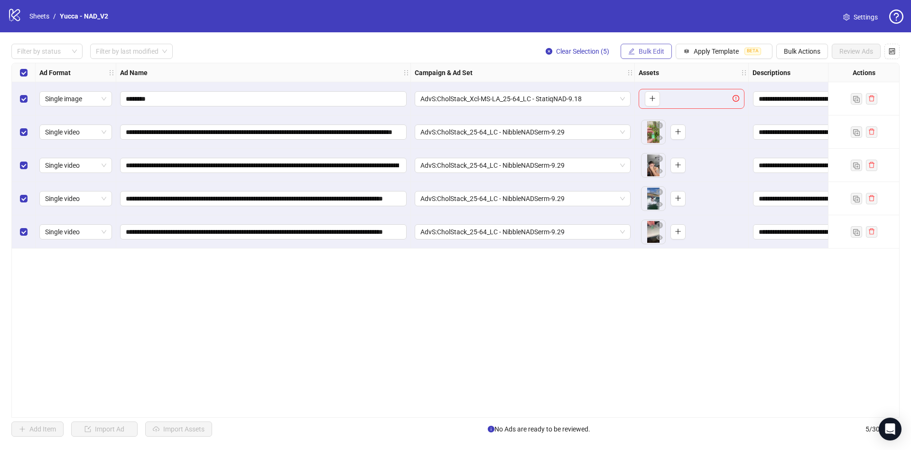
click at [662, 51] on span "Bulk Edit" at bounding box center [652, 51] width 26 height 8
click at [664, 162] on span "Destination URL" at bounding box center [656, 162] width 56 height 10
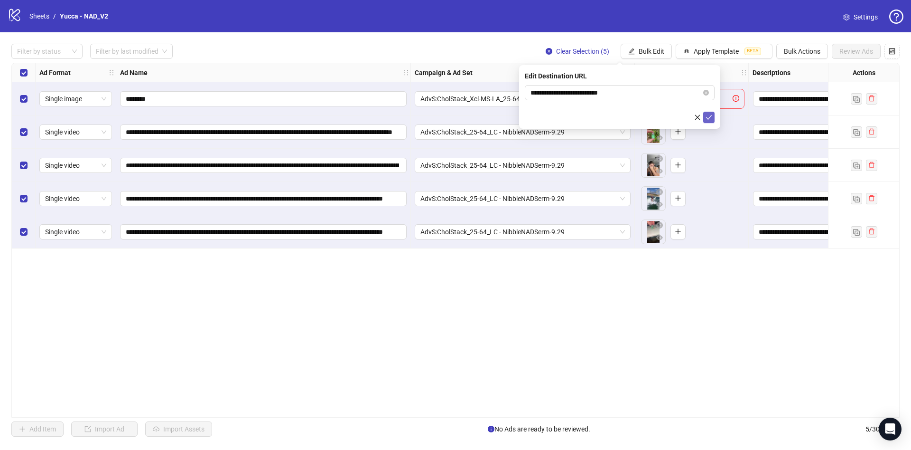
click at [707, 116] on icon "check" at bounding box center [709, 117] width 7 height 7
click at [640, 53] on span "Bulk Edit" at bounding box center [652, 51] width 26 height 8
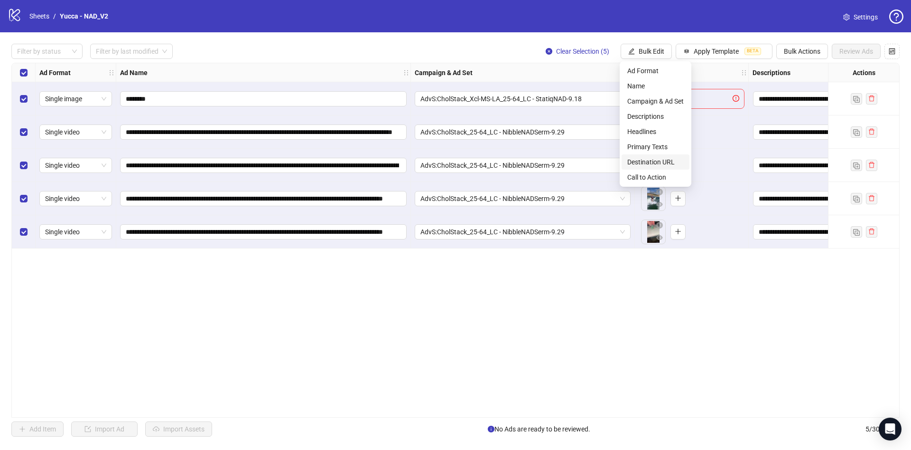
click at [650, 167] on li "Destination URL" at bounding box center [656, 161] width 68 height 15
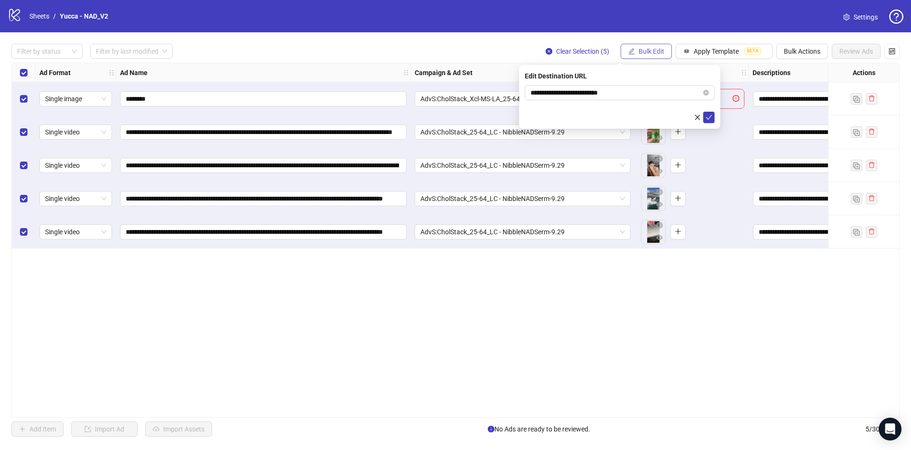
click at [636, 44] on button "Bulk Edit" at bounding box center [646, 51] width 51 height 15
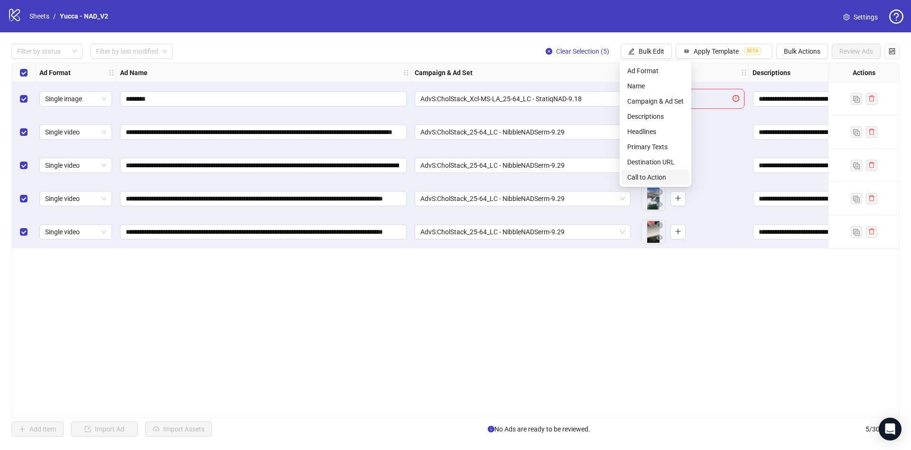
click at [644, 178] on span "Call to Action" at bounding box center [656, 177] width 56 height 10
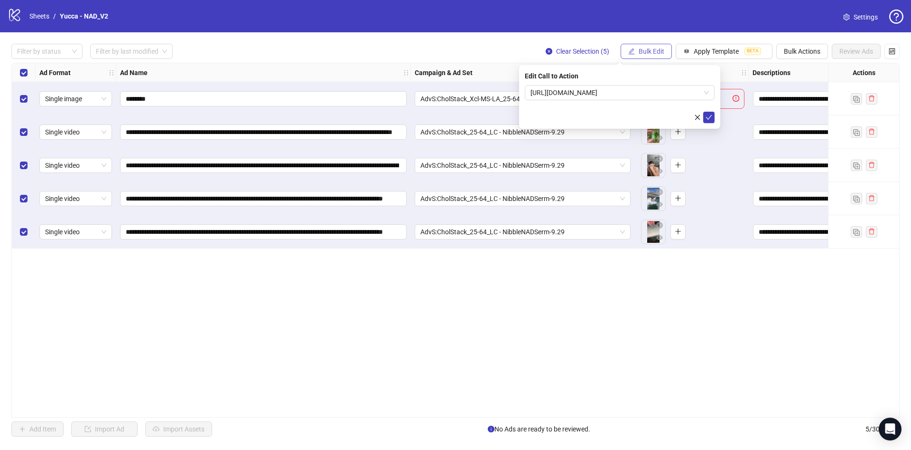
click at [653, 54] on span "Bulk Edit" at bounding box center [652, 51] width 26 height 8
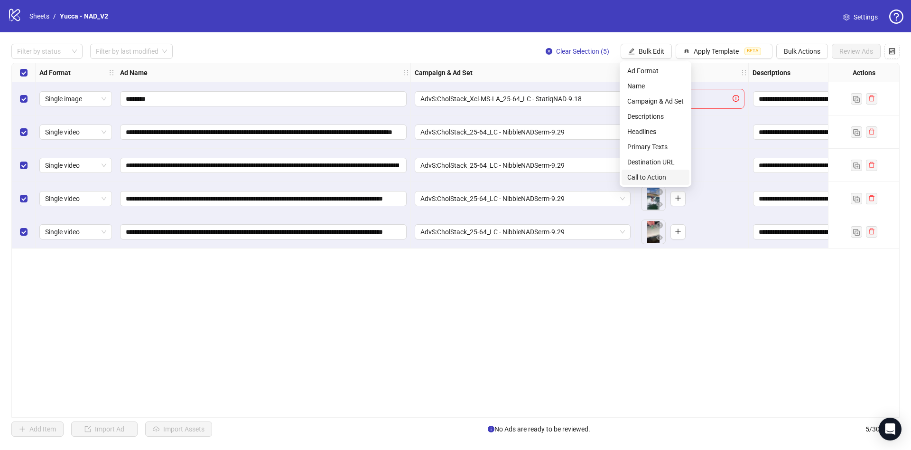
click at [647, 178] on span "Call to Action" at bounding box center [656, 177] width 56 height 10
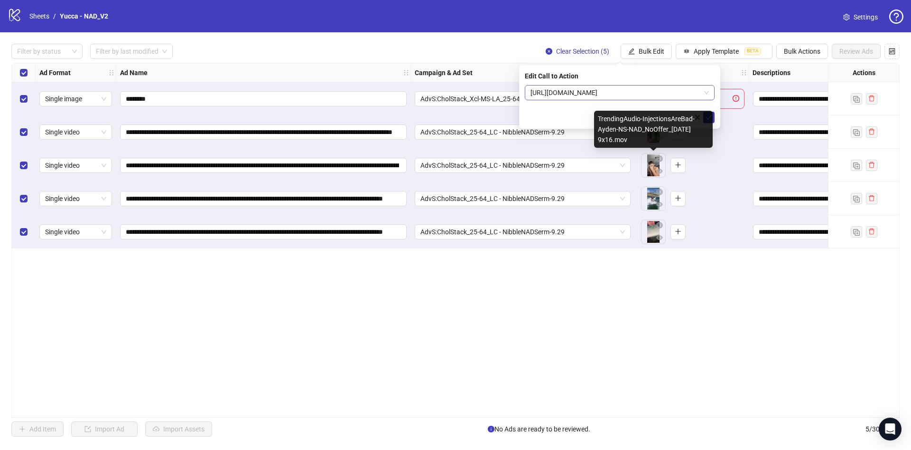
click at [619, 87] on span "https://www.tryyucca.com/nad" at bounding box center [620, 92] width 178 height 14
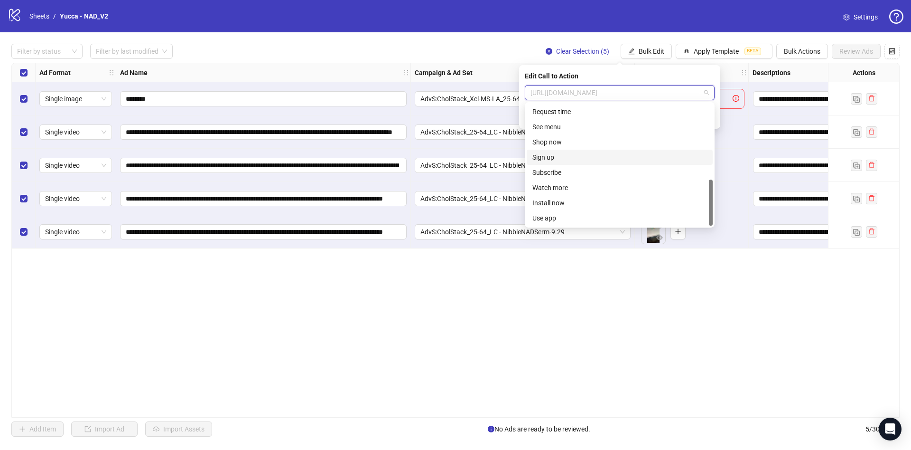
scroll to position [55, 0]
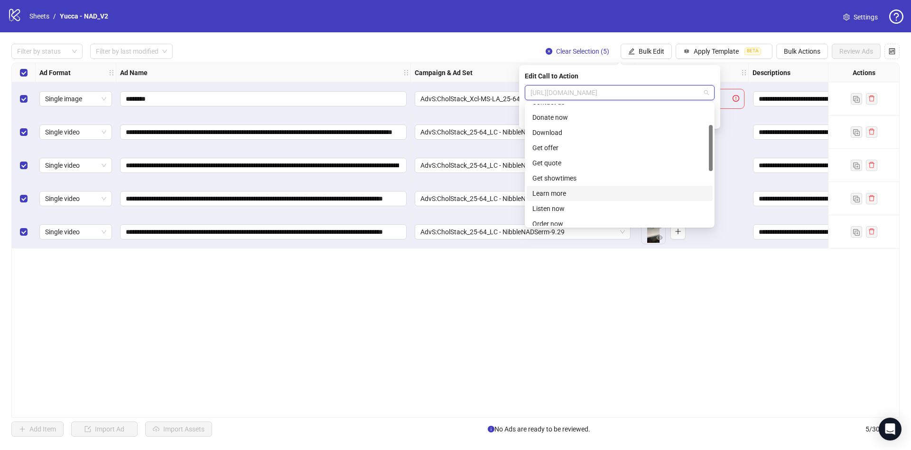
click at [564, 194] on div "Learn more" at bounding box center [620, 193] width 175 height 10
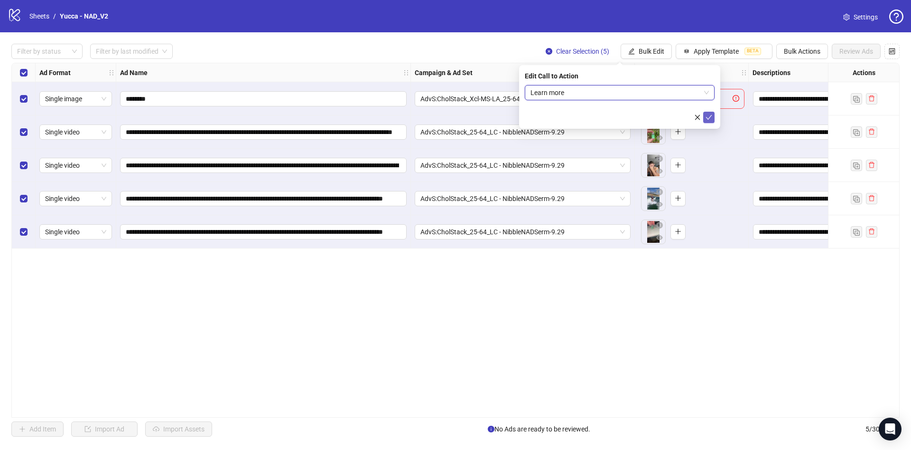
drag, startPoint x: 708, startPoint y: 106, endPoint x: 709, endPoint y: 112, distance: 5.3
click at [708, 108] on form "Learn more Learn more" at bounding box center [620, 104] width 190 height 38
click at [709, 114] on icon "check" at bounding box center [709, 117] width 7 height 7
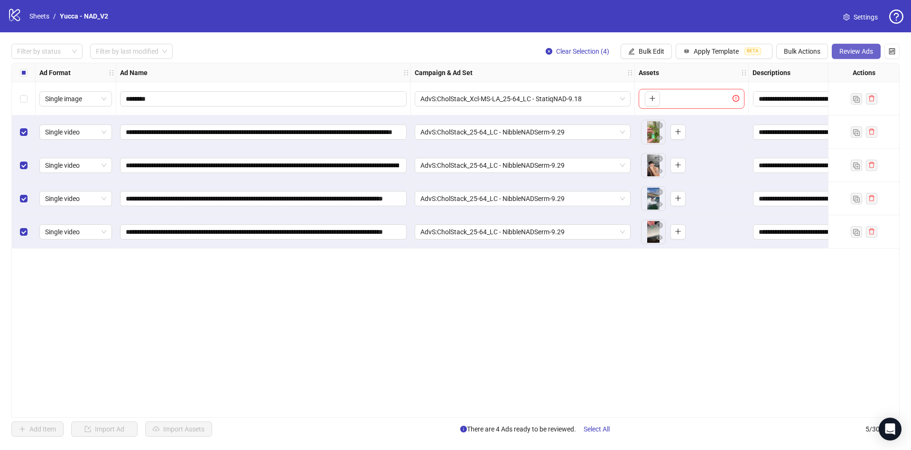
click at [853, 54] on span "Review Ads" at bounding box center [857, 51] width 34 height 8
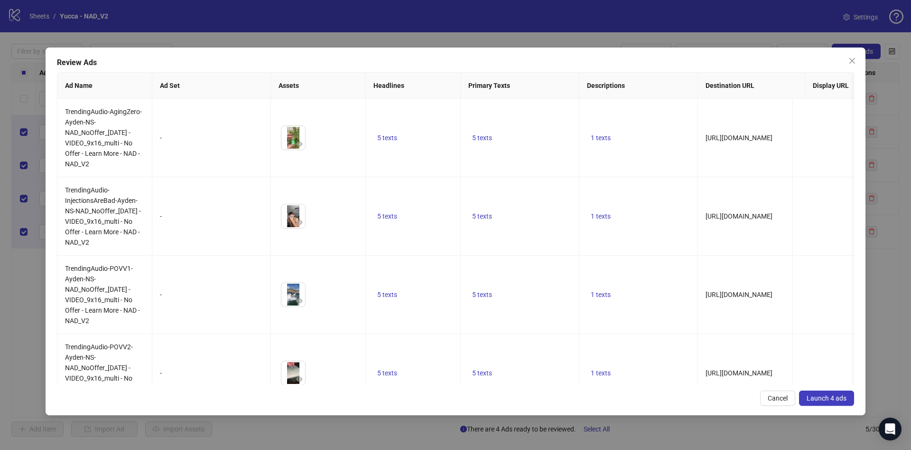
click at [840, 403] on button "Launch 4 ads" at bounding box center [826, 397] width 55 height 15
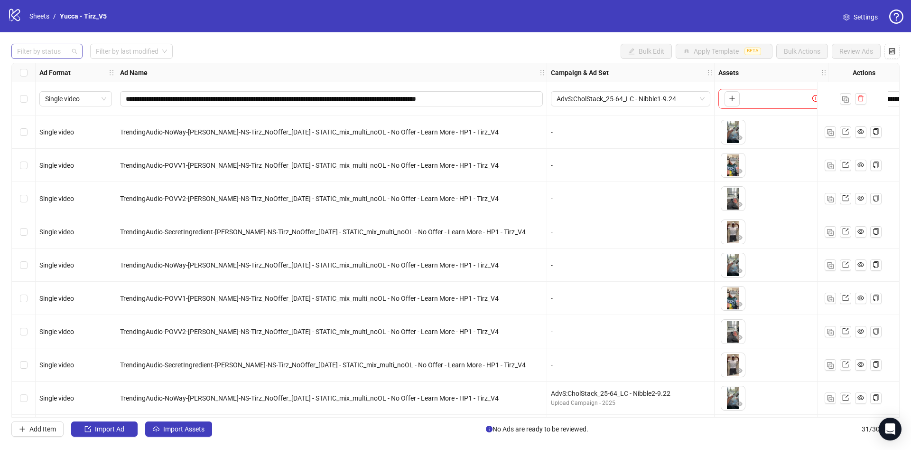
click at [44, 58] on div at bounding box center [41, 51] width 57 height 13
click at [44, 66] on div "Draft" at bounding box center [47, 71] width 56 height 10
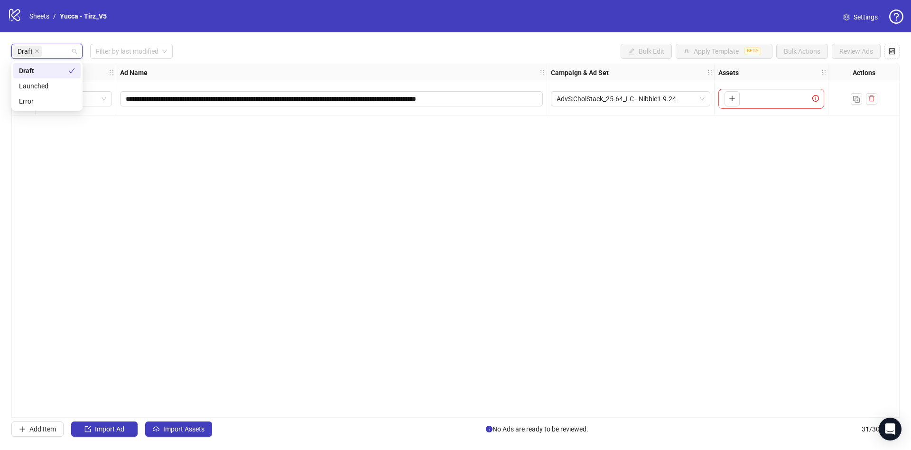
click at [267, 62] on div "**********" at bounding box center [455, 239] width 911 height 415
click at [163, 432] on button "Import Assets" at bounding box center [178, 428] width 67 height 15
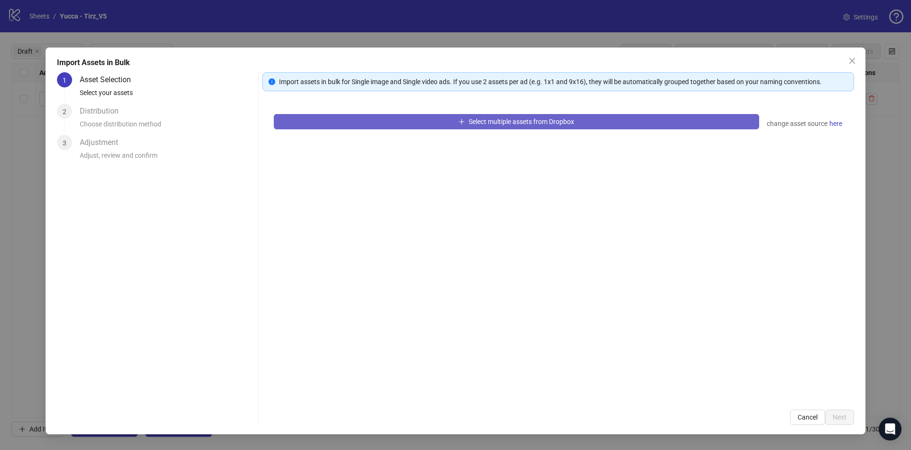
click at [440, 117] on button "Select multiple assets from Dropbox" at bounding box center [517, 121] width 486 height 15
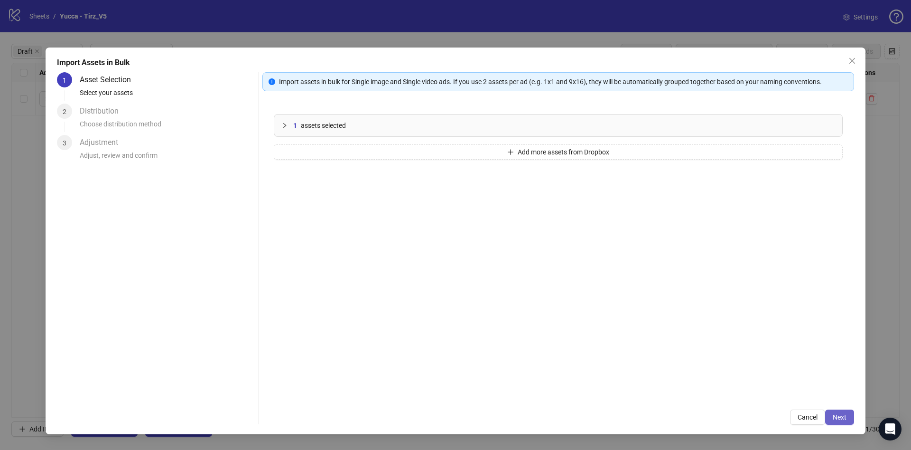
click at [832, 418] on button "Next" at bounding box center [840, 416] width 29 height 15
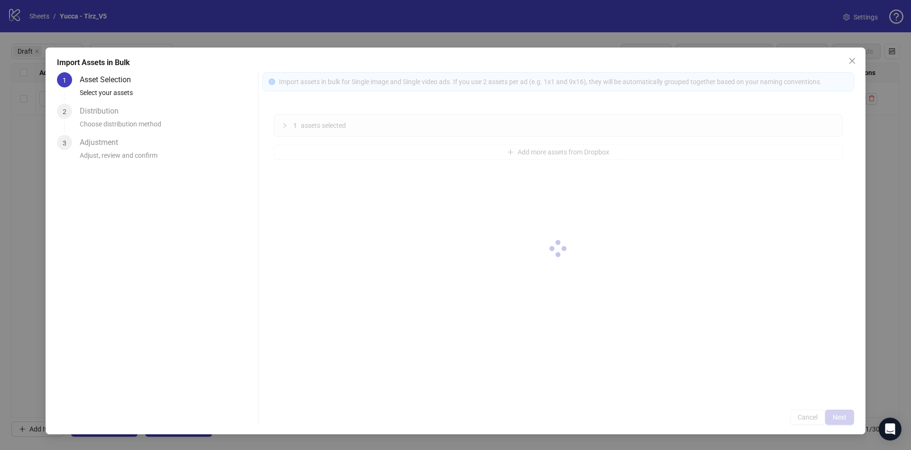
click at [832, 418] on div at bounding box center [559, 248] width 592 height 352
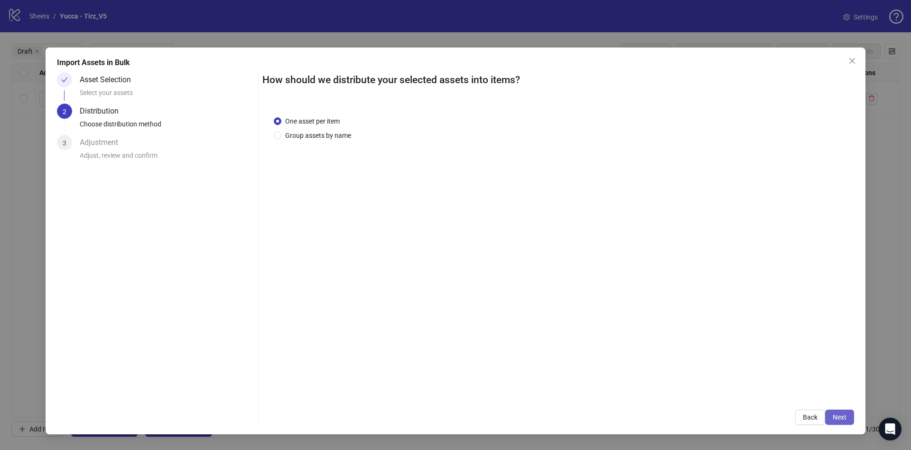
click at [848, 420] on button "Next" at bounding box center [840, 416] width 29 height 15
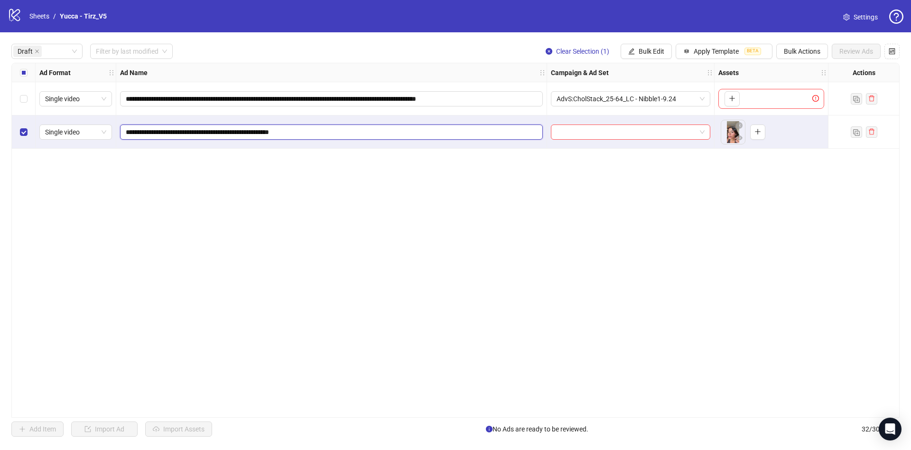
click at [339, 129] on input "**********" at bounding box center [331, 132] width 410 height 10
paste input "**********"
type input "**********"
click at [23, 78] on div "Select all rows" at bounding box center [24, 72] width 24 height 19
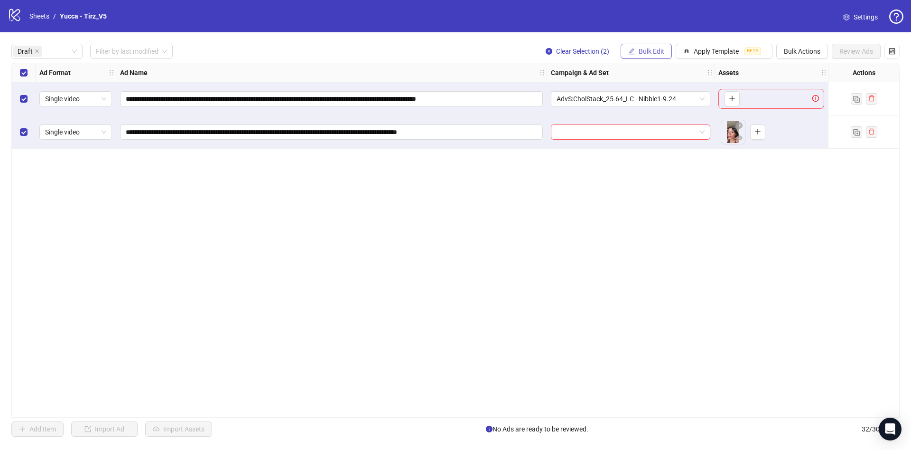
click at [647, 47] on span "Bulk Edit" at bounding box center [652, 51] width 26 height 8
click at [577, 129] on input "search" at bounding box center [627, 132] width 140 height 14
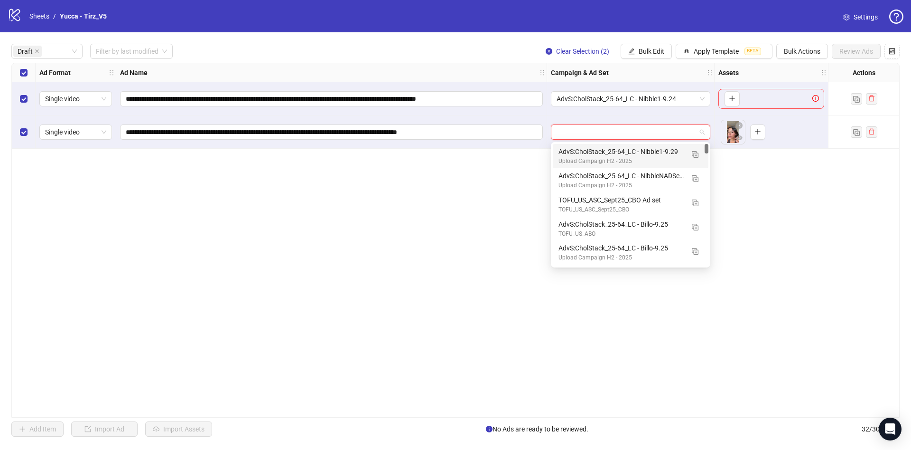
click at [645, 153] on div "AdvS:CholStack_25-64_LC - Nibble1-9.29" at bounding box center [621, 151] width 125 height 10
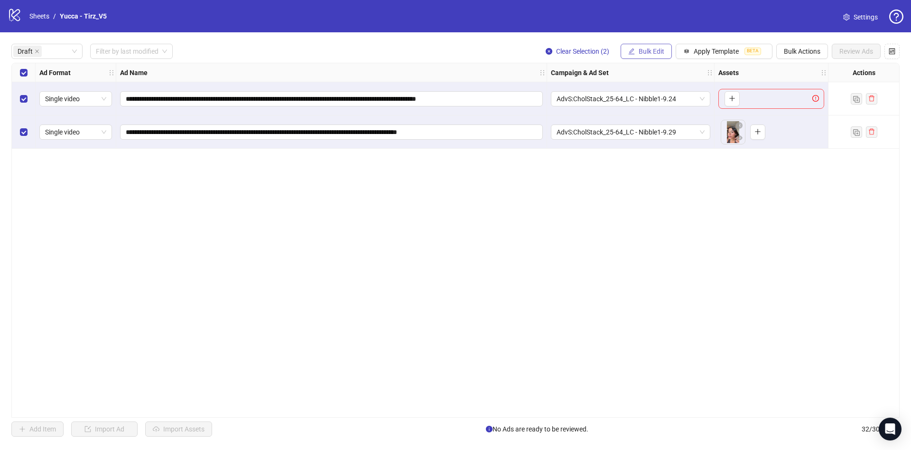
click at [639, 49] on span "Bulk Edit" at bounding box center [652, 51] width 26 height 8
click at [667, 146] on span "Primary Texts" at bounding box center [656, 146] width 56 height 10
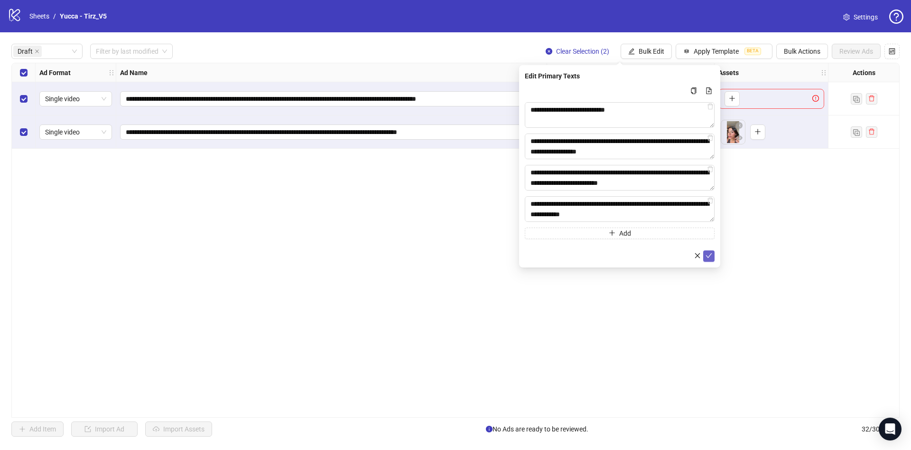
click at [706, 253] on icon "check" at bounding box center [709, 255] width 7 height 7
click at [657, 53] on span "Bulk Edit" at bounding box center [652, 51] width 26 height 8
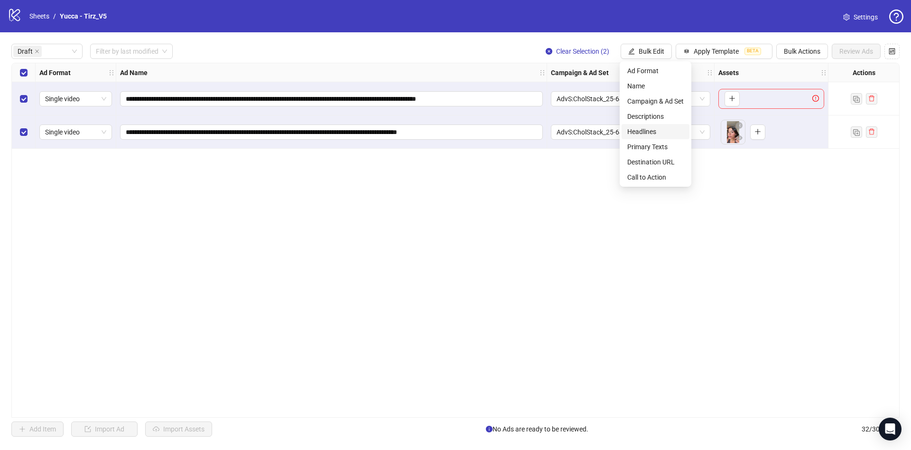
click at [664, 130] on span "Headlines" at bounding box center [656, 131] width 56 height 10
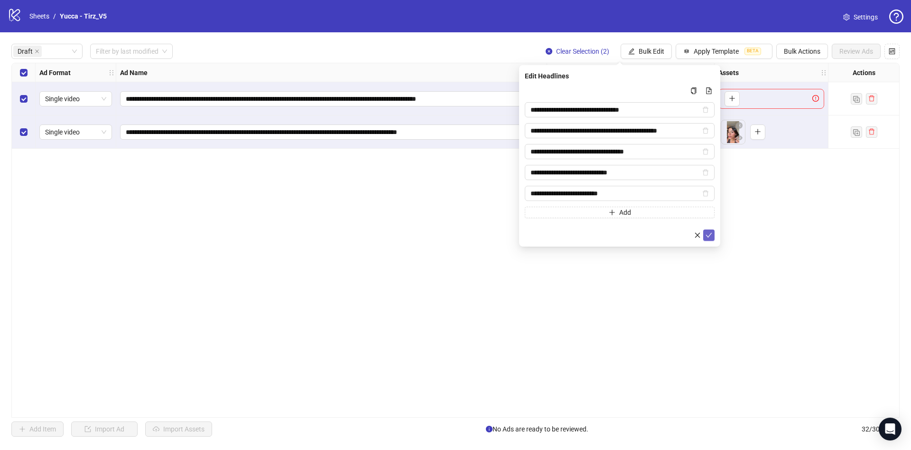
click at [708, 237] on icon "check" at bounding box center [709, 235] width 7 height 7
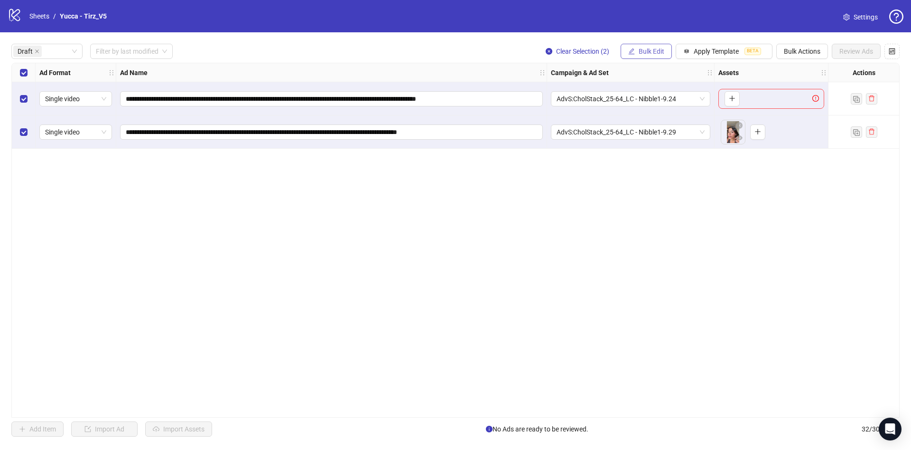
click at [655, 54] on button "Bulk Edit" at bounding box center [646, 51] width 51 height 15
click at [673, 112] on span "Descriptions" at bounding box center [656, 116] width 56 height 10
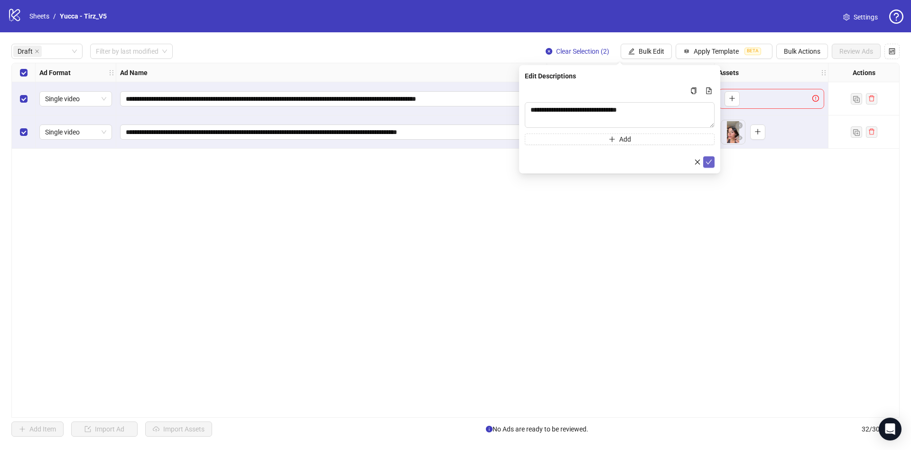
click at [710, 159] on icon "check" at bounding box center [709, 162] width 7 height 7
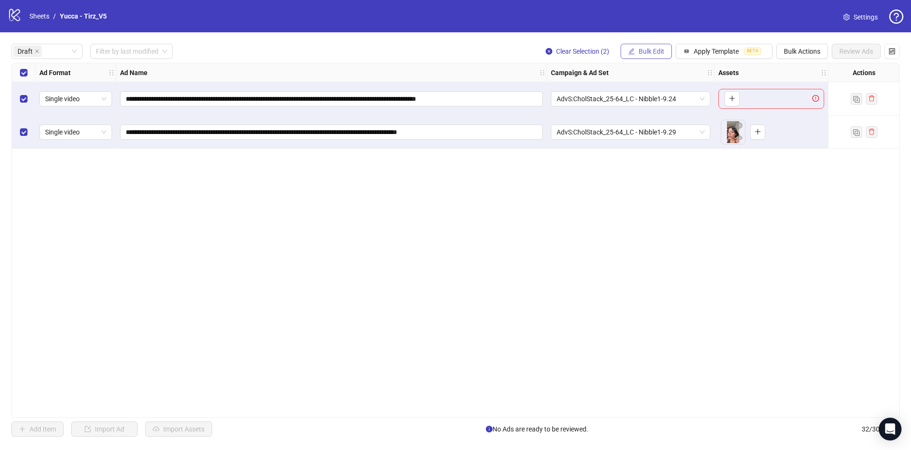
click at [648, 47] on button "Bulk Edit" at bounding box center [646, 51] width 51 height 15
click at [680, 162] on span "Destination URL" at bounding box center [656, 162] width 56 height 10
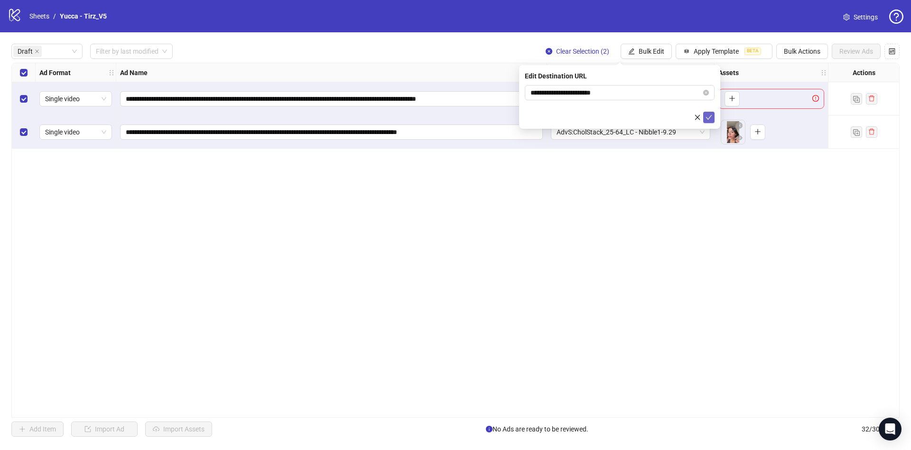
click at [712, 119] on button "submit" at bounding box center [709, 117] width 11 height 11
click at [644, 49] on span "Bulk Edit" at bounding box center [652, 51] width 26 height 8
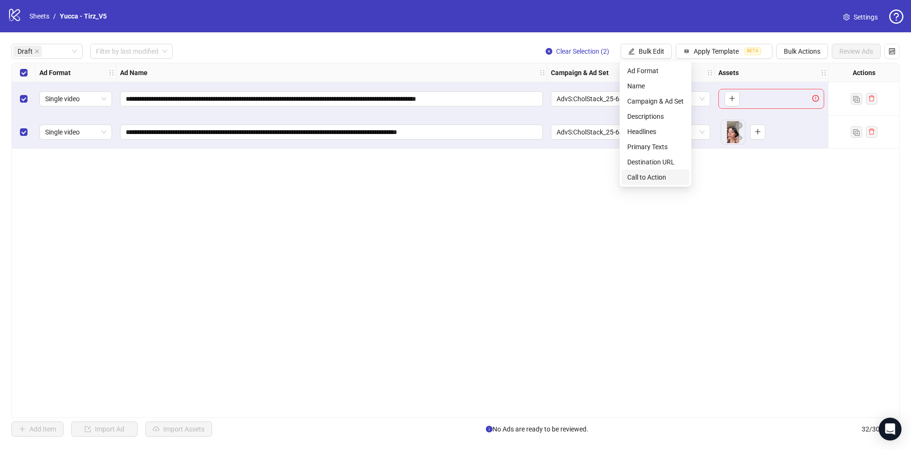
click at [666, 173] on span "Call to Action" at bounding box center [656, 177] width 56 height 10
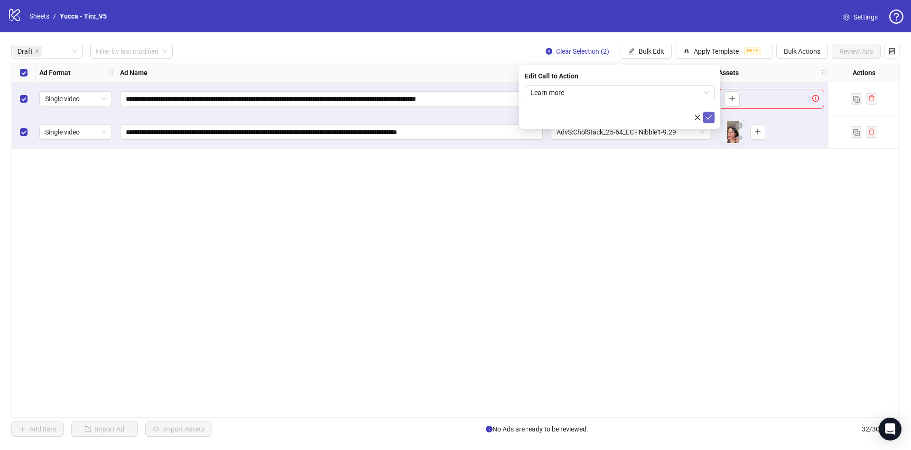
click at [710, 114] on icon "check" at bounding box center [709, 117] width 7 height 7
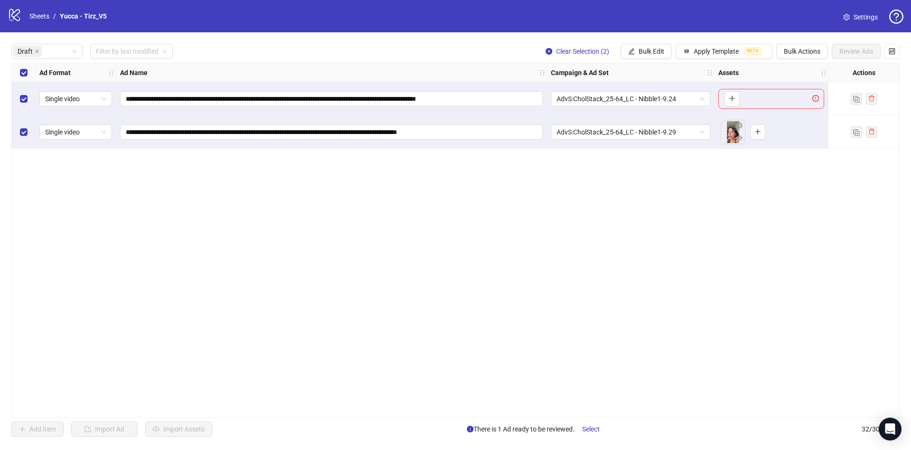
click at [30, 94] on div "Select row 1" at bounding box center [24, 98] width 24 height 33
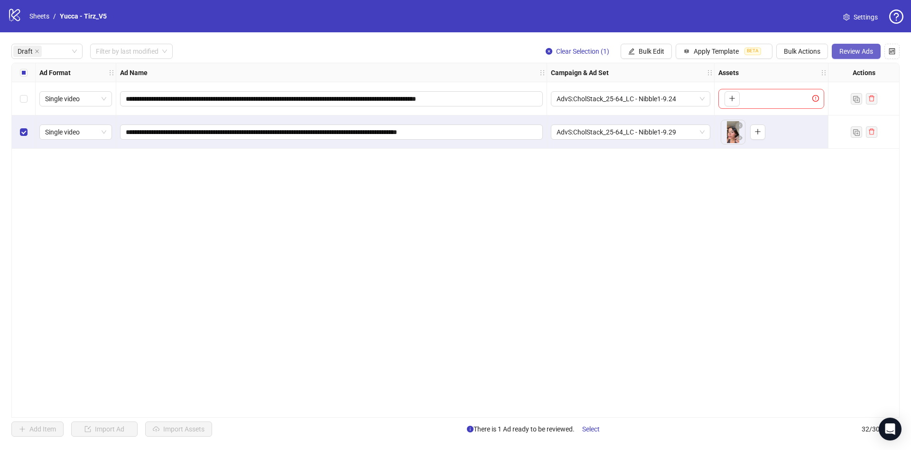
click at [850, 47] on span "Review Ads" at bounding box center [857, 51] width 34 height 8
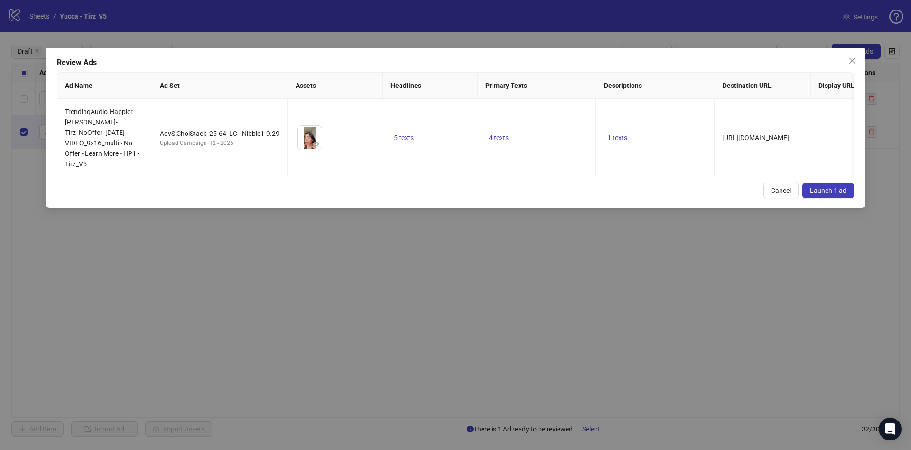
click at [842, 198] on button "Launch 1 ad" at bounding box center [829, 190] width 52 height 15
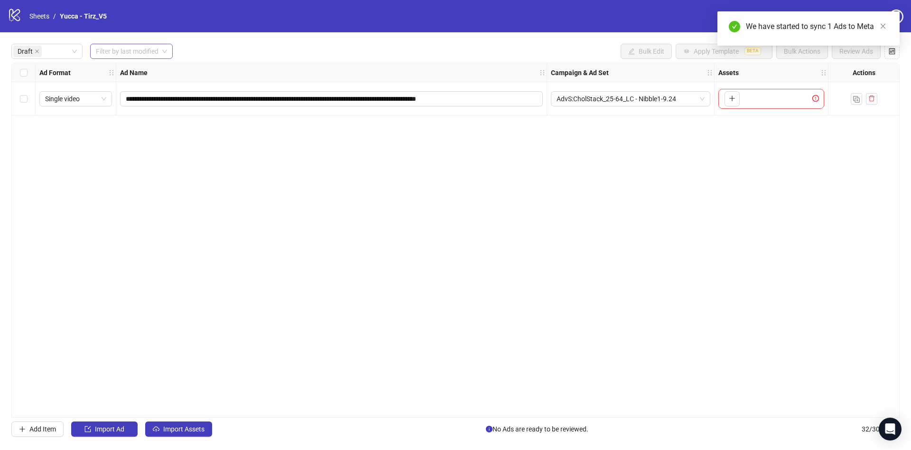
click at [147, 47] on input "search" at bounding box center [127, 51] width 63 height 14
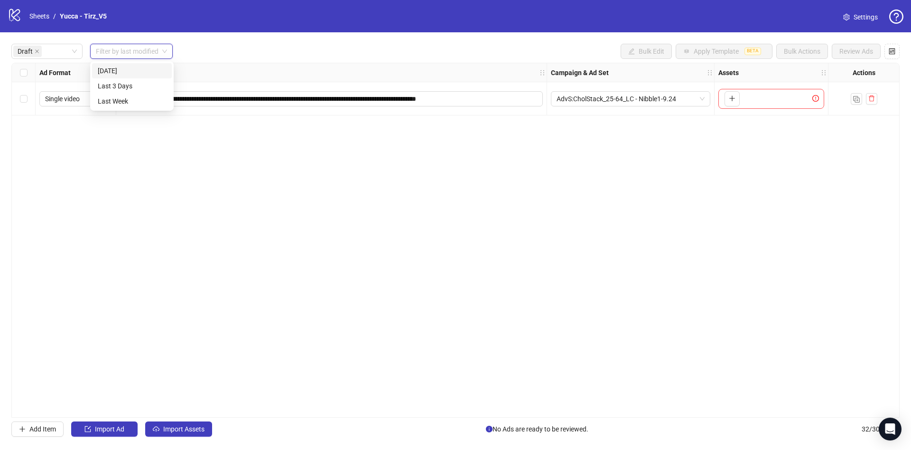
click at [146, 67] on div "[DATE]" at bounding box center [132, 71] width 68 height 10
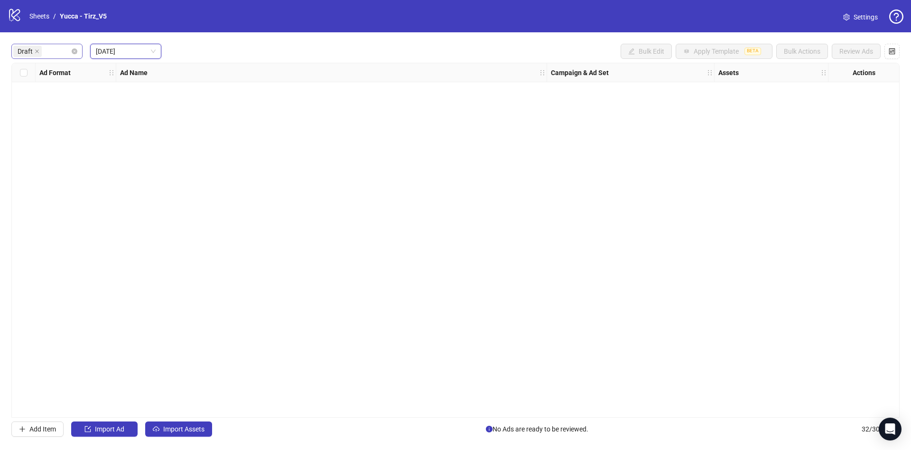
click at [75, 47] on div "Draft" at bounding box center [46, 51] width 71 height 15
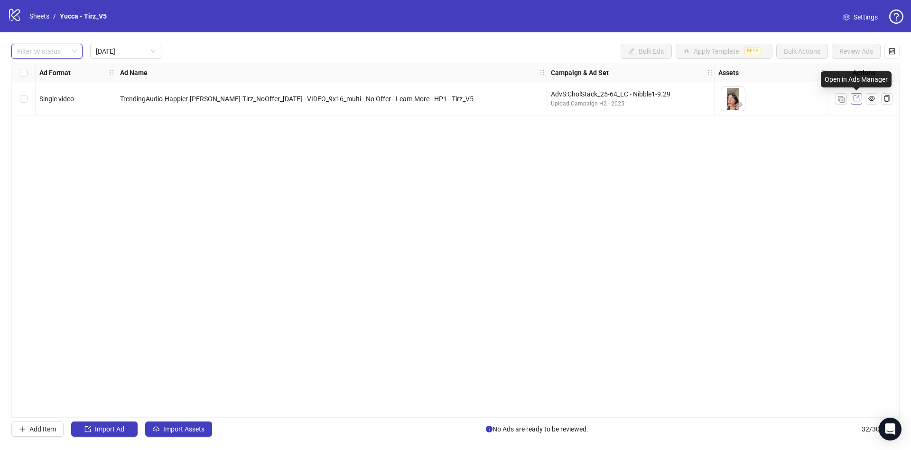
click at [858, 93] on link at bounding box center [856, 98] width 11 height 11
